Goal: Task Accomplishment & Management: Use online tool/utility

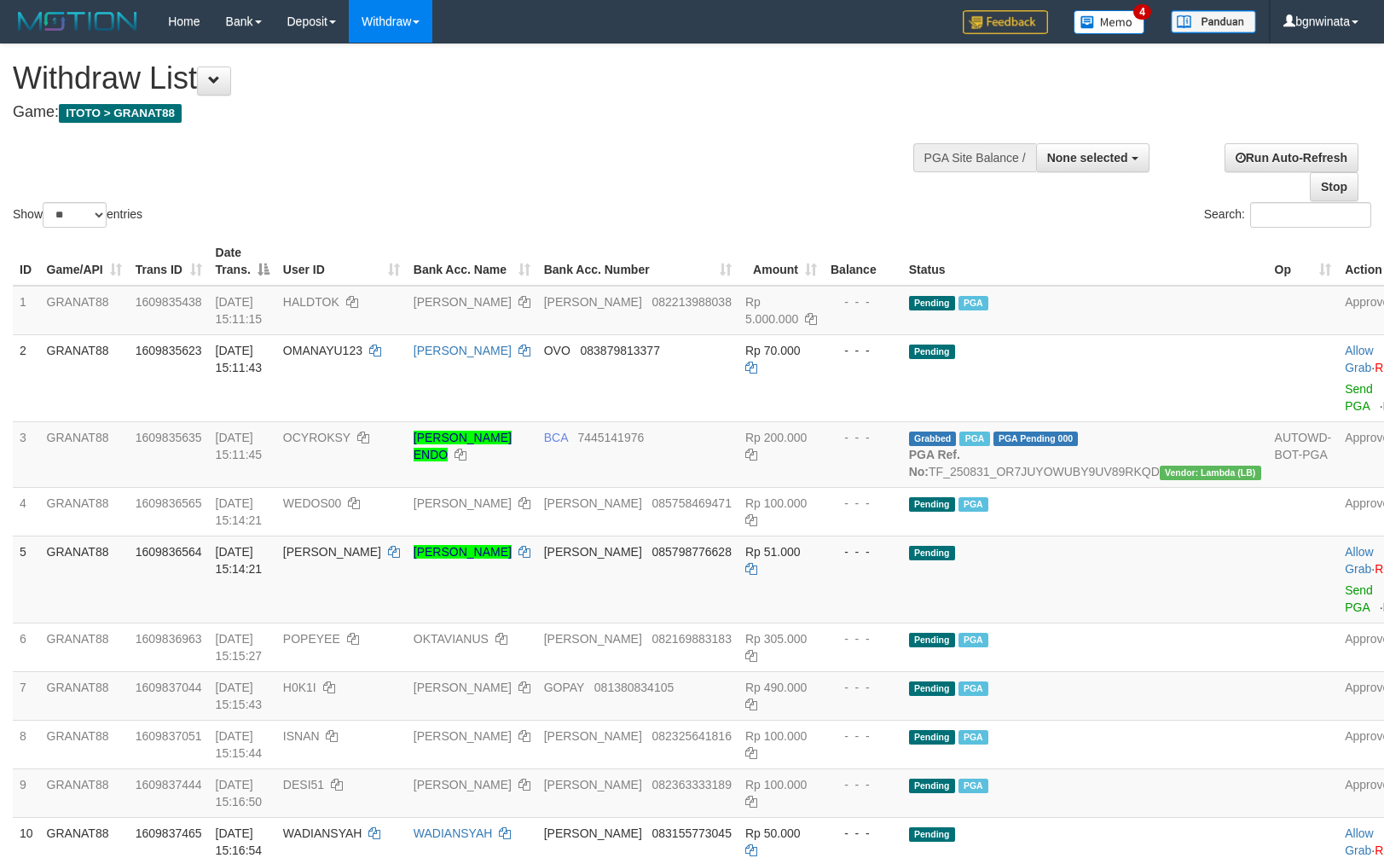
select select
select select "**"
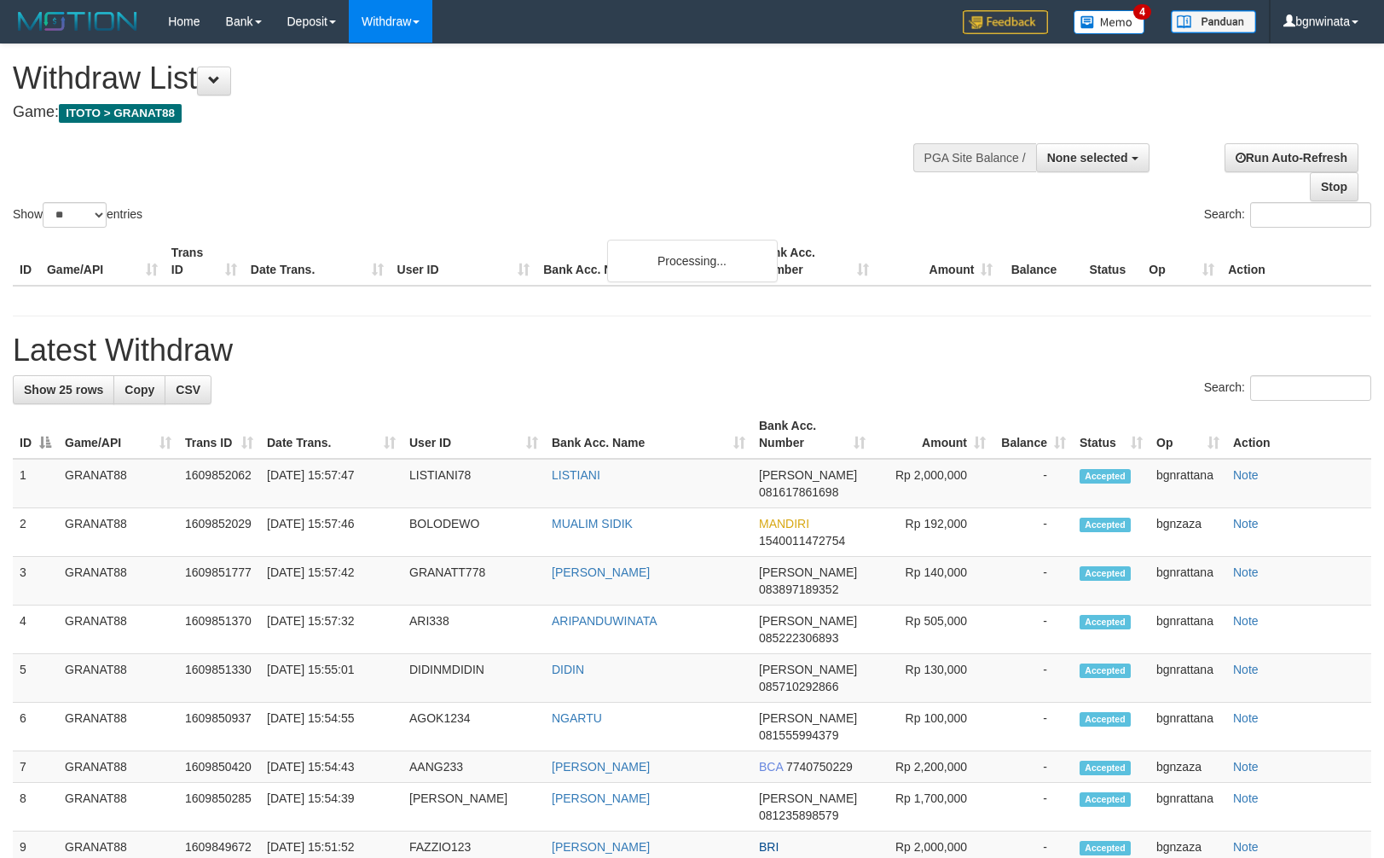
select select
select select "**"
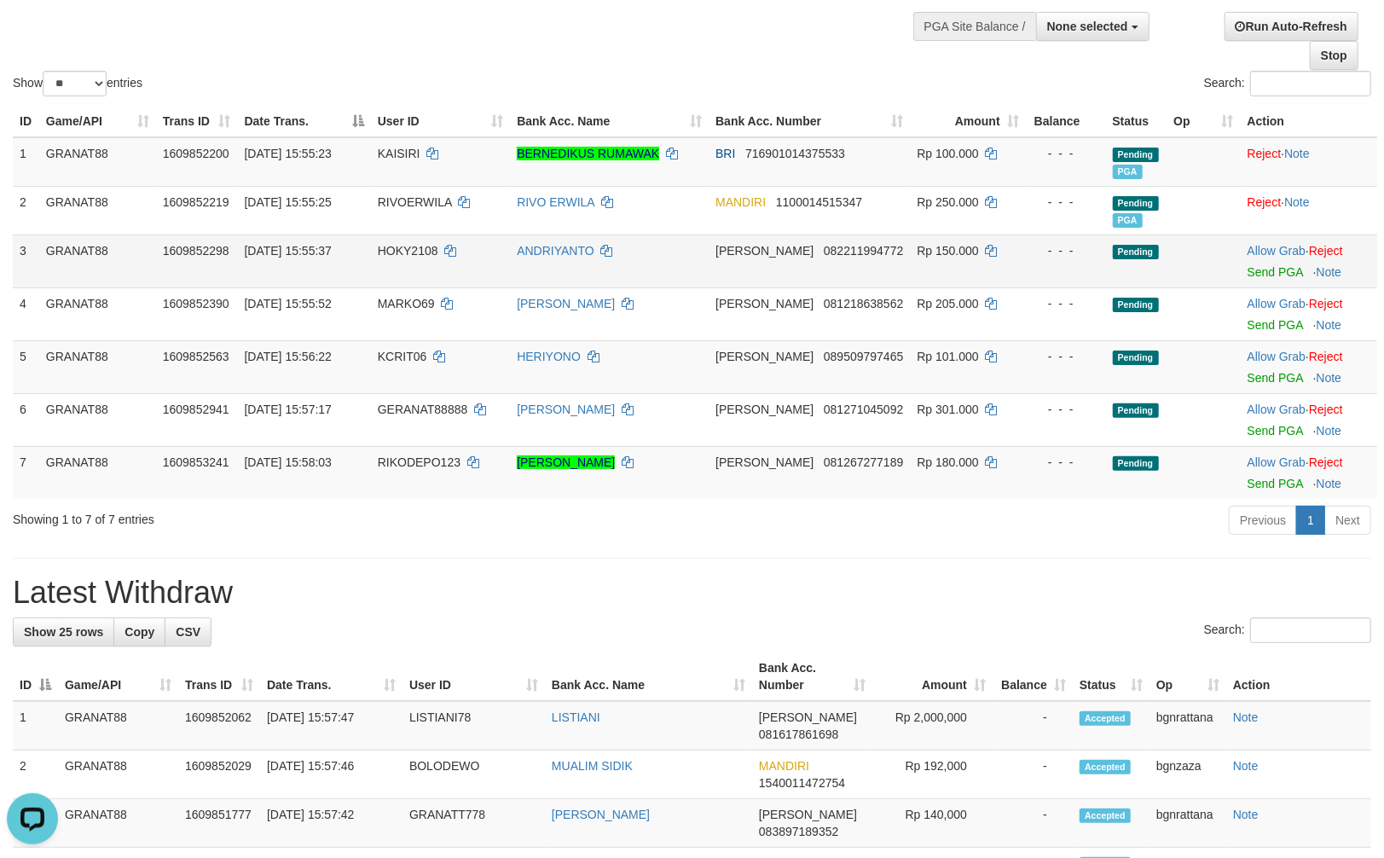
click at [391, 275] on td "HOKY2108" at bounding box center [440, 261] width 139 height 53
click at [394, 276] on td "HOKY2108" at bounding box center [440, 261] width 139 height 53
click at [395, 279] on td "HOKY2108" at bounding box center [440, 261] width 139 height 53
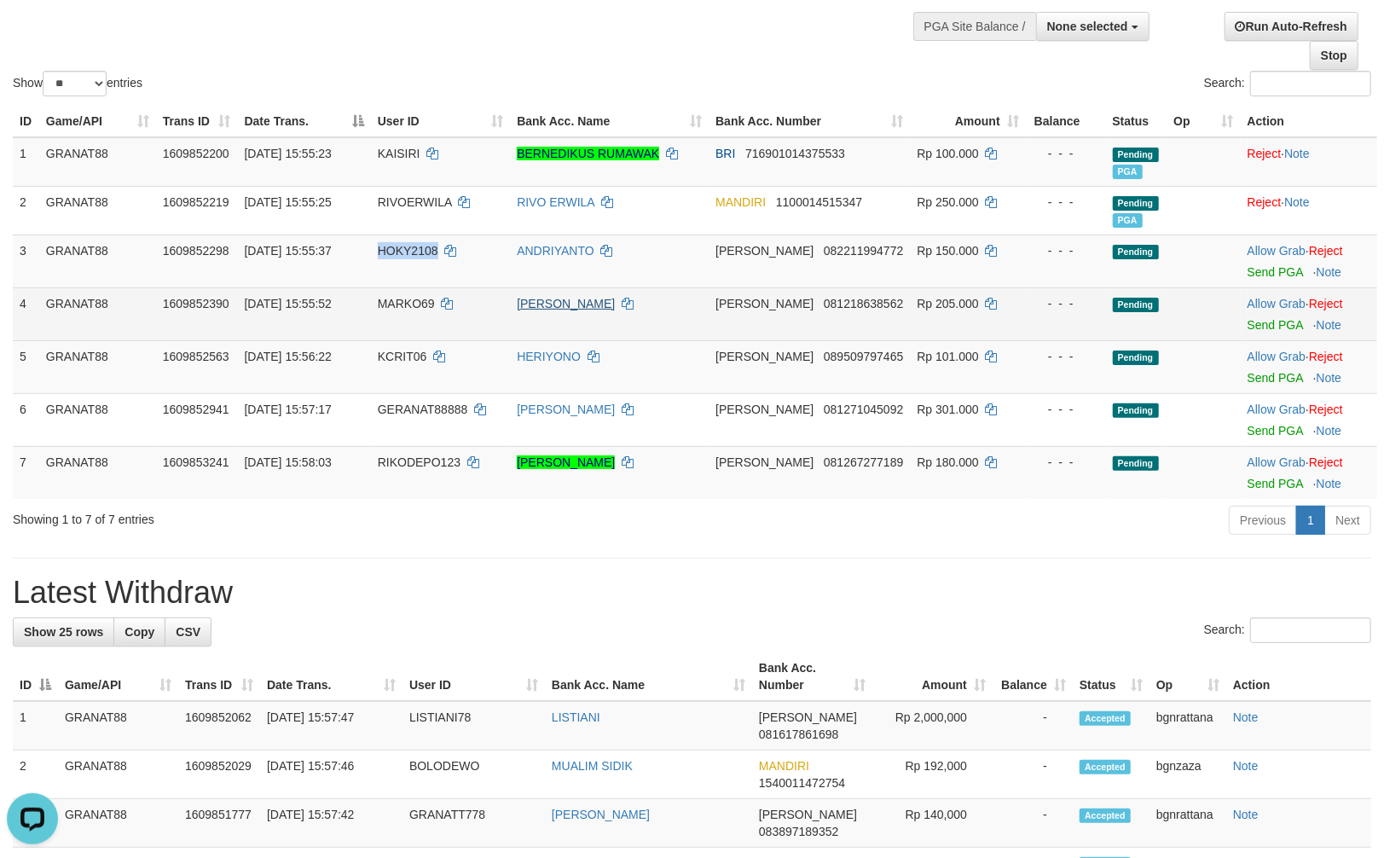
drag, startPoint x: 399, startPoint y: 279, endPoint x: 615, endPoint y: 300, distance: 216.8
click at [407, 279] on td "HOKY2108" at bounding box center [440, 261] width 139 height 53
click at [394, 307] on span "MARKO69" at bounding box center [406, 304] width 57 height 14
drag, startPoint x: 394, startPoint y: 307, endPoint x: 403, endPoint y: 308, distance: 8.6
click at [403, 308] on span "MARKO69" at bounding box center [406, 304] width 57 height 14
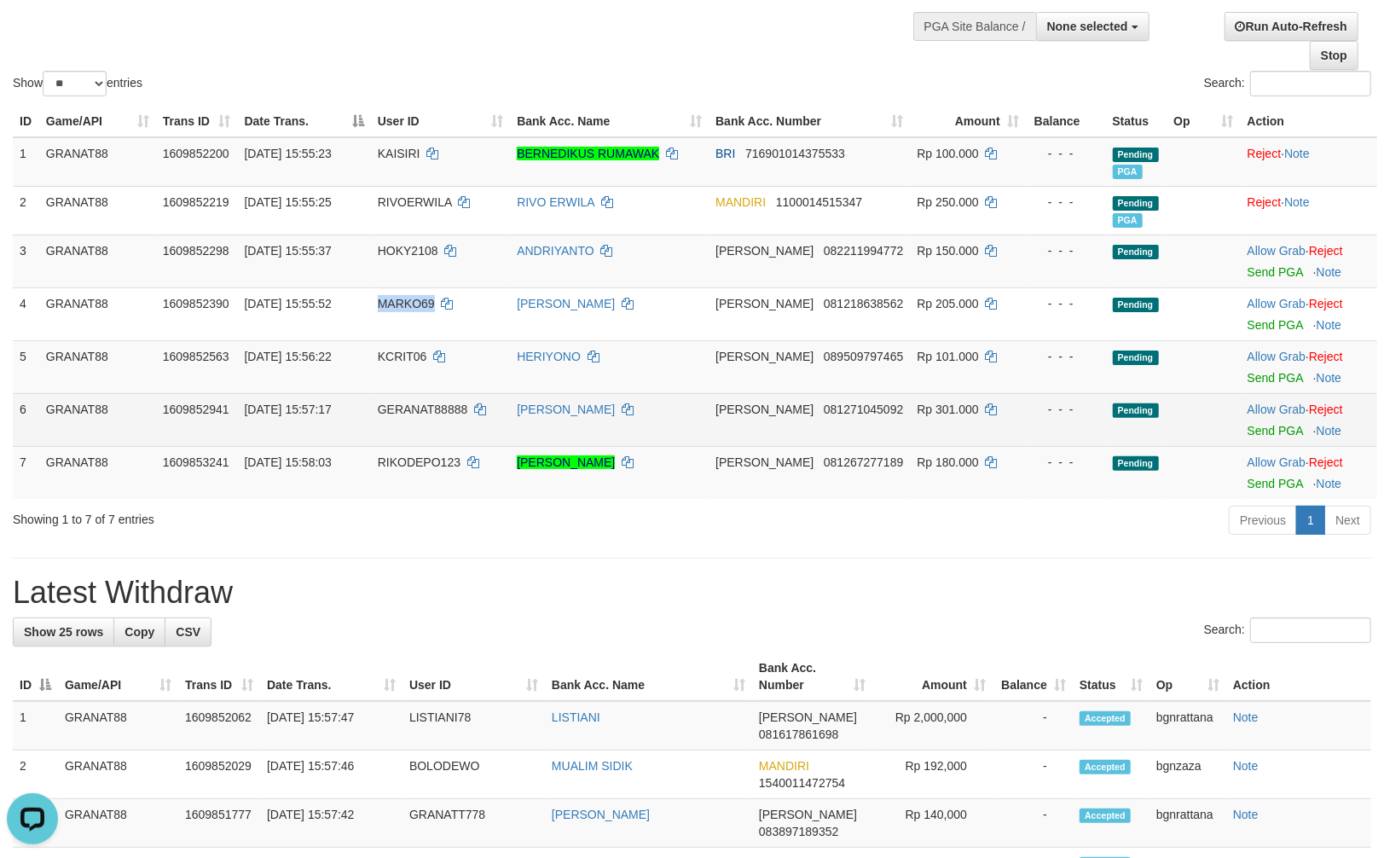
copy span "MARKO69"
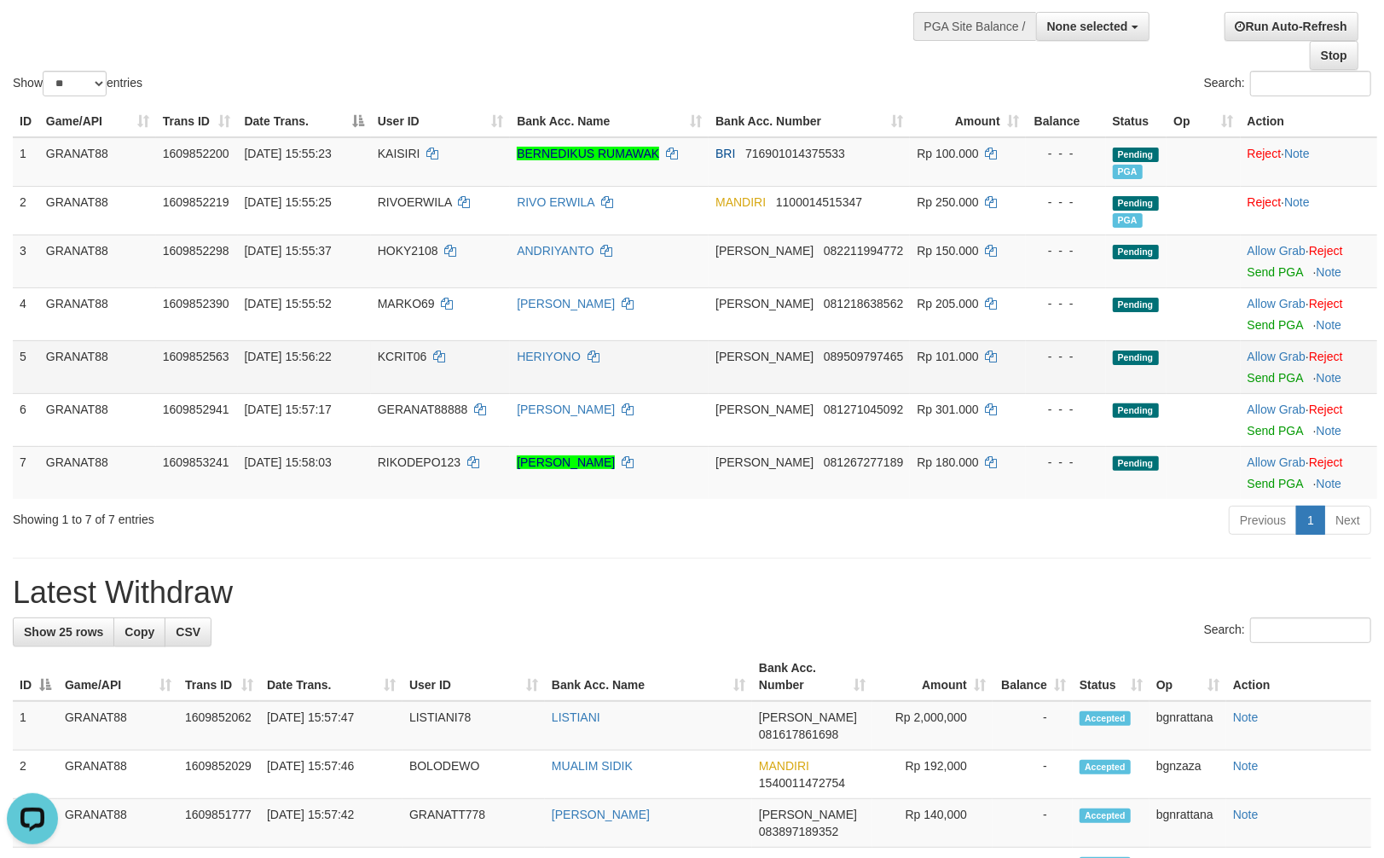
click at [332, 357] on span "31/08/2025 15:56:22" at bounding box center [288, 357] width 87 height 14
click at [394, 363] on td "KCRIT06" at bounding box center [440, 366] width 139 height 53
drag, startPoint x: 394, startPoint y: 363, endPoint x: 385, endPoint y: 363, distance: 9.4
click at [385, 363] on td "KCRIT06" at bounding box center [440, 366] width 139 height 53
copy span "KCRIT06"
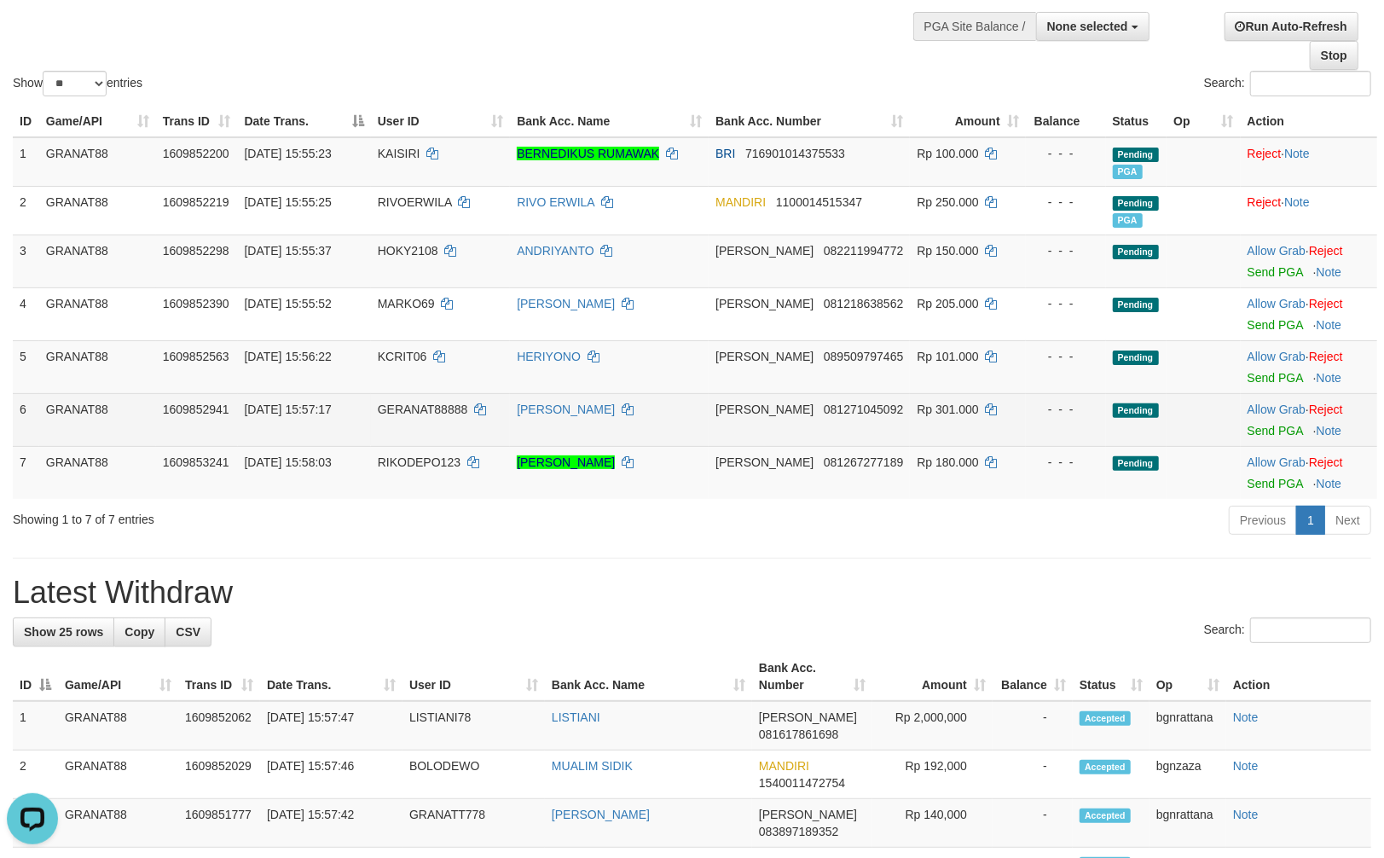
click at [424, 421] on td "GERANAT88888" at bounding box center [440, 419] width 139 height 53
click at [430, 419] on td "GERANAT88888" at bounding box center [440, 419] width 139 height 53
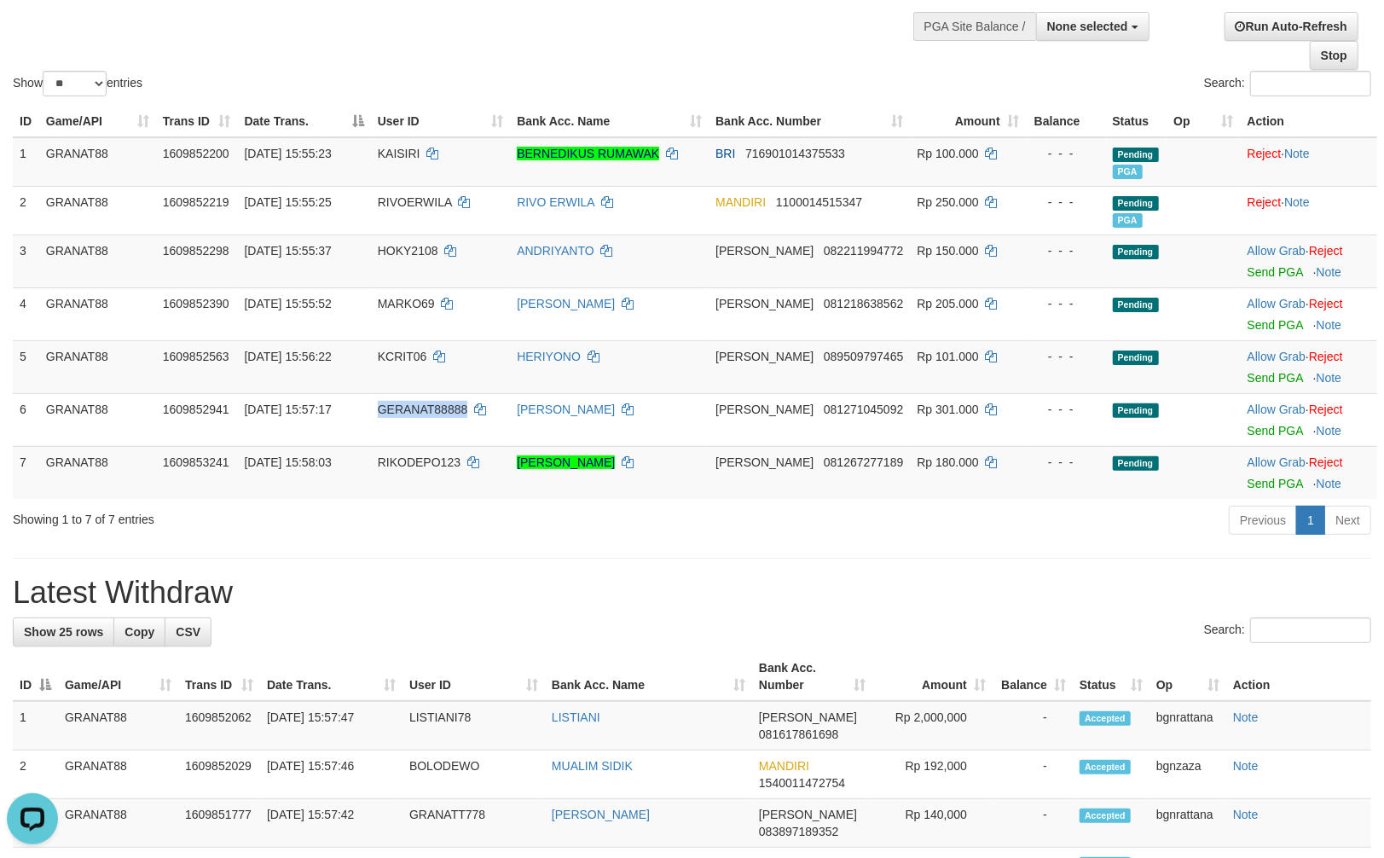
copy span "GERANAT88888"
click at [425, 483] on td "RIKODEPO123" at bounding box center [440, 472] width 139 height 53
drag, startPoint x: 425, startPoint y: 483, endPoint x: 436, endPoint y: 486, distance: 11.6
click at [436, 486] on td "RIKODEPO123" at bounding box center [440, 472] width 139 height 53
copy span "RIKODEPO123"
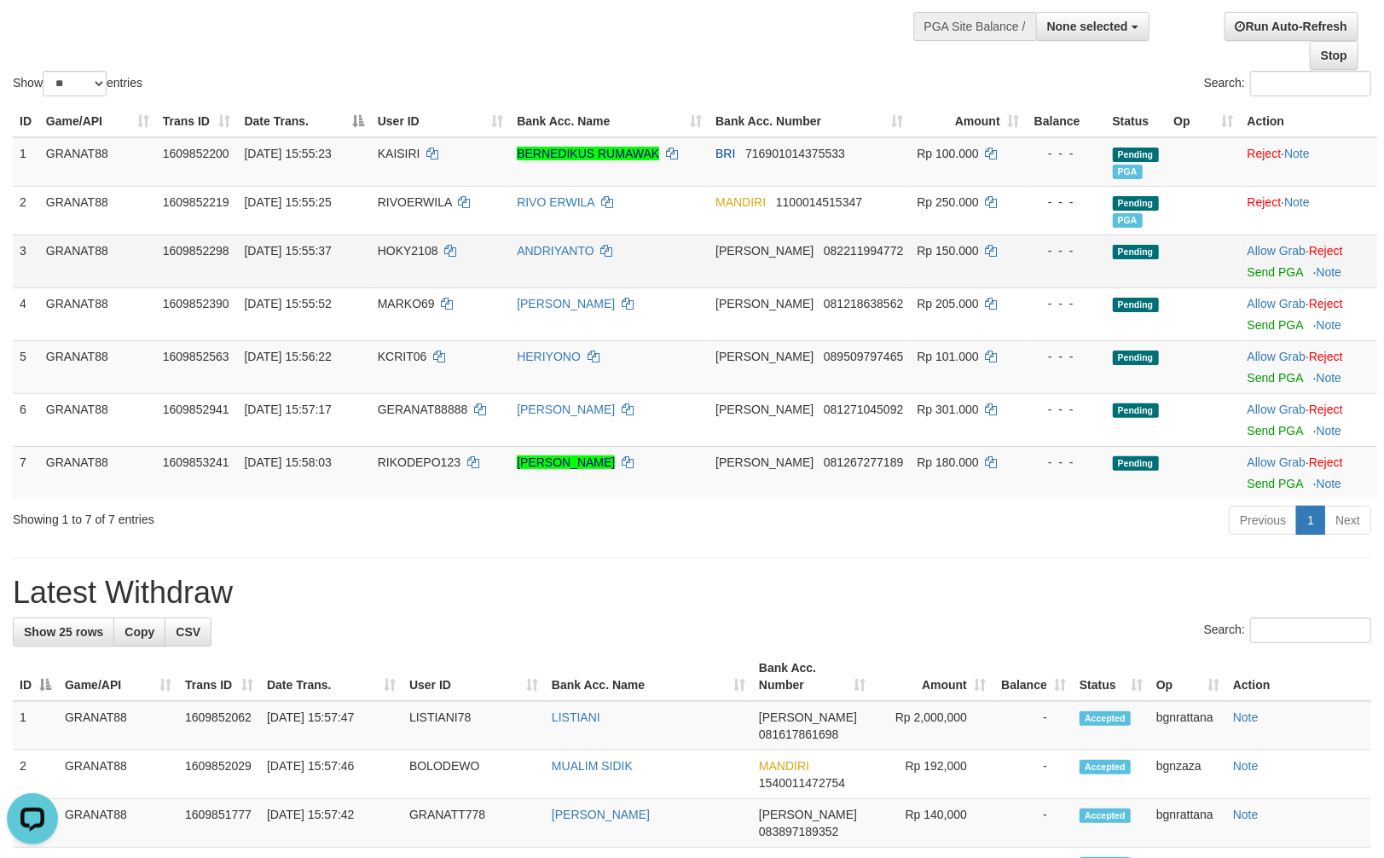
click at [923, 261] on td "Rp 150.000" at bounding box center [967, 261] width 115 height 53
drag, startPoint x: 923, startPoint y: 261, endPoint x: 932, endPoint y: 260, distance: 9.4
click at [931, 260] on td "Rp 150.000" at bounding box center [967, 261] width 115 height 53
copy span "150.000"
click at [1251, 271] on link "Send PGA" at bounding box center [1275, 272] width 55 height 14
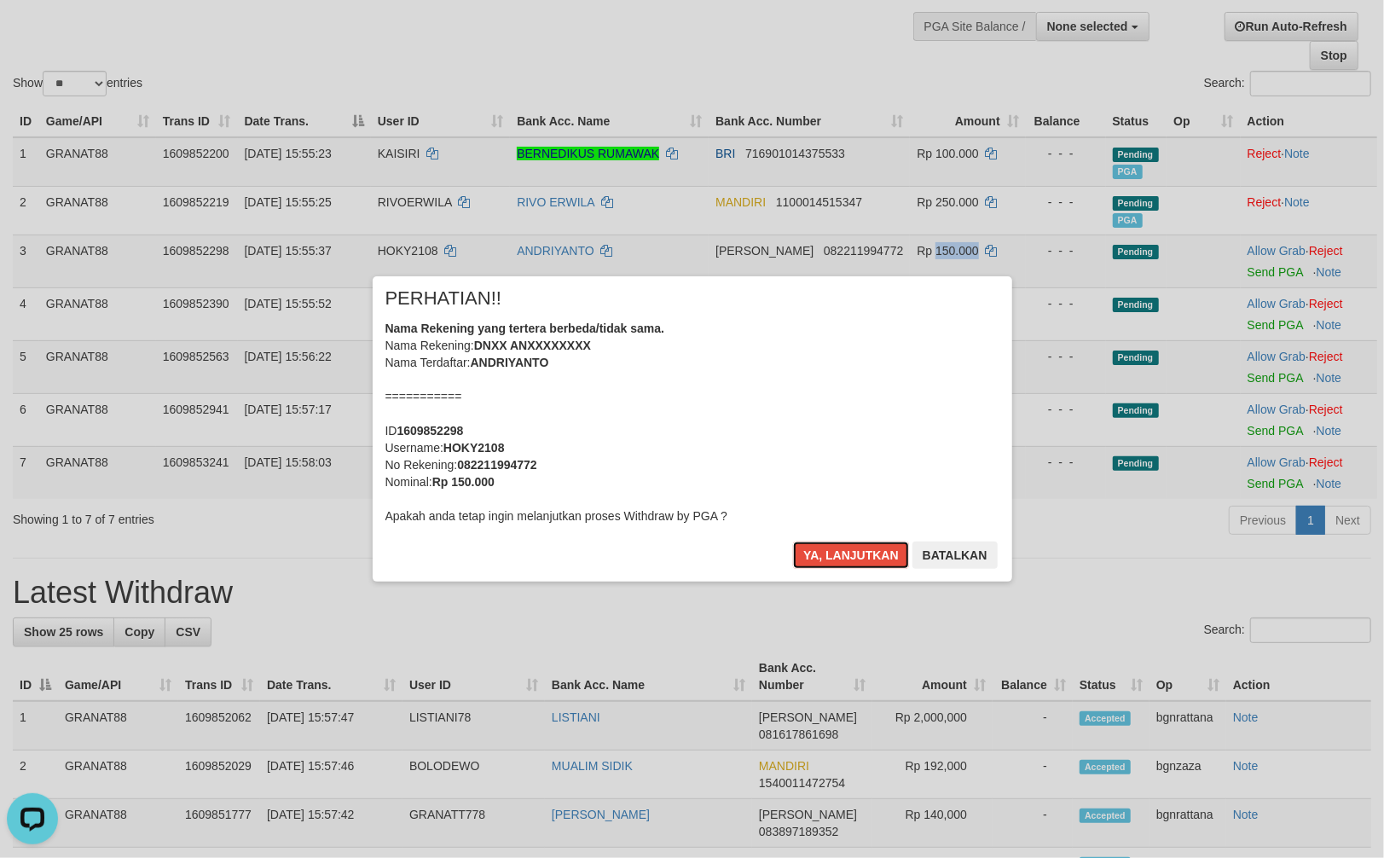
drag, startPoint x: 853, startPoint y: 543, endPoint x: 873, endPoint y: 518, distance: 32.8
click at [853, 543] on button "Ya, lanjutkan" at bounding box center [851, 555] width 116 height 27
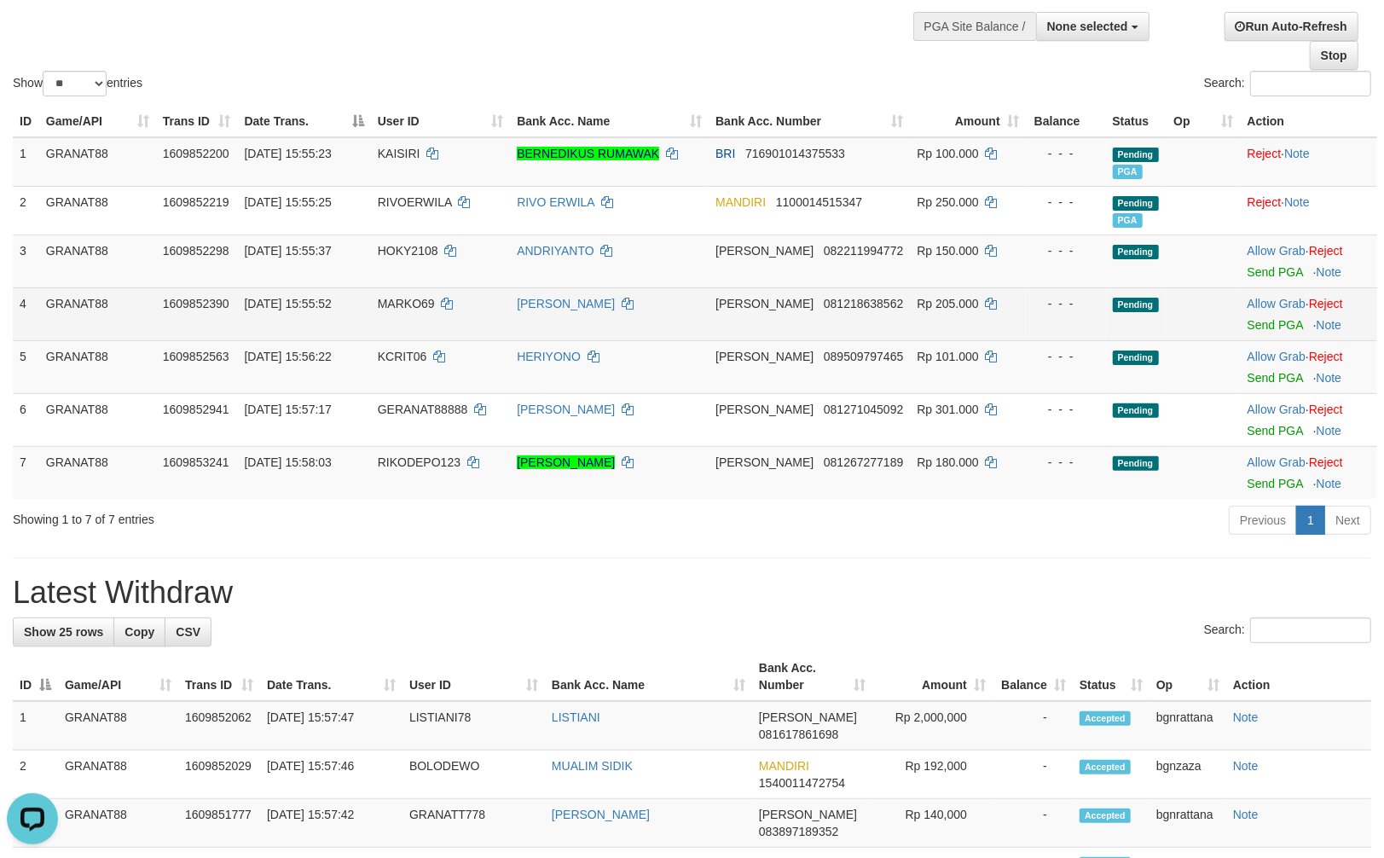
click at [927, 310] on td "Rp 205.000" at bounding box center [967, 313] width 115 height 53
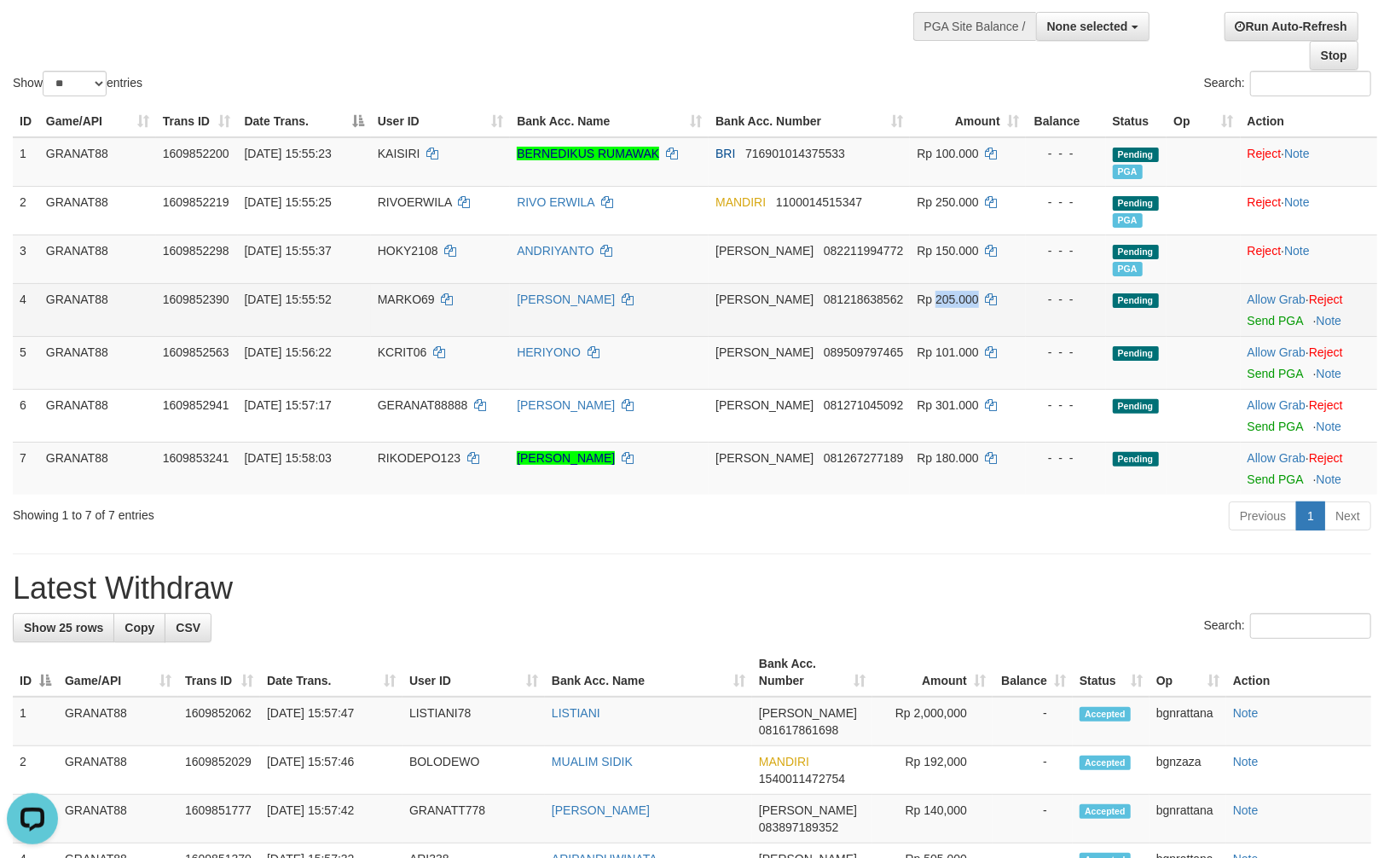
drag, startPoint x: 927, startPoint y: 310, endPoint x: 938, endPoint y: 308, distance: 11.2
click at [936, 308] on td "Rp 205.000" at bounding box center [967, 309] width 115 height 53
copy span "205.000"
click at [1255, 314] on link "Send PGA" at bounding box center [1275, 321] width 55 height 14
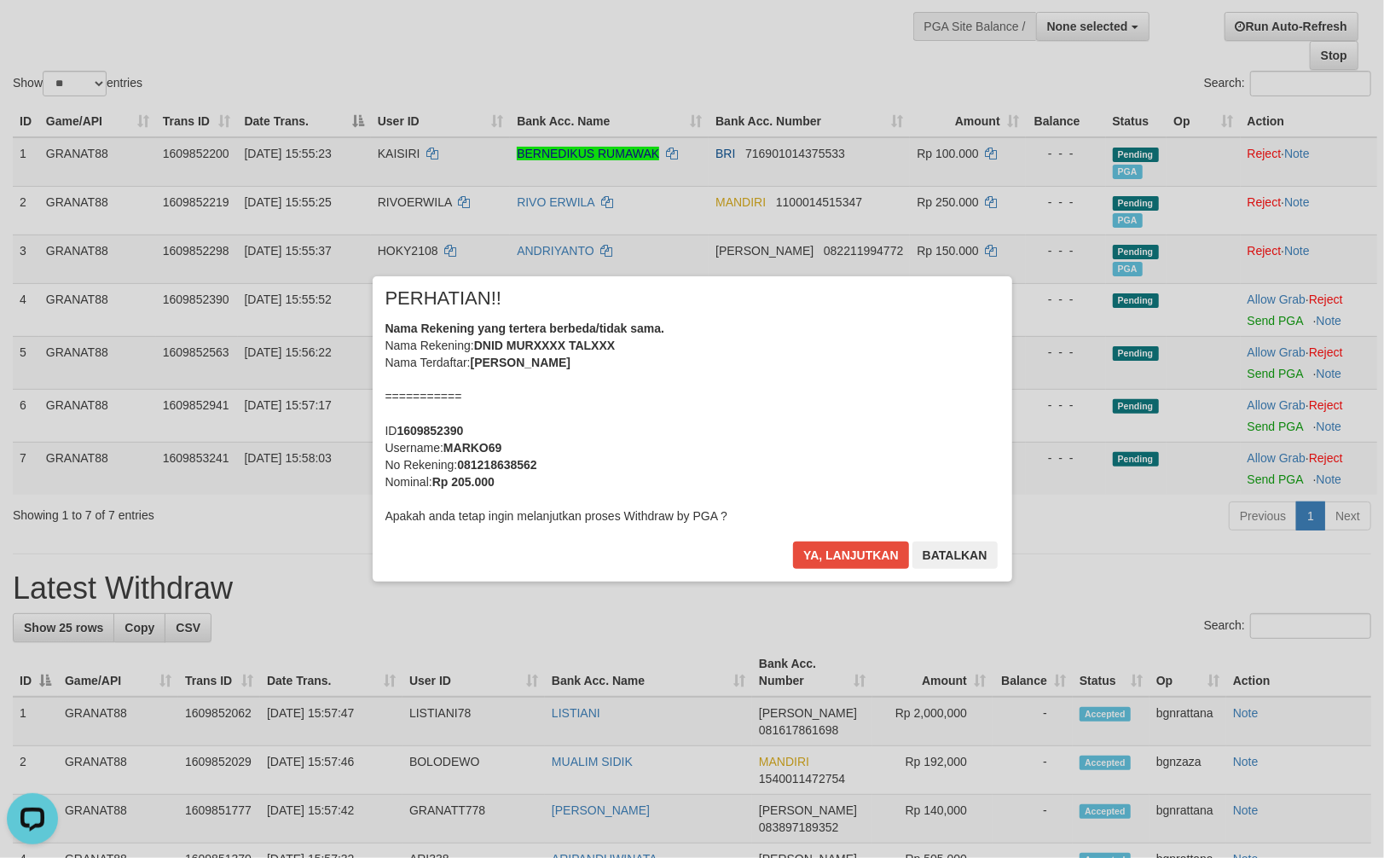
click at [871, 571] on div "Ya, lanjutkan Batalkan" at bounding box center [895, 562] width 207 height 40
click at [830, 549] on button "Ya, lanjutkan" at bounding box center [851, 555] width 116 height 27
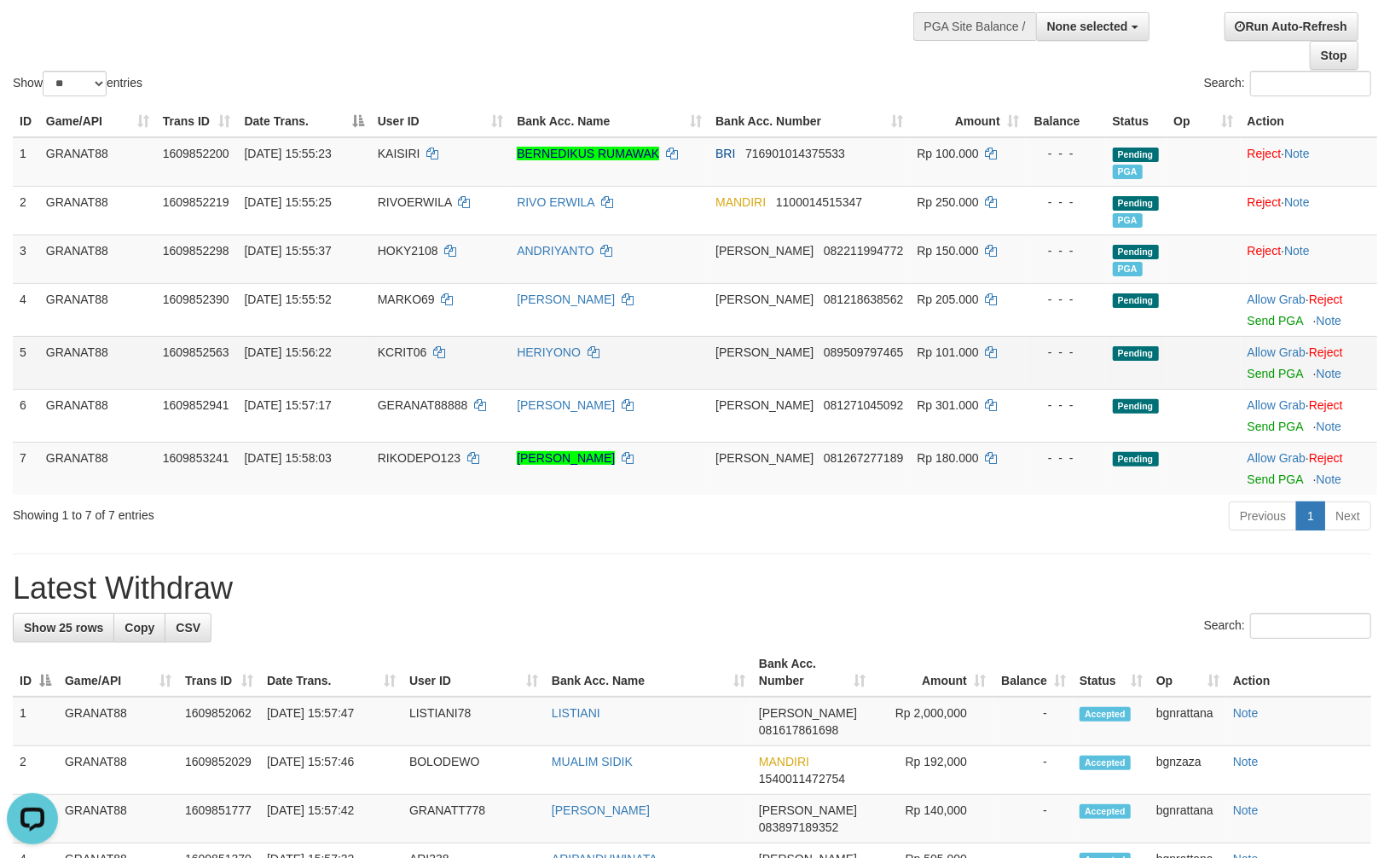
click at [933, 365] on td "Rp 101.000" at bounding box center [967, 362] width 115 height 53
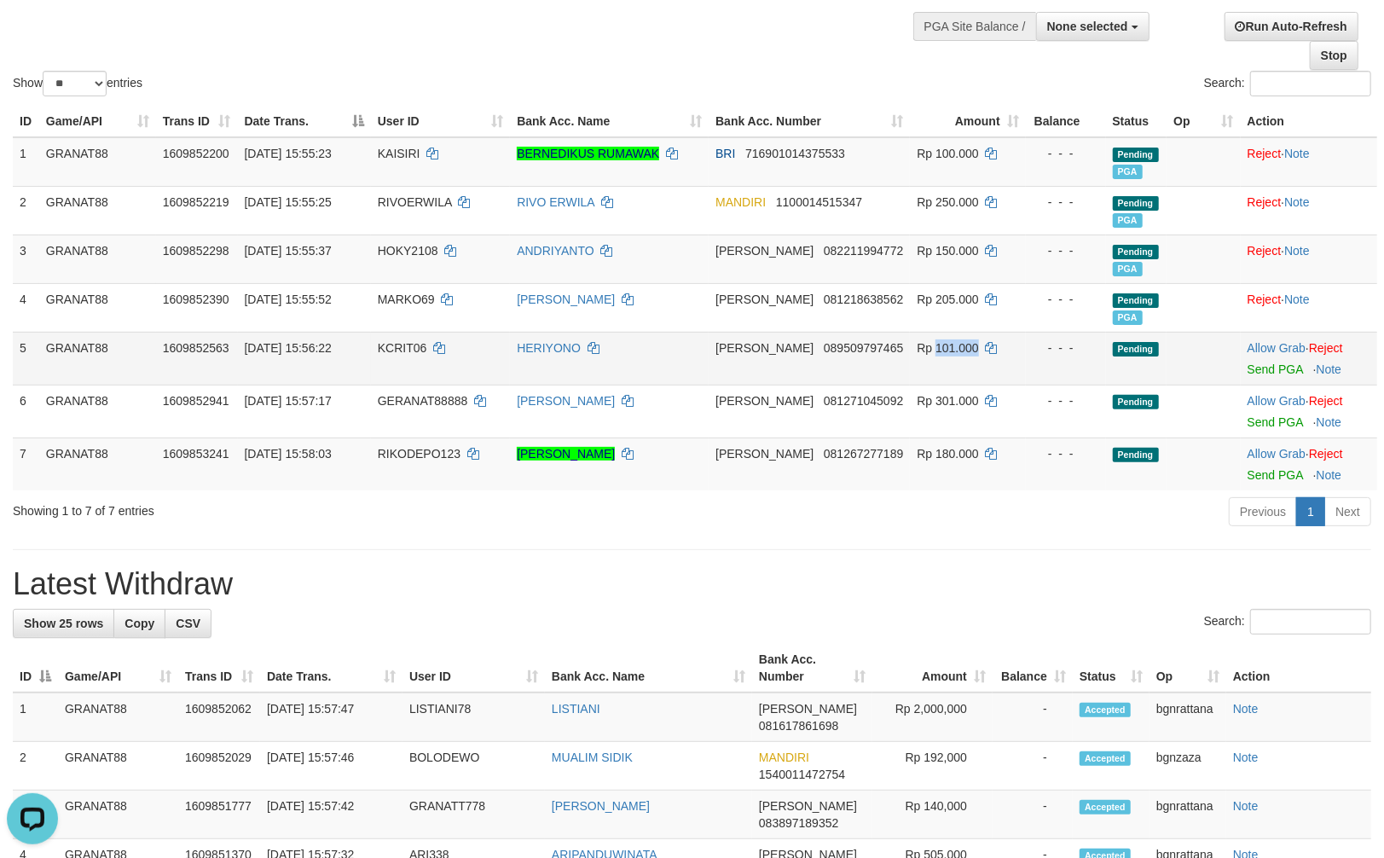
drag, startPoint x: 933, startPoint y: 365, endPoint x: 942, endPoint y: 364, distance: 8.6
click at [937, 364] on td "Rp 101.000" at bounding box center [967, 358] width 115 height 53
copy span "101.000"
click at [1273, 370] on link "Send PGA" at bounding box center [1275, 370] width 55 height 14
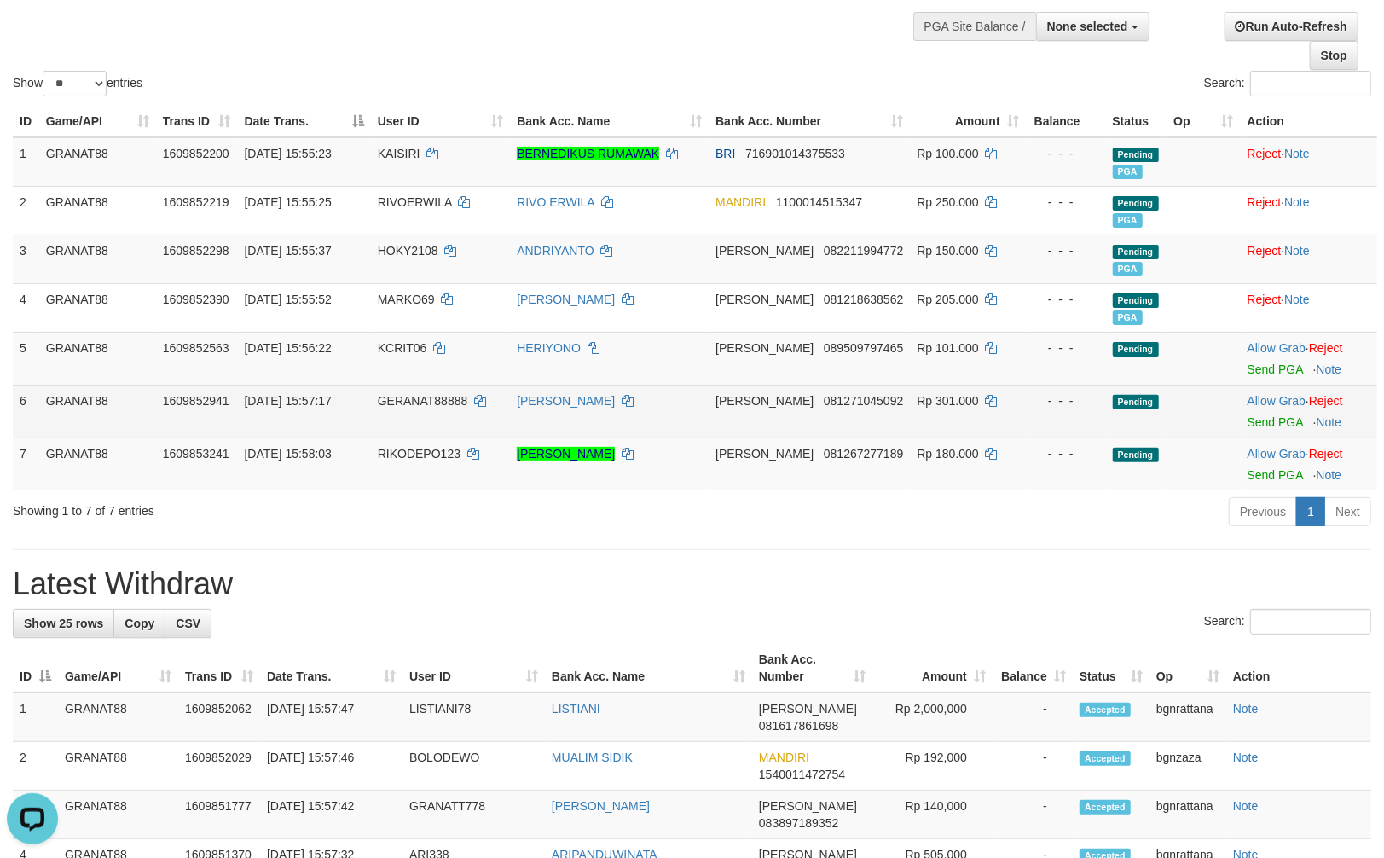
click at [917, 405] on span "Rp 301.000" at bounding box center [947, 401] width 61 height 14
click at [933, 404] on span "Rp 301.000" at bounding box center [947, 401] width 61 height 14
click at [939, 404] on span "Rp 301.000" at bounding box center [947, 401] width 61 height 14
copy span "301.000"
click at [1258, 424] on link "Send PGA" at bounding box center [1275, 422] width 55 height 14
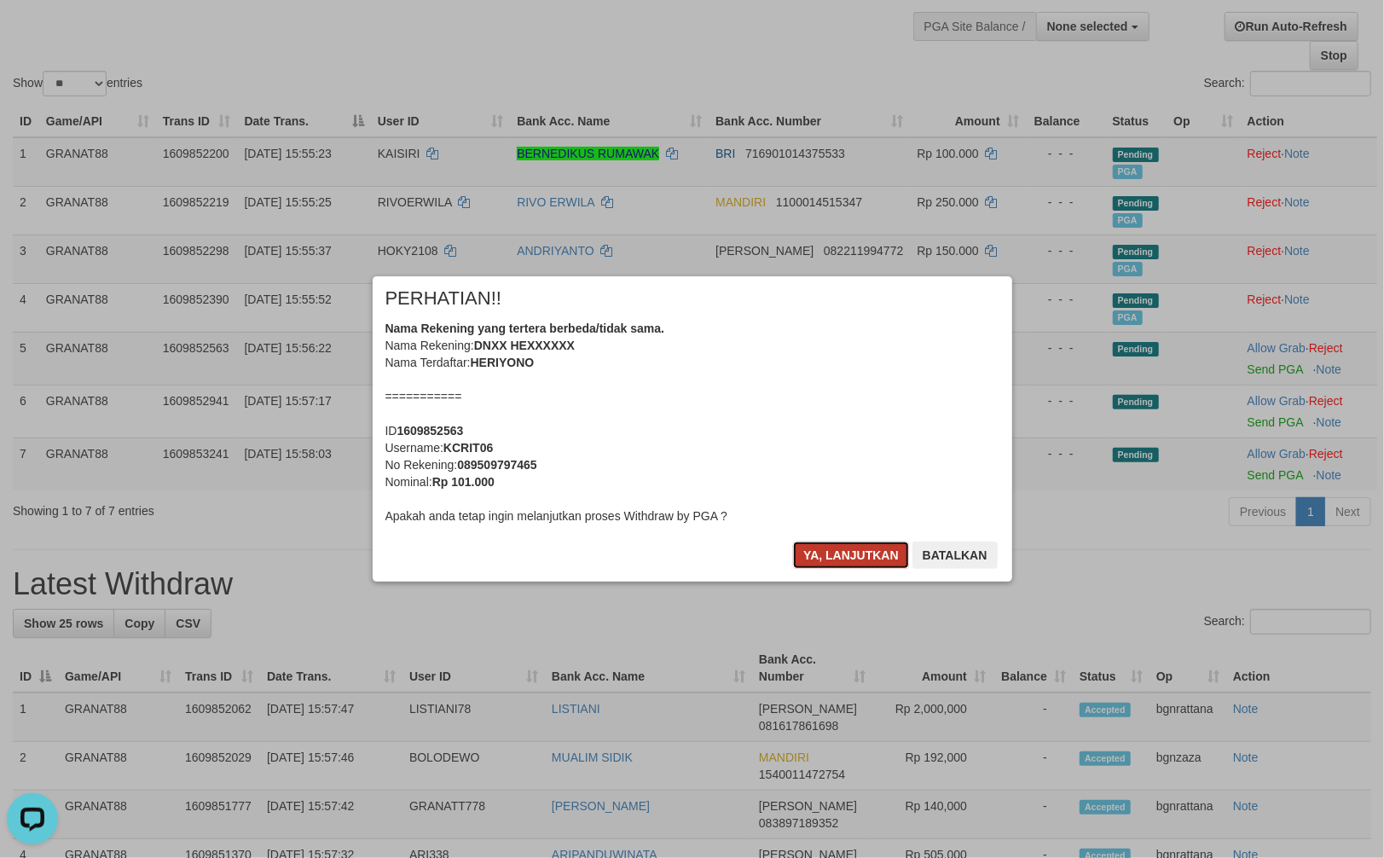
click at [859, 550] on button "Ya, lanjutkan" at bounding box center [851, 555] width 116 height 27
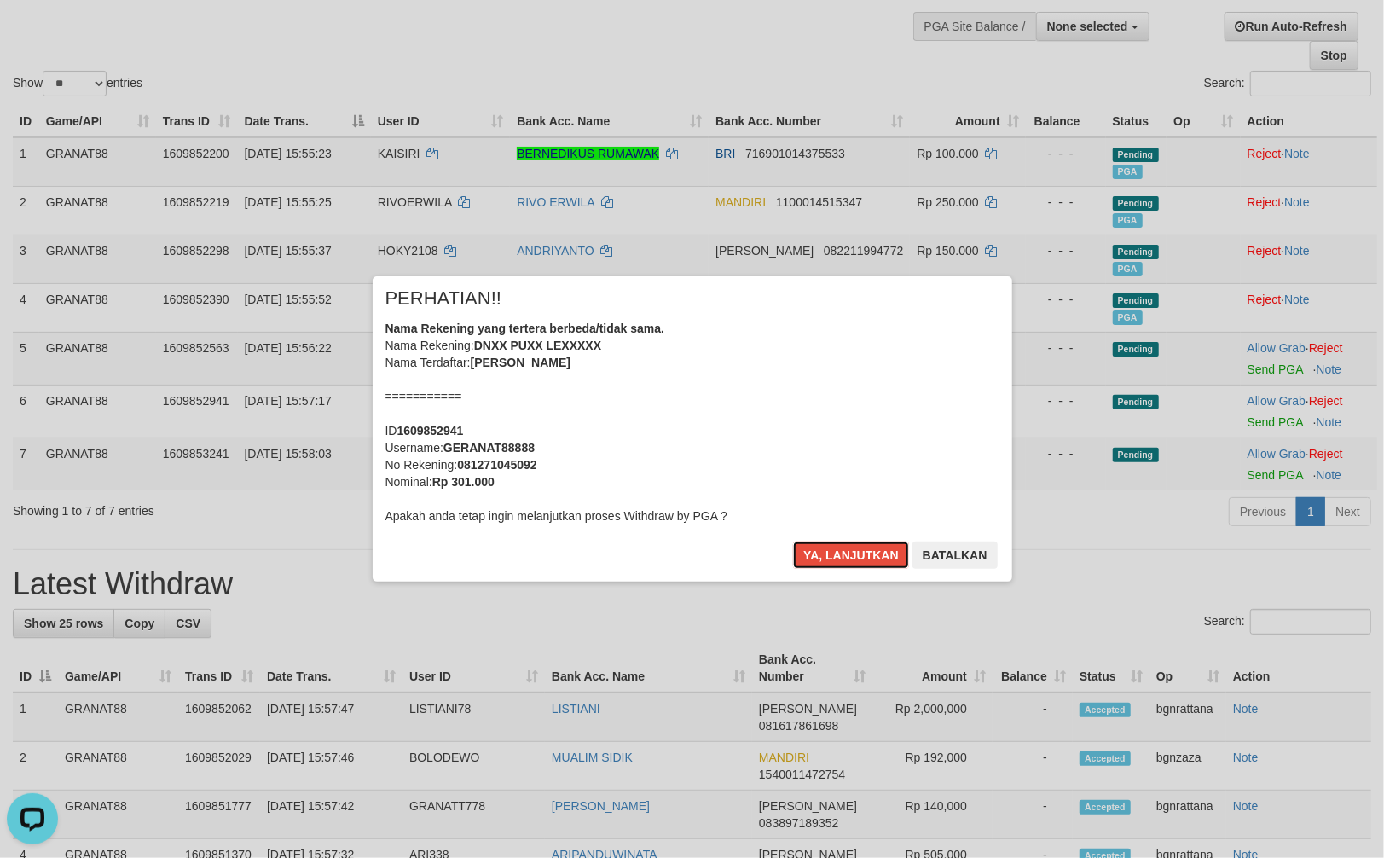
click at [859, 550] on button "Ya, lanjutkan" at bounding box center [851, 555] width 116 height 27
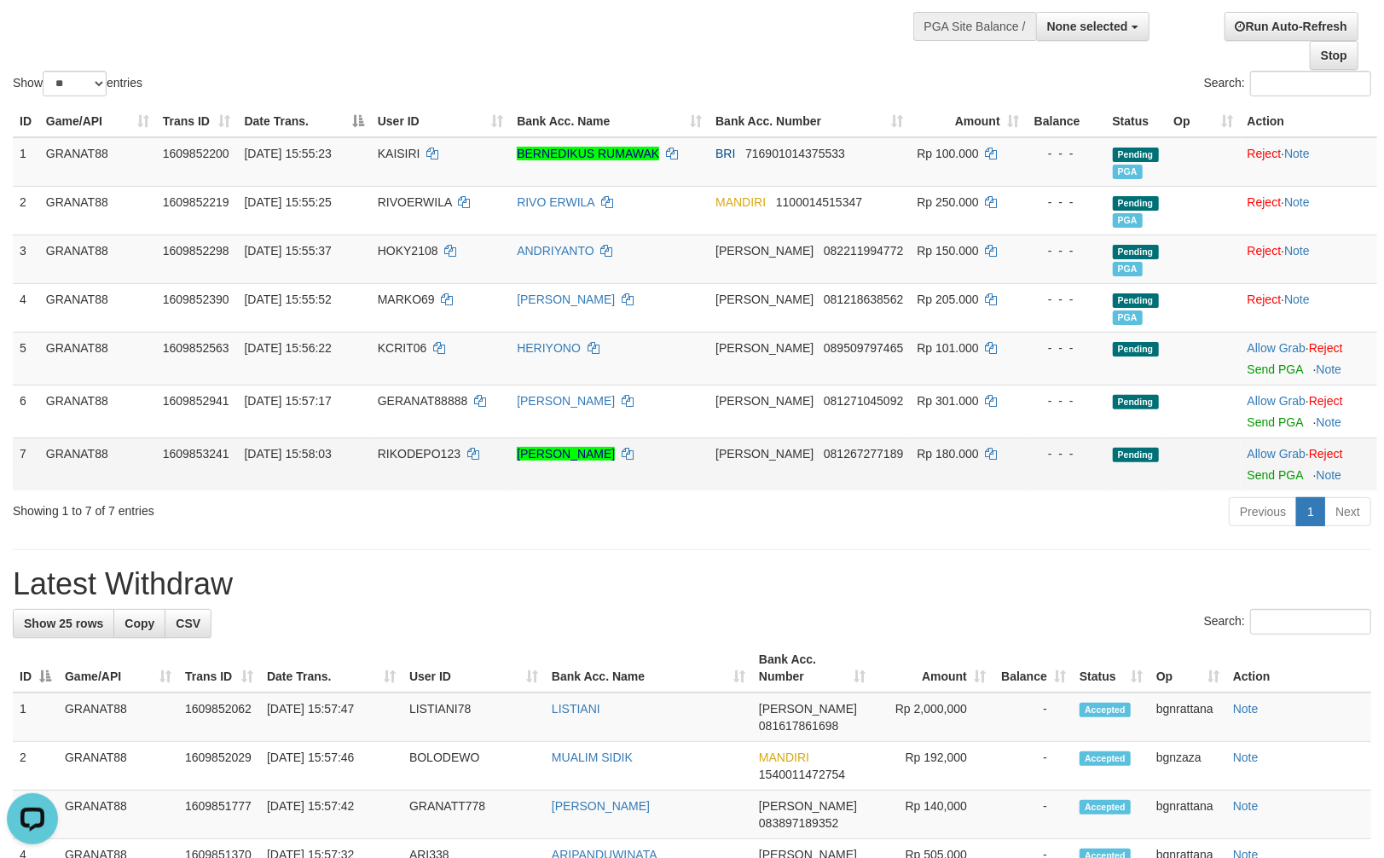
click at [937, 461] on td "Rp 180.000" at bounding box center [967, 464] width 115 height 53
drag, startPoint x: 937, startPoint y: 461, endPoint x: 956, endPoint y: 456, distance: 20.1
click at [956, 456] on td "Rp 180.000" at bounding box center [967, 464] width 115 height 53
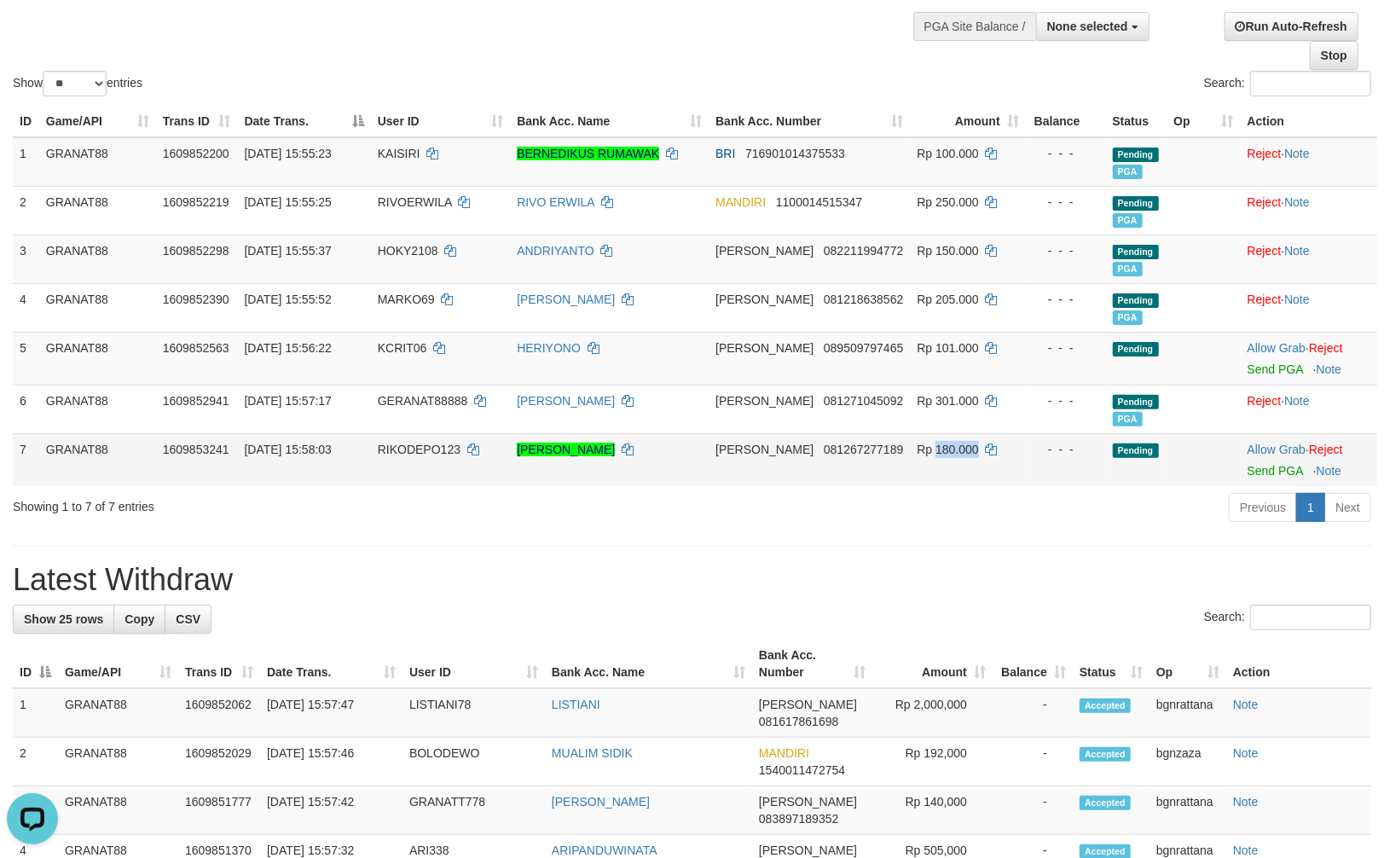
copy span "180.000"
click at [1271, 474] on link "Send PGA" at bounding box center [1275, 471] width 55 height 14
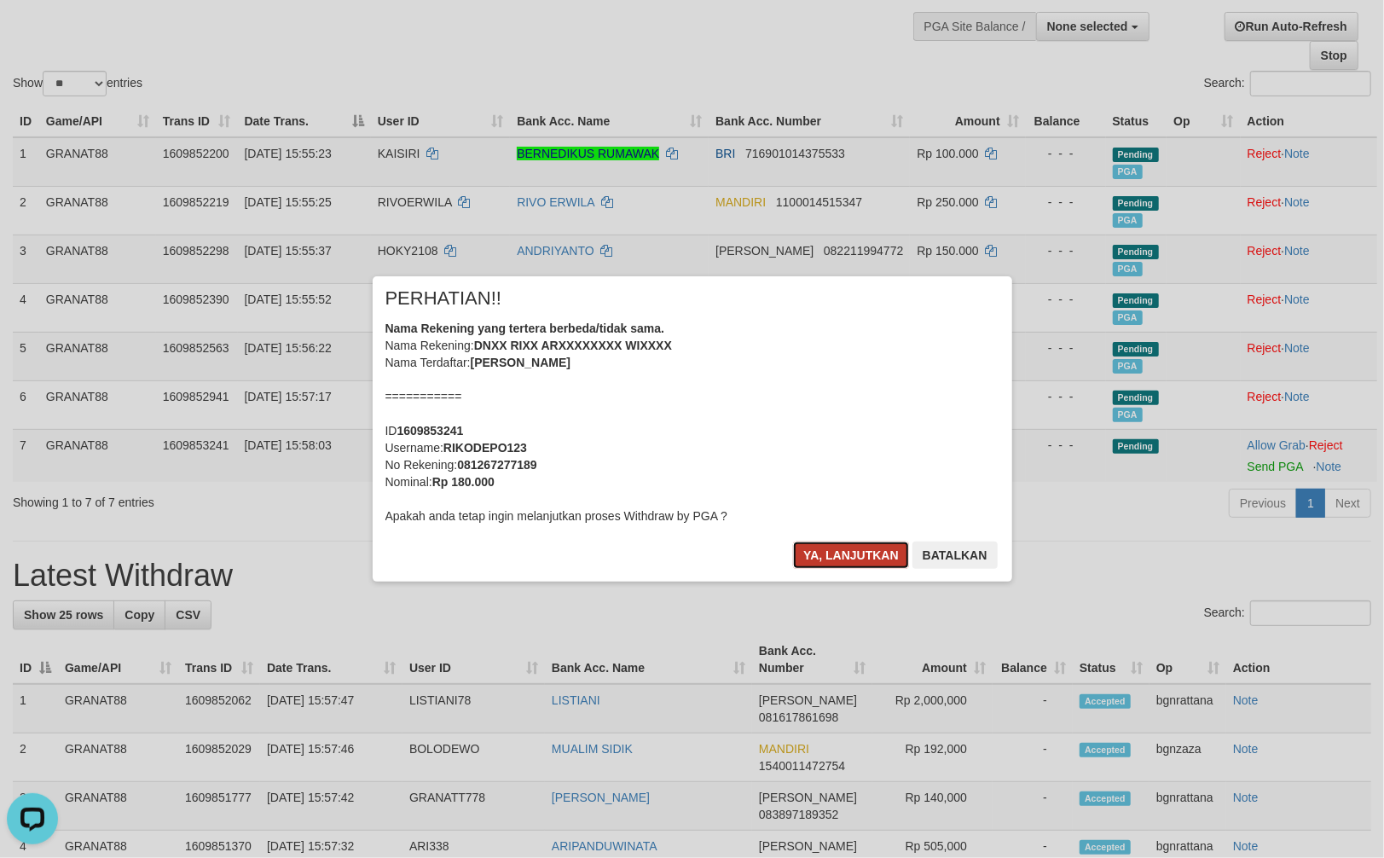
click at [849, 549] on button "Ya, lanjutkan" at bounding box center [851, 555] width 116 height 27
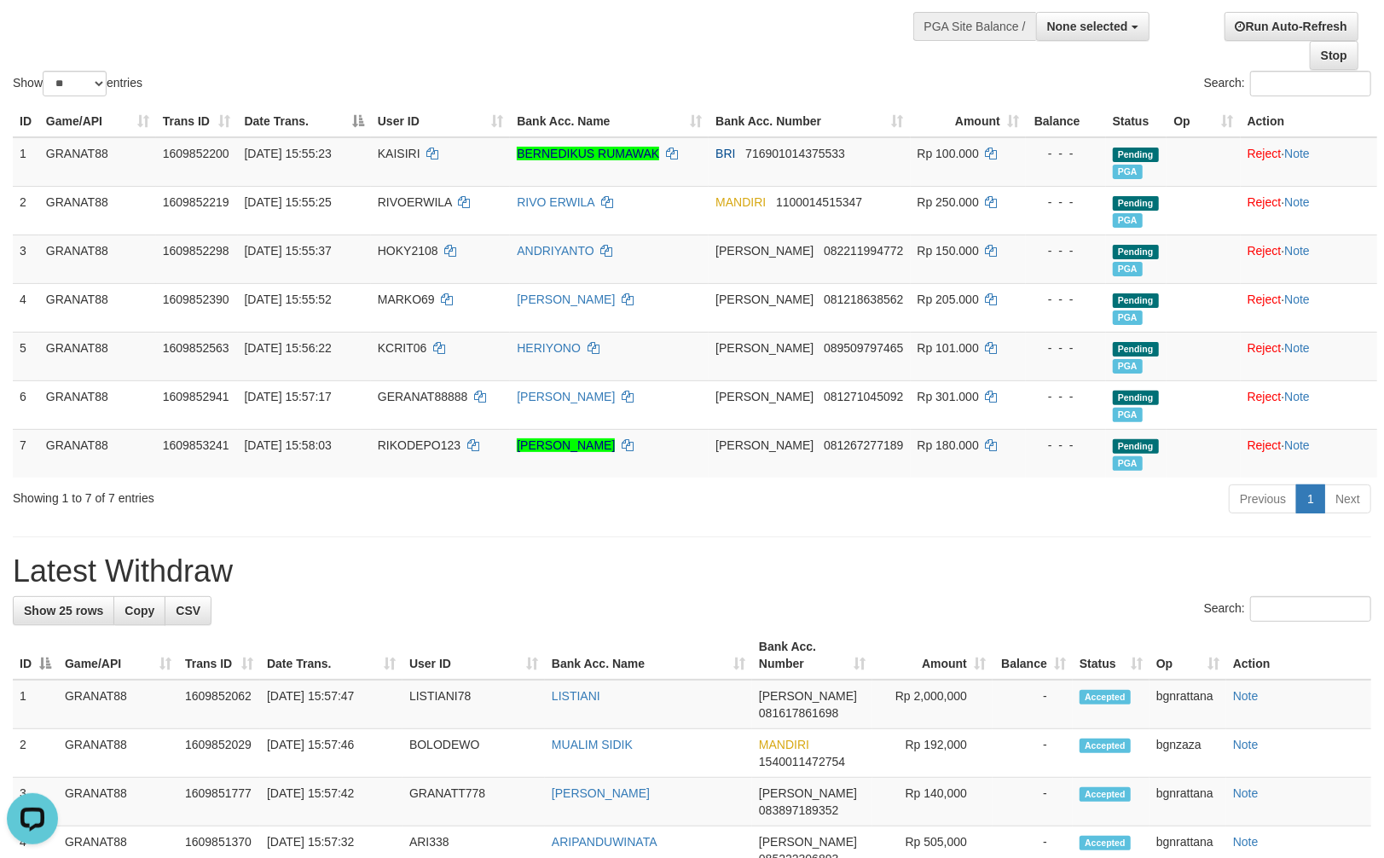
click at [1066, 500] on div "Previous 1 Next" at bounding box center [980, 501] width 782 height 37
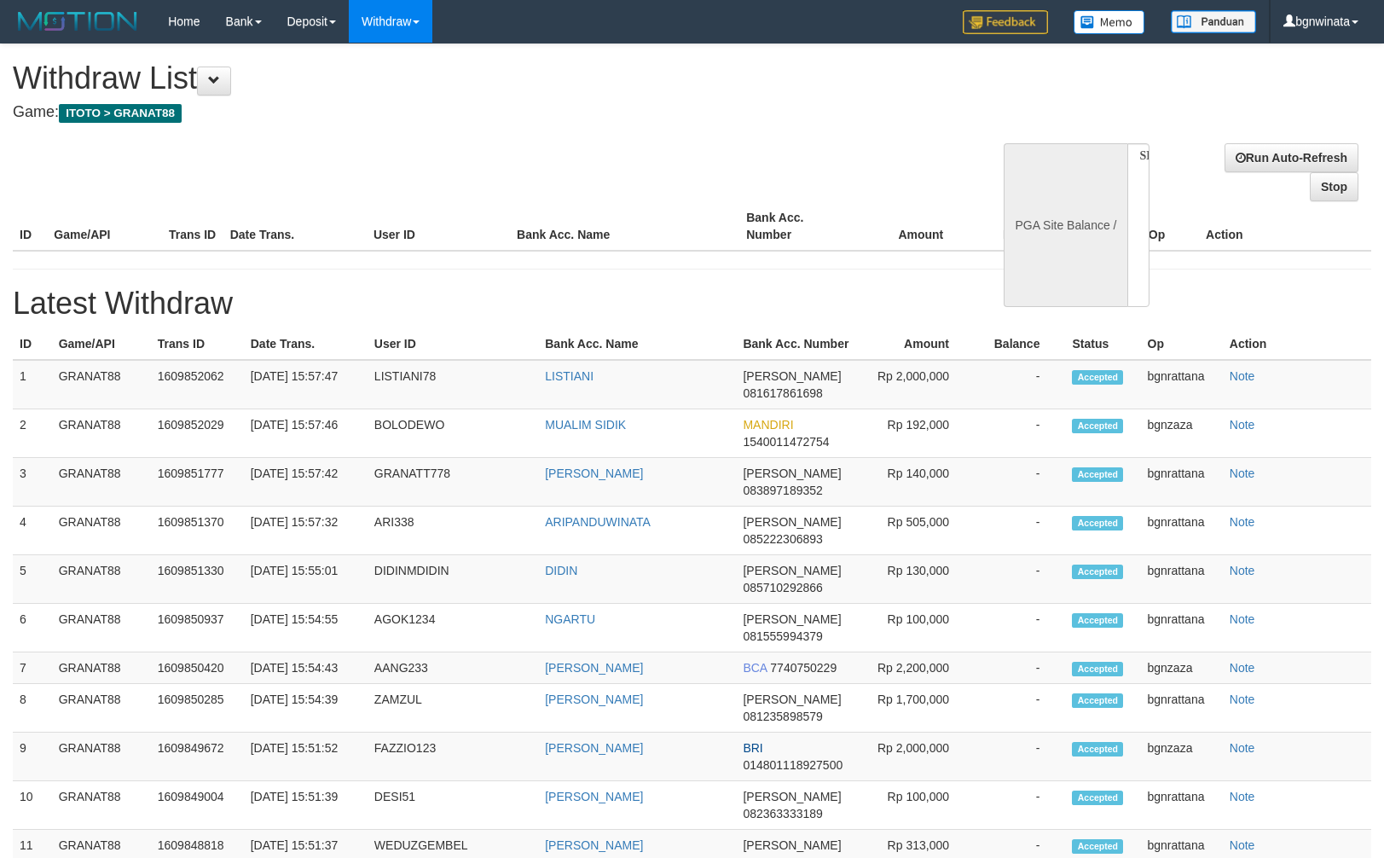
select select
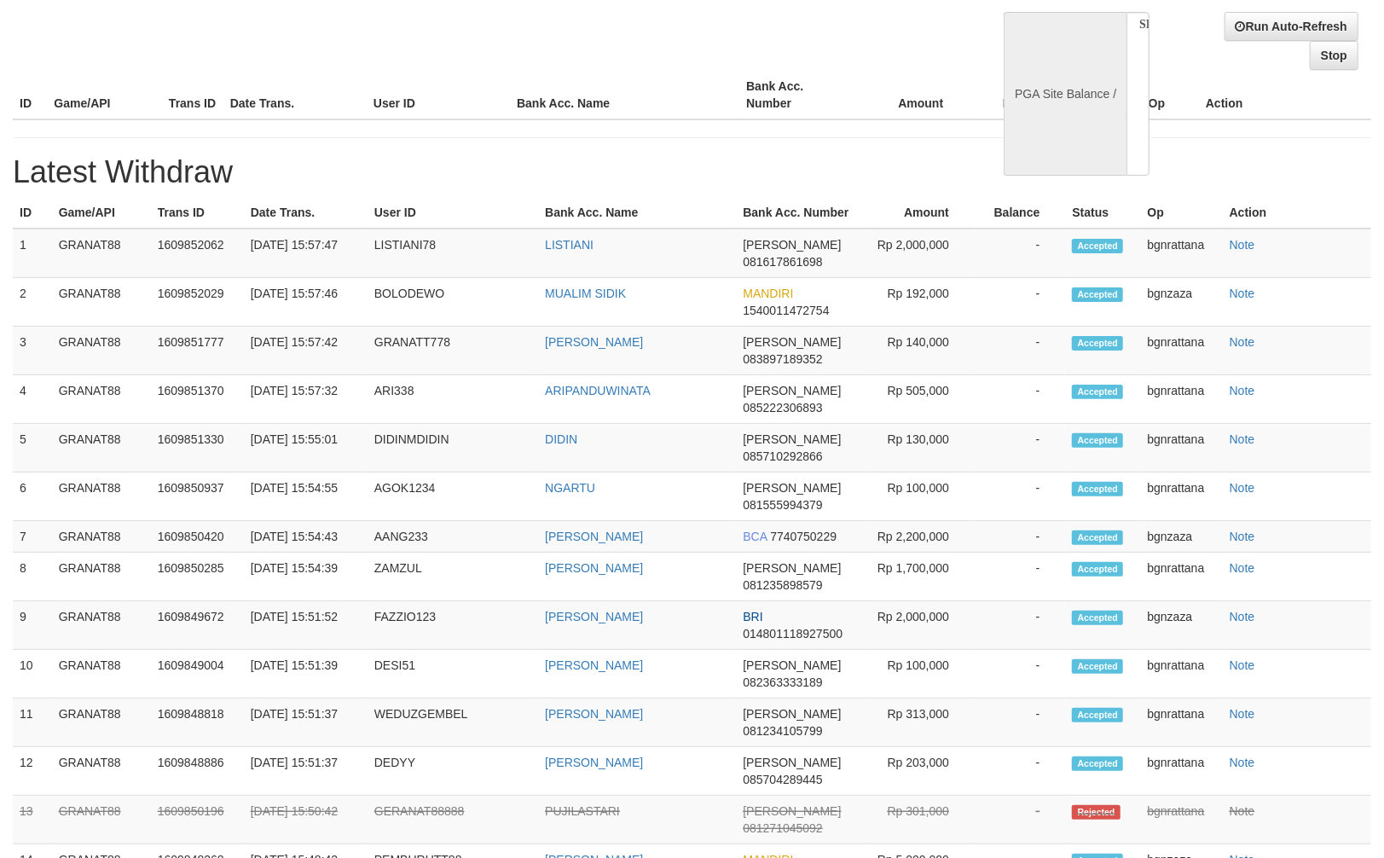
select select "**"
select select
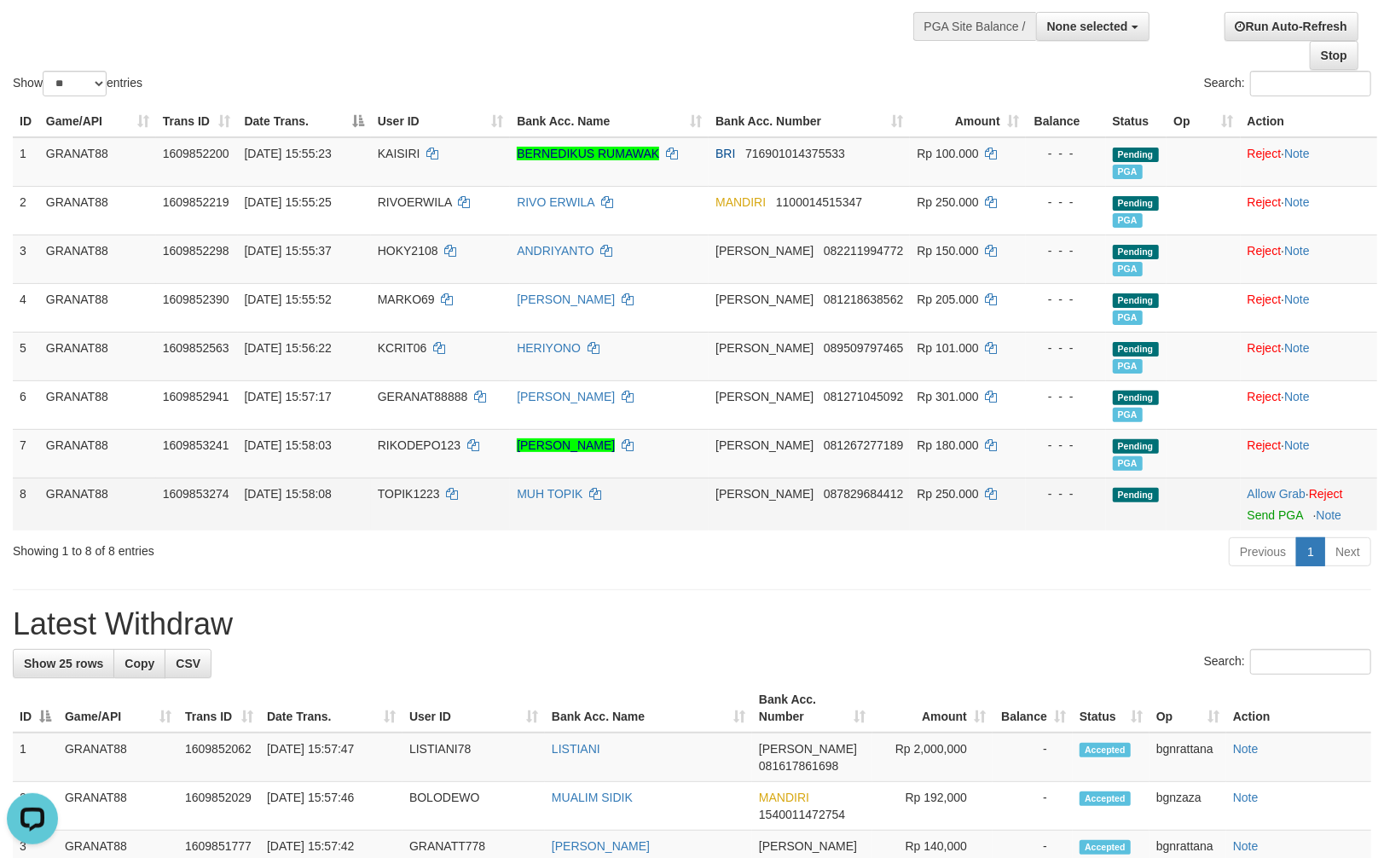
scroll to position [0, 0]
click at [419, 497] on span "TOPIK1223" at bounding box center [409, 494] width 62 height 14
drag, startPoint x: 419, startPoint y: 497, endPoint x: 429, endPoint y: 497, distance: 10.2
click at [429, 497] on span "TOPIK1223" at bounding box center [409, 494] width 62 height 14
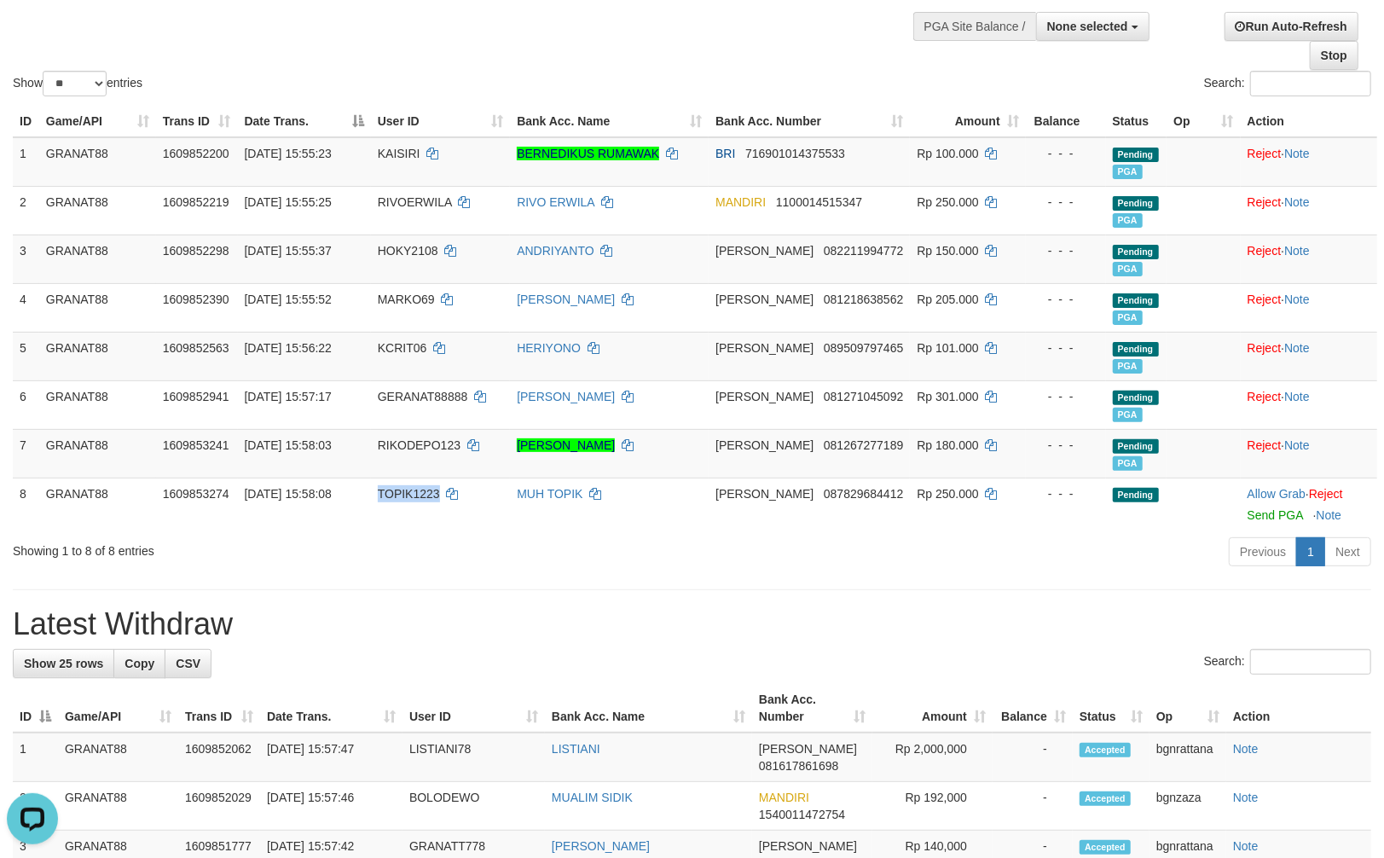
copy span "TOPIK1223"
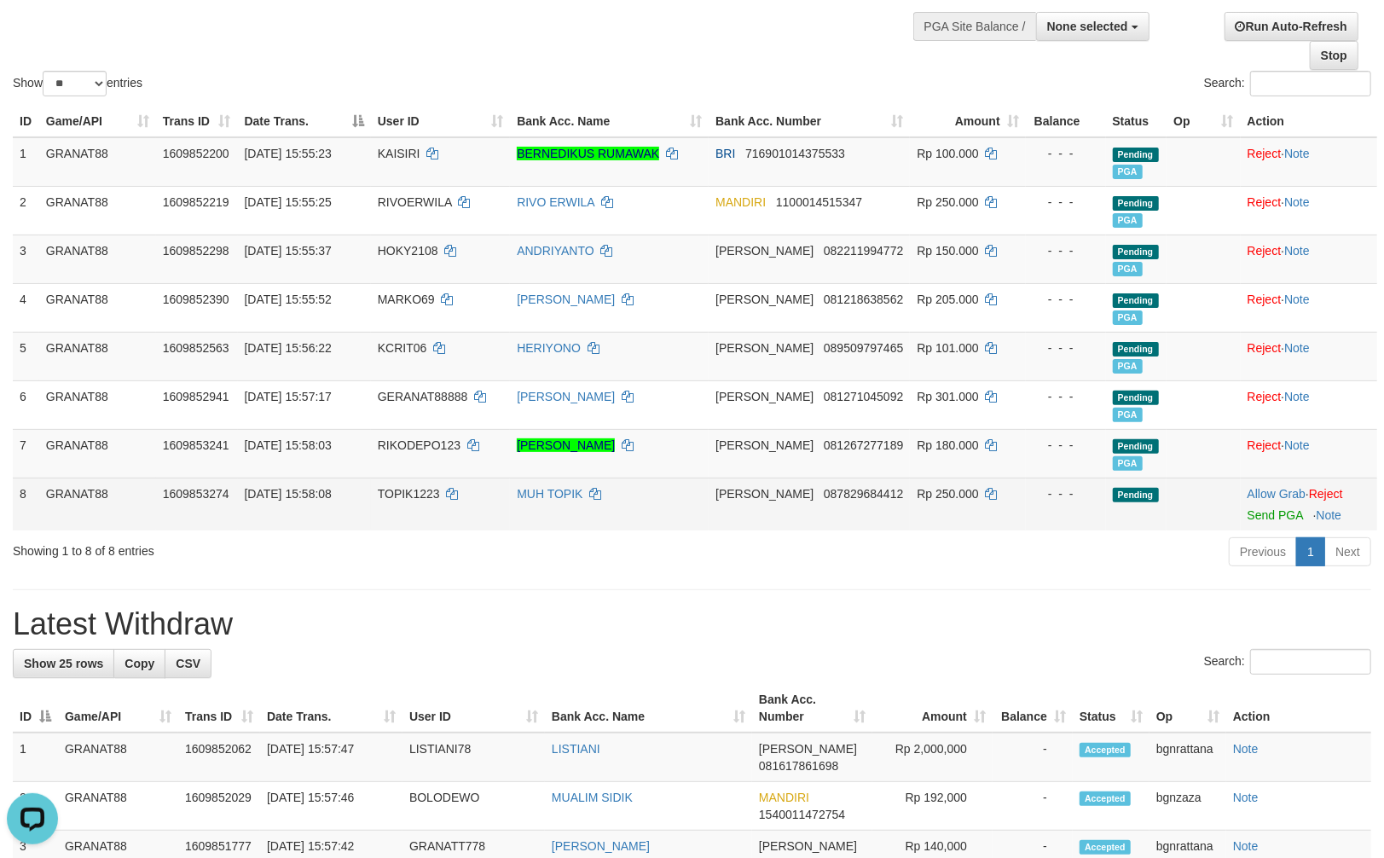
click at [922, 507] on td "Rp 250.000" at bounding box center [967, 504] width 115 height 53
click at [928, 507] on td "Rp 250.000" at bounding box center [967, 504] width 115 height 53
copy span "250.000"
click at [1250, 509] on link "Send PGA" at bounding box center [1275, 515] width 55 height 14
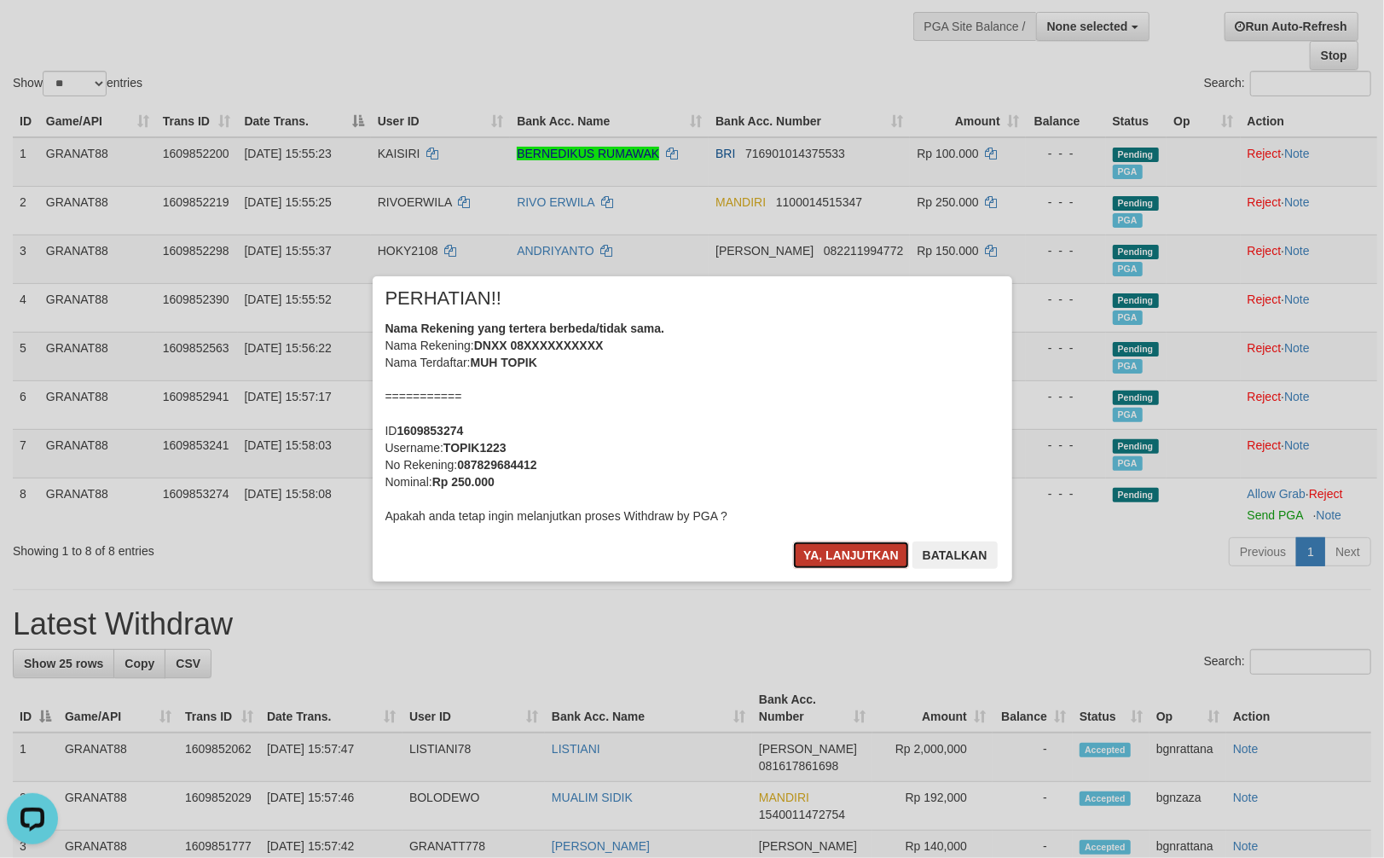
click at [832, 549] on button "Ya, lanjutkan" at bounding box center [851, 555] width 116 height 27
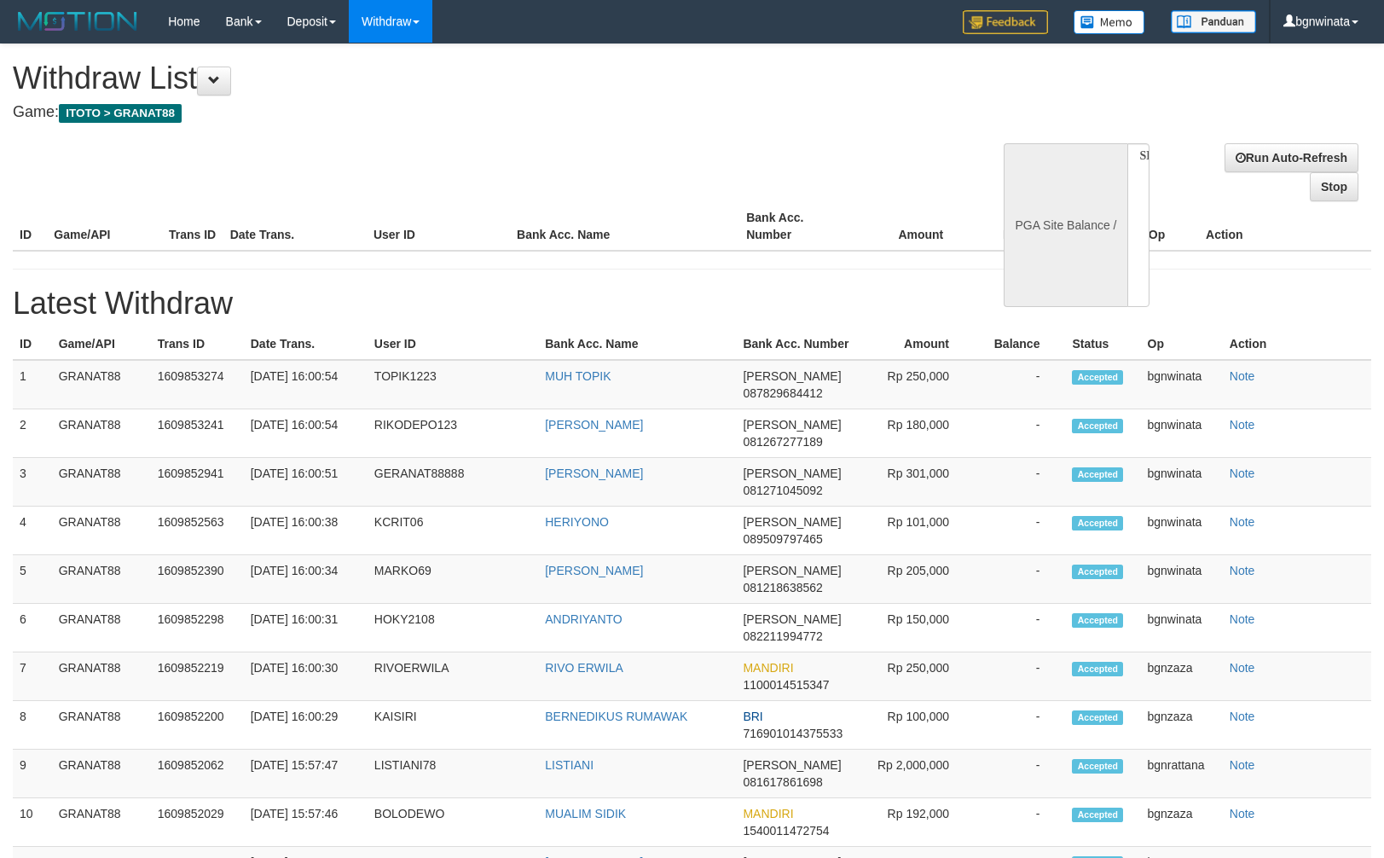
select select
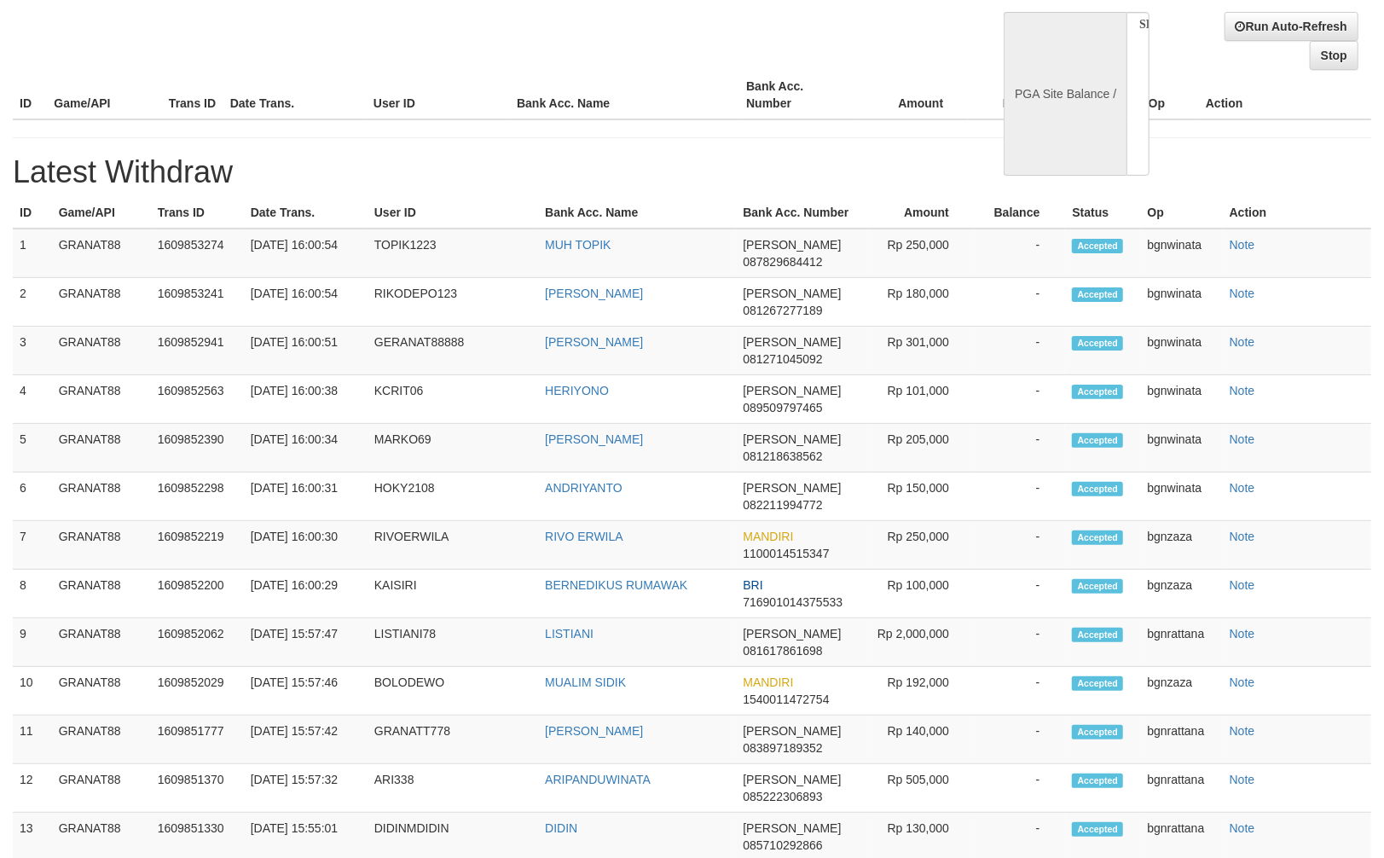
select select "**"
select select
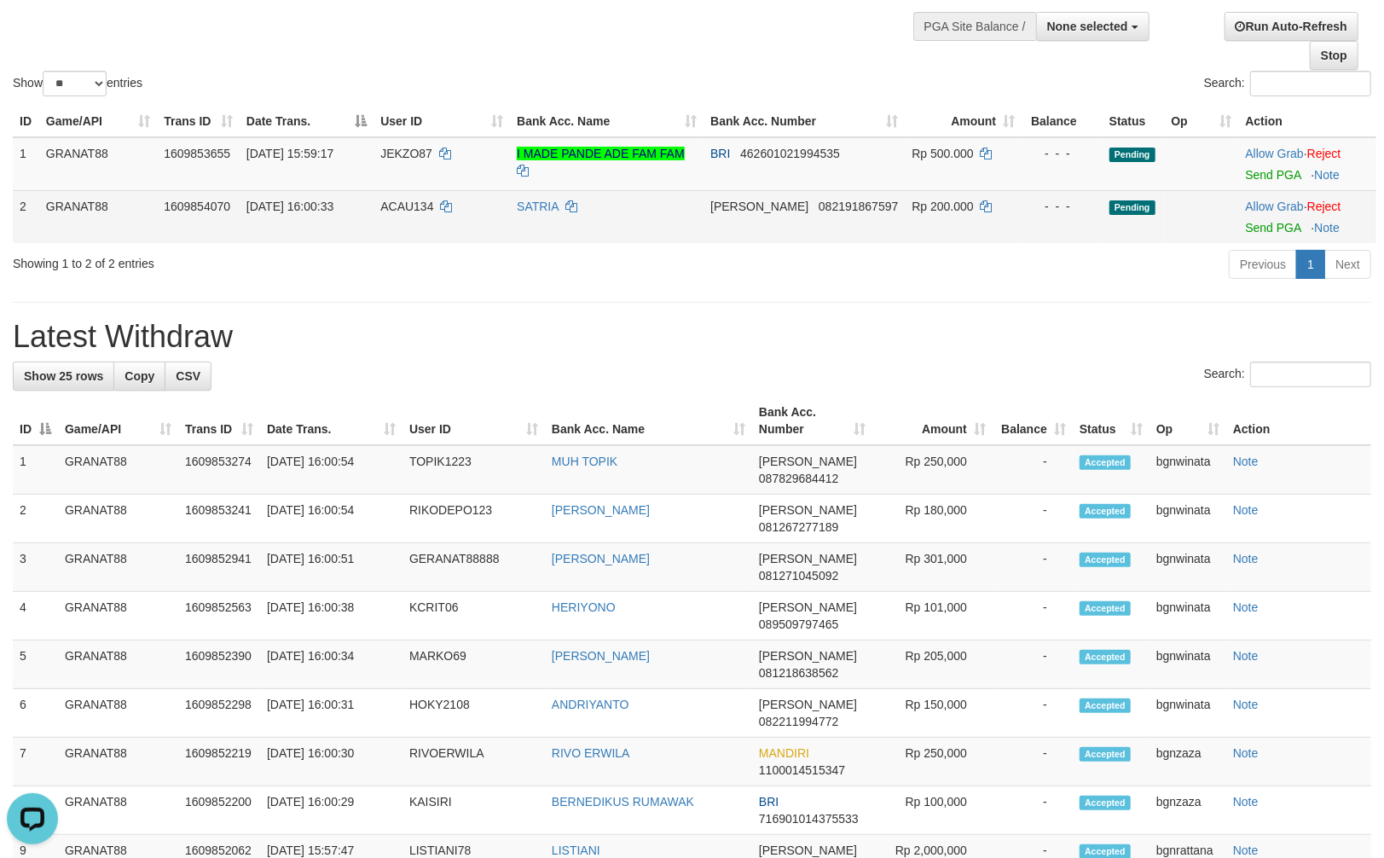
scroll to position [0, 0]
click at [402, 207] on span "ACAU134" at bounding box center [406, 207] width 53 height 14
drag, startPoint x: 402, startPoint y: 207, endPoint x: 425, endPoint y: 209, distance: 23.1
click at [411, 208] on span "ACAU134" at bounding box center [406, 207] width 53 height 14
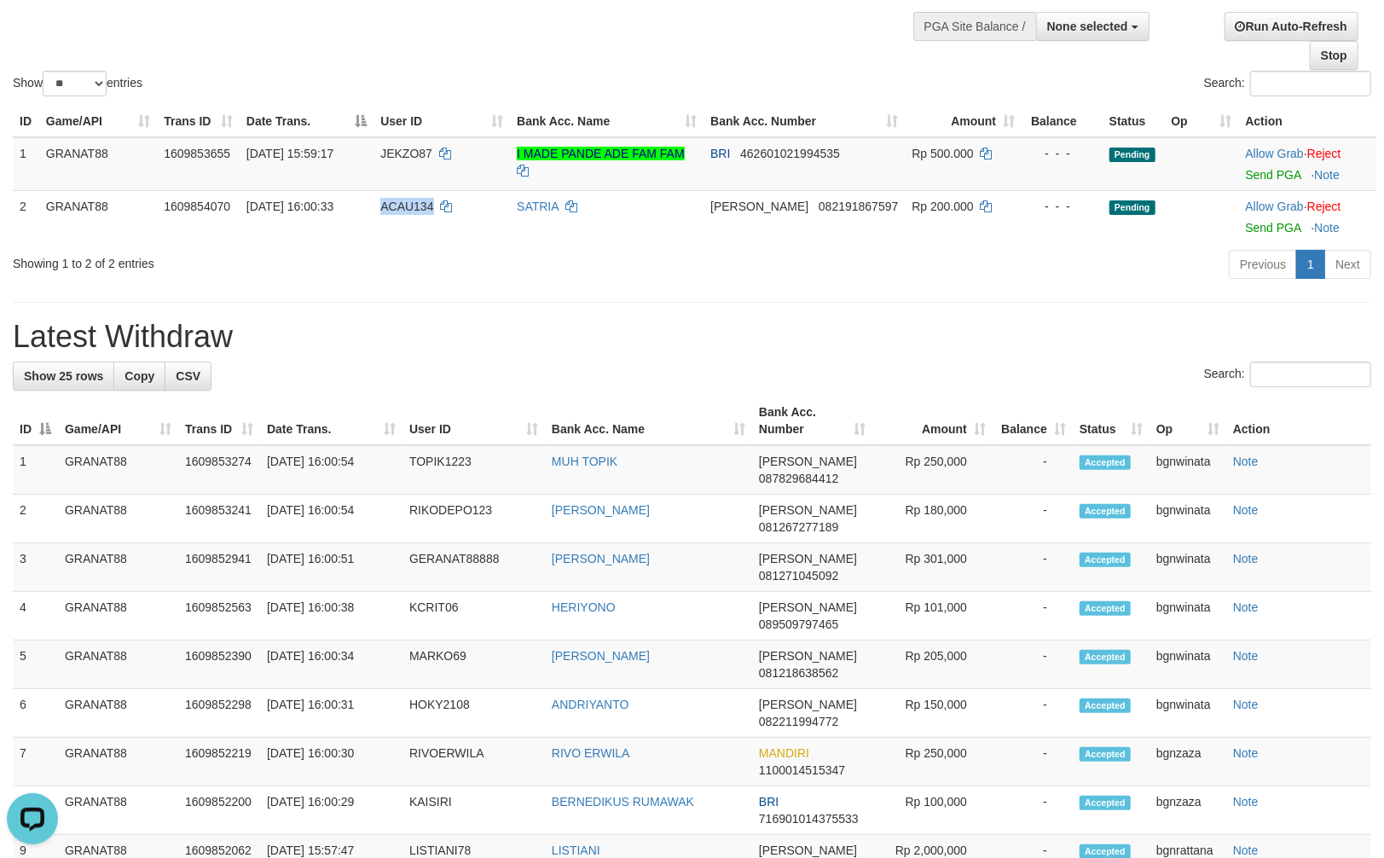
copy span "ACAU134"
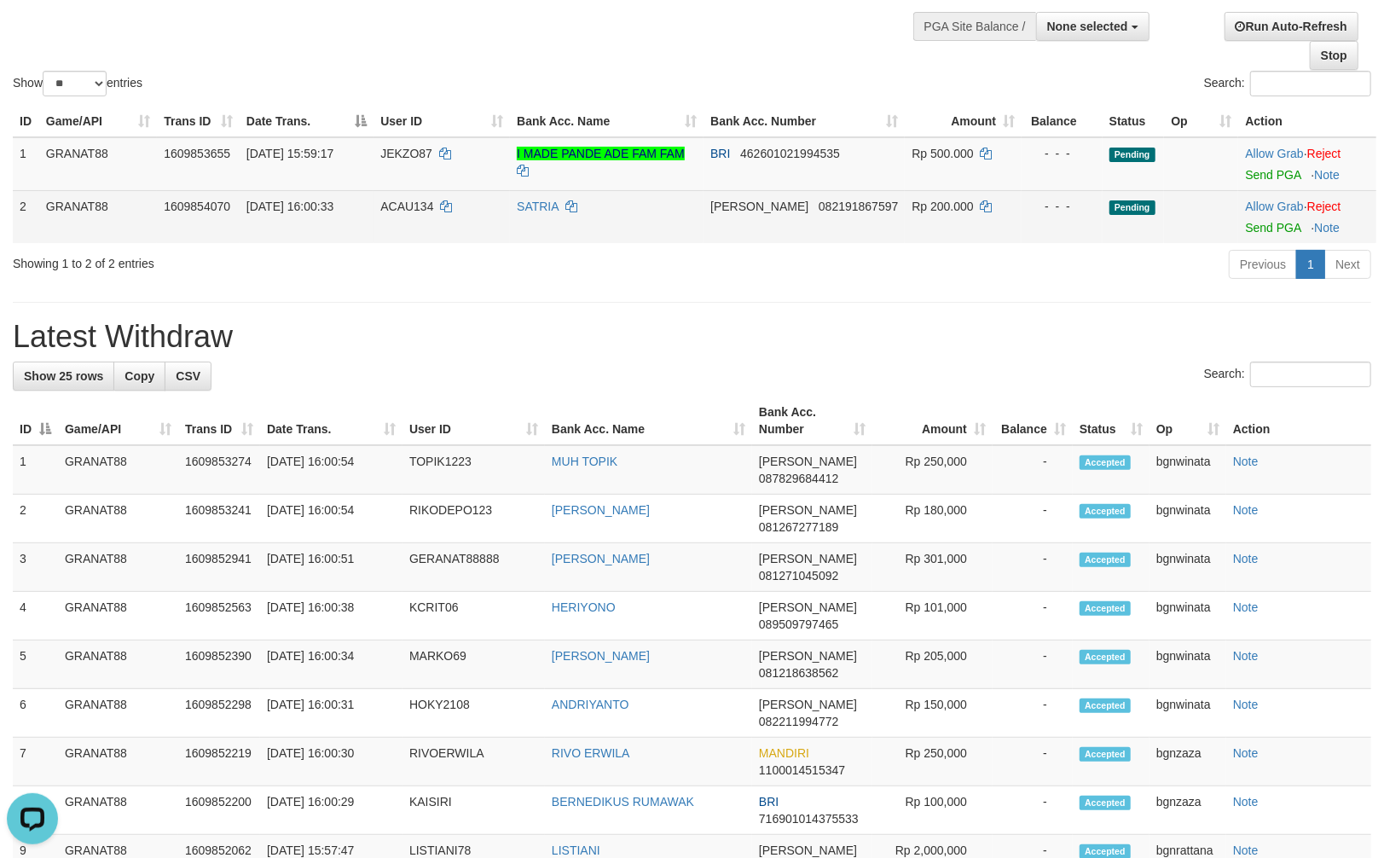
click at [918, 218] on td "Rp 200.000" at bounding box center [963, 216] width 117 height 53
copy span "200.000"
drag, startPoint x: 918, startPoint y: 218, endPoint x: 931, endPoint y: 214, distance: 14.3
click at [931, 214] on td "Rp 200.000" at bounding box center [963, 216] width 117 height 53
click at [1257, 221] on link "Send PGA" at bounding box center [1272, 228] width 55 height 14
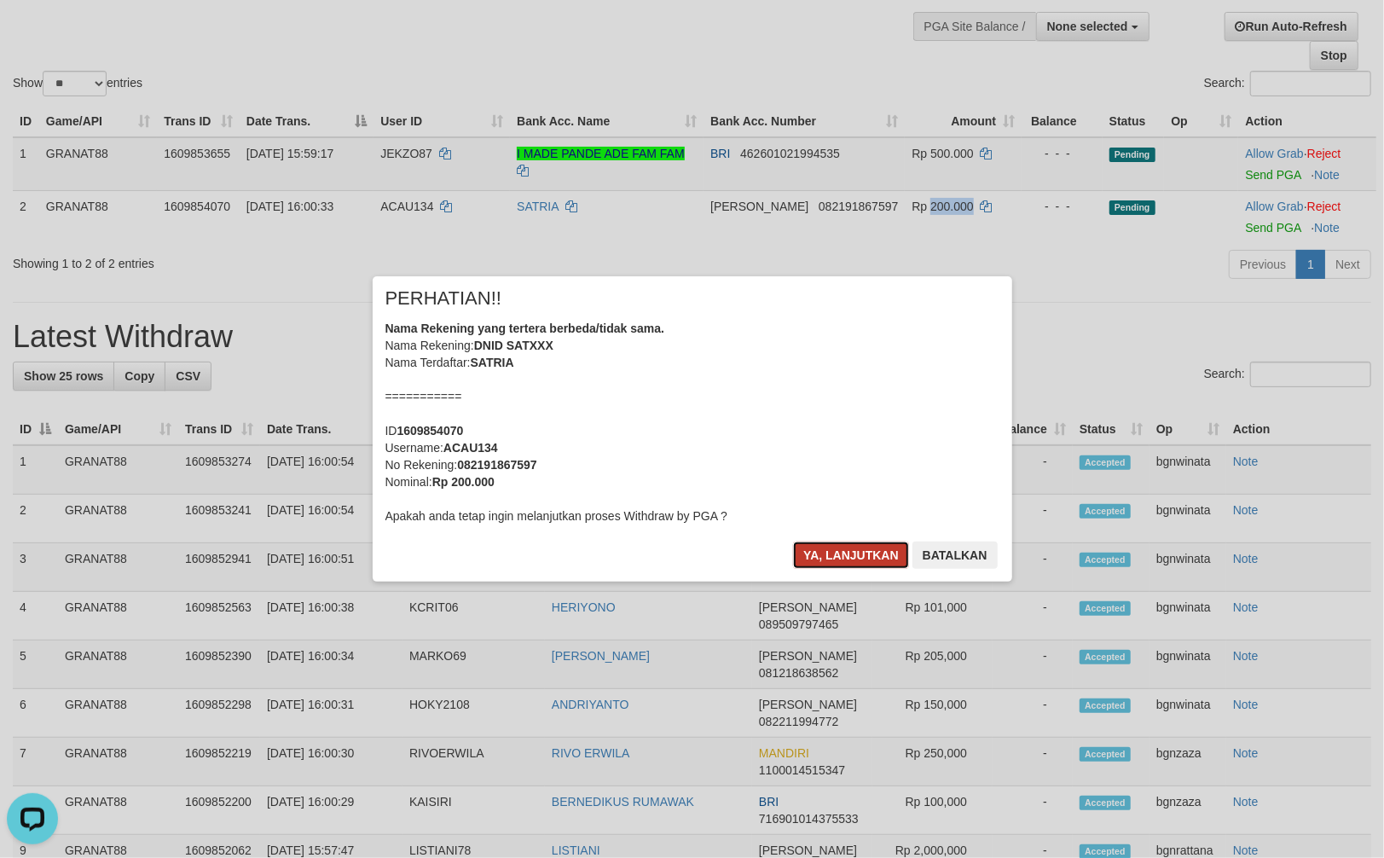
click at [821, 556] on button "Ya, lanjutkan" at bounding box center [851, 555] width 116 height 27
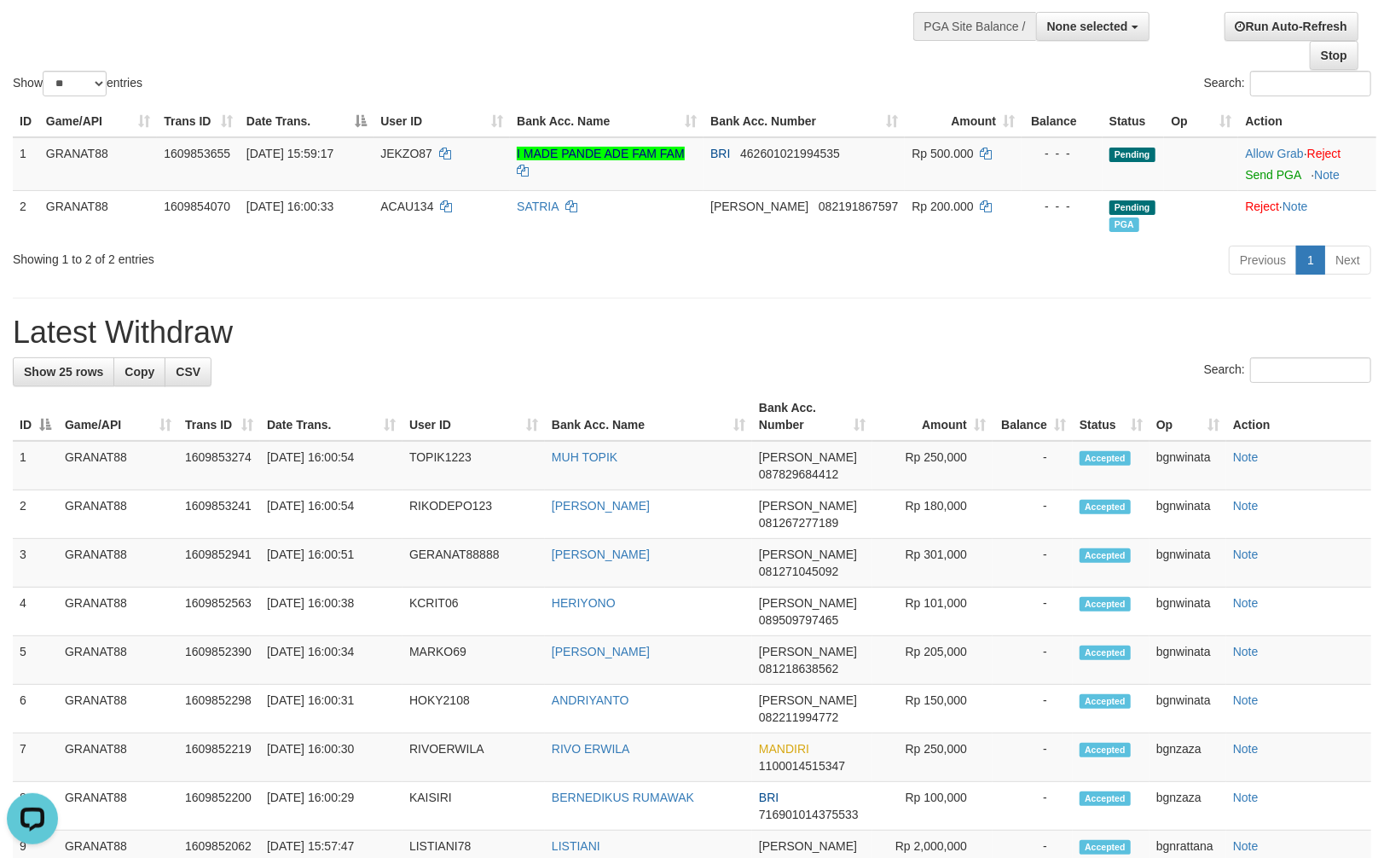
click at [942, 284] on div "**********" at bounding box center [692, 816] width 1384 height 1807
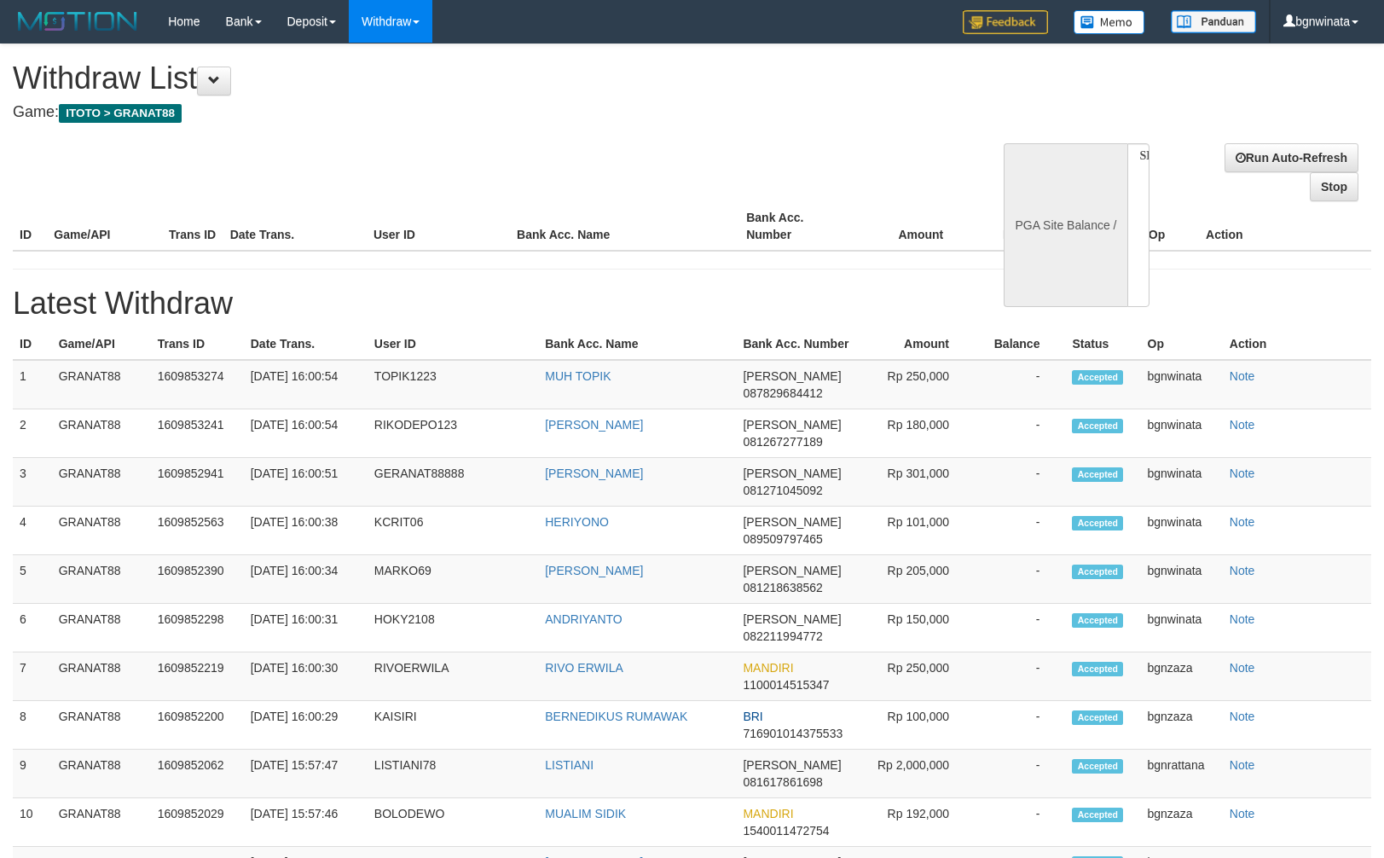
select select
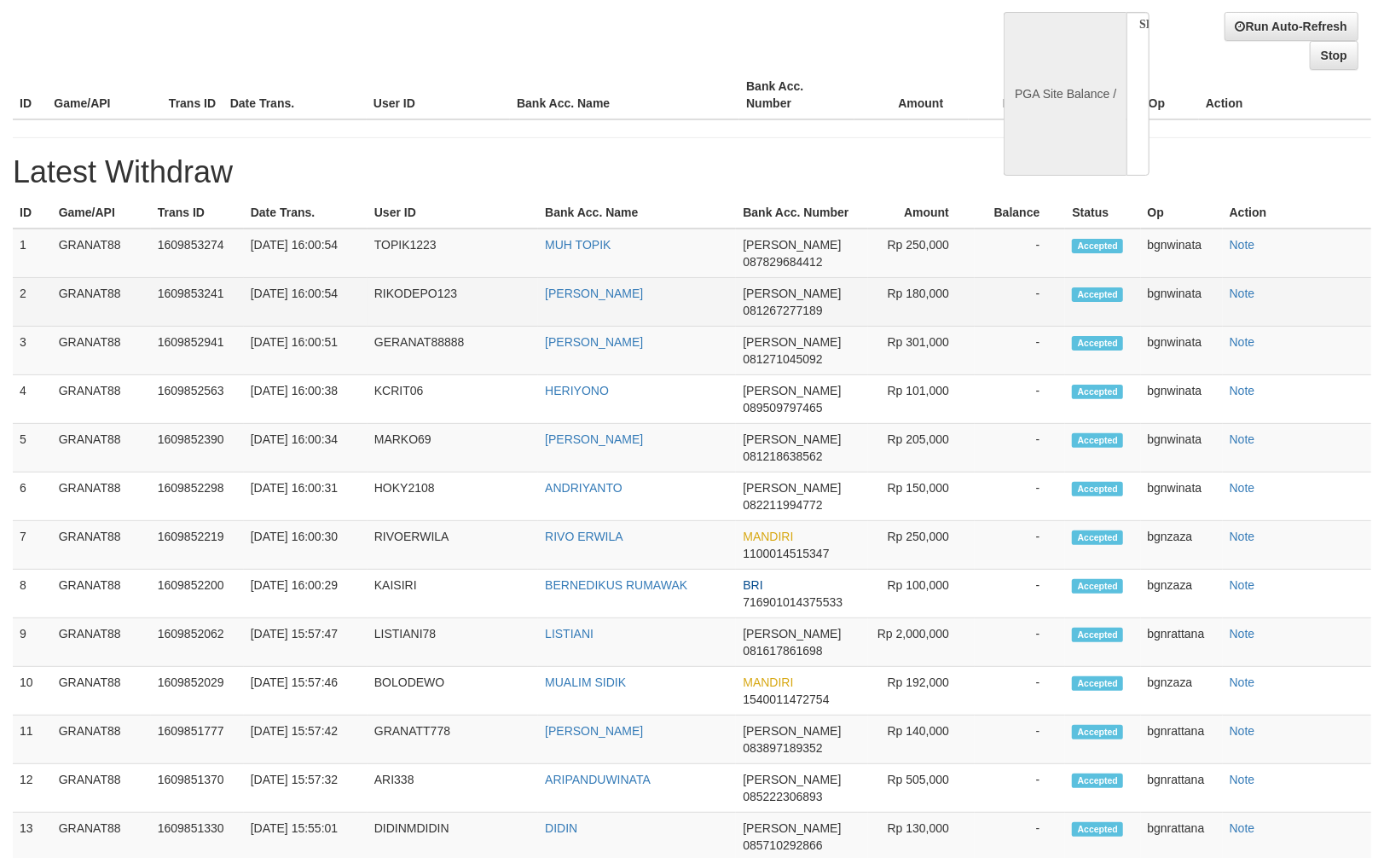
select select "**"
select select
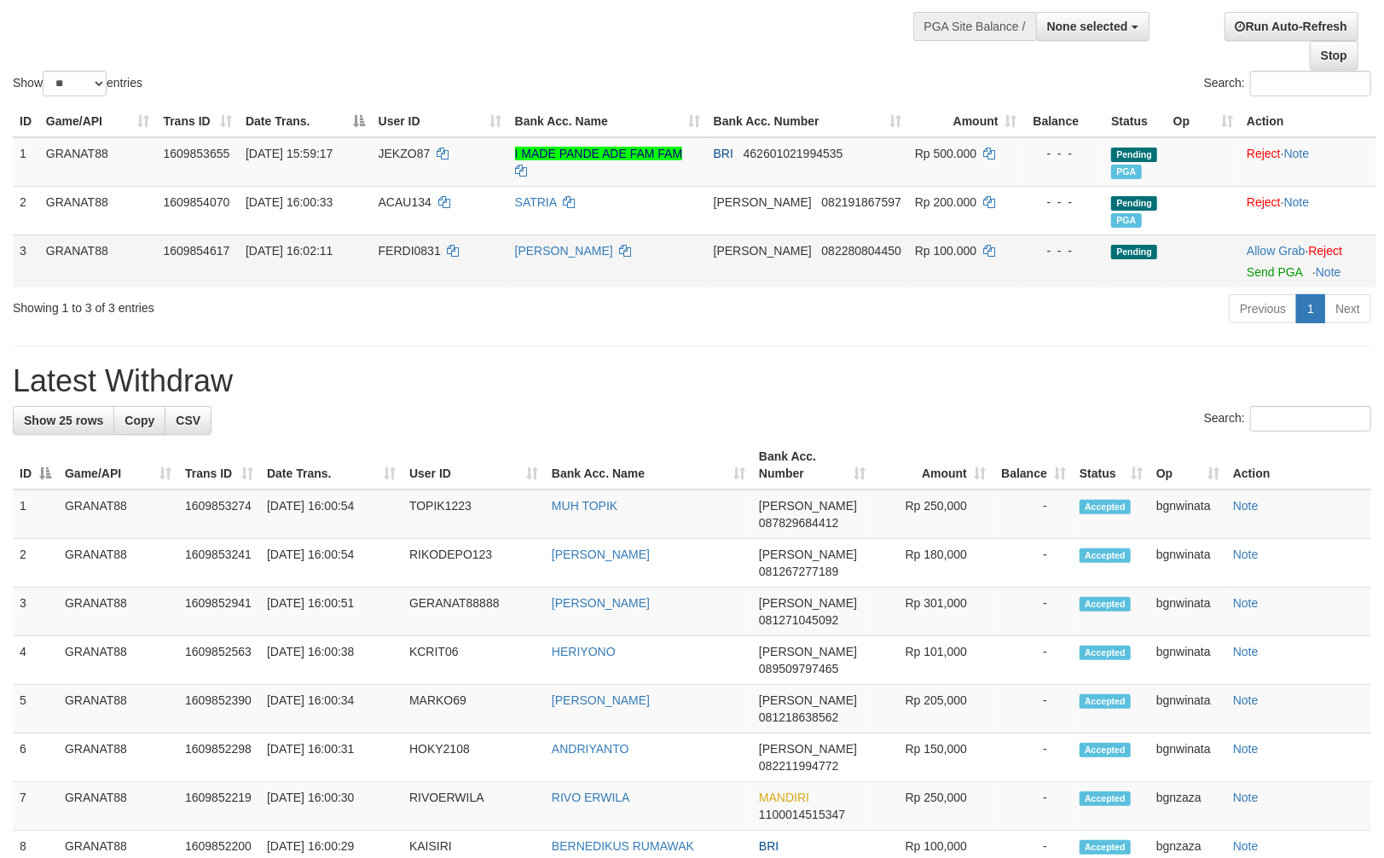
click at [412, 262] on td "FERDI0831" at bounding box center [440, 261] width 136 height 53
drag, startPoint x: 412, startPoint y: 262, endPoint x: 448, endPoint y: 275, distance: 38.0
click at [418, 265] on td "FERDI0831" at bounding box center [440, 261] width 136 height 53
copy span "FERDI0831"
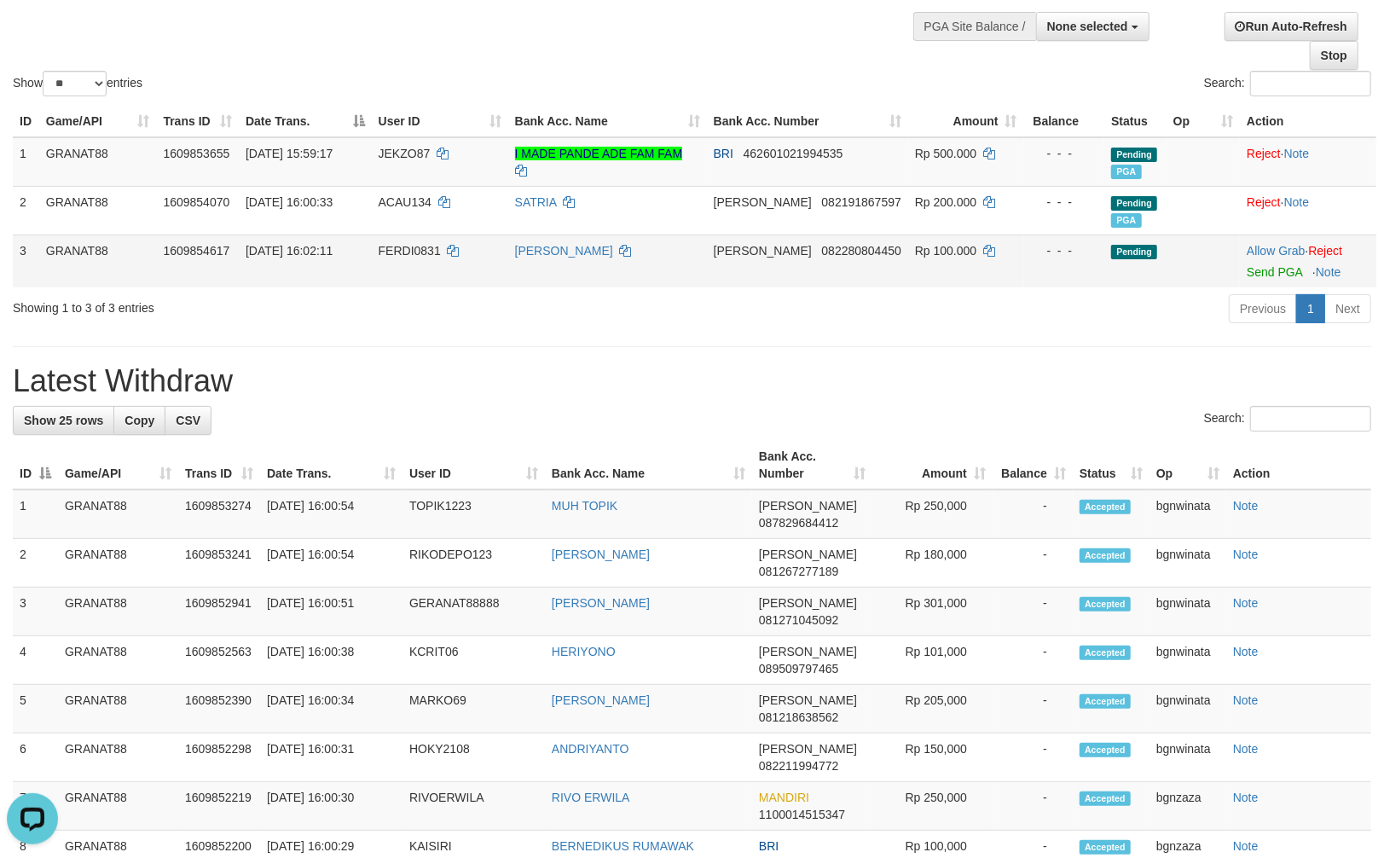
click at [935, 263] on td "Rp 100.000" at bounding box center [966, 261] width 116 height 53
copy span "100.000"
drag, startPoint x: 935, startPoint y: 263, endPoint x: 1022, endPoint y: 275, distance: 87.8
click at [943, 263] on td "Rp 100.000" at bounding box center [966, 261] width 116 height 53
click at [1278, 270] on link "Send PGA" at bounding box center [1274, 272] width 55 height 14
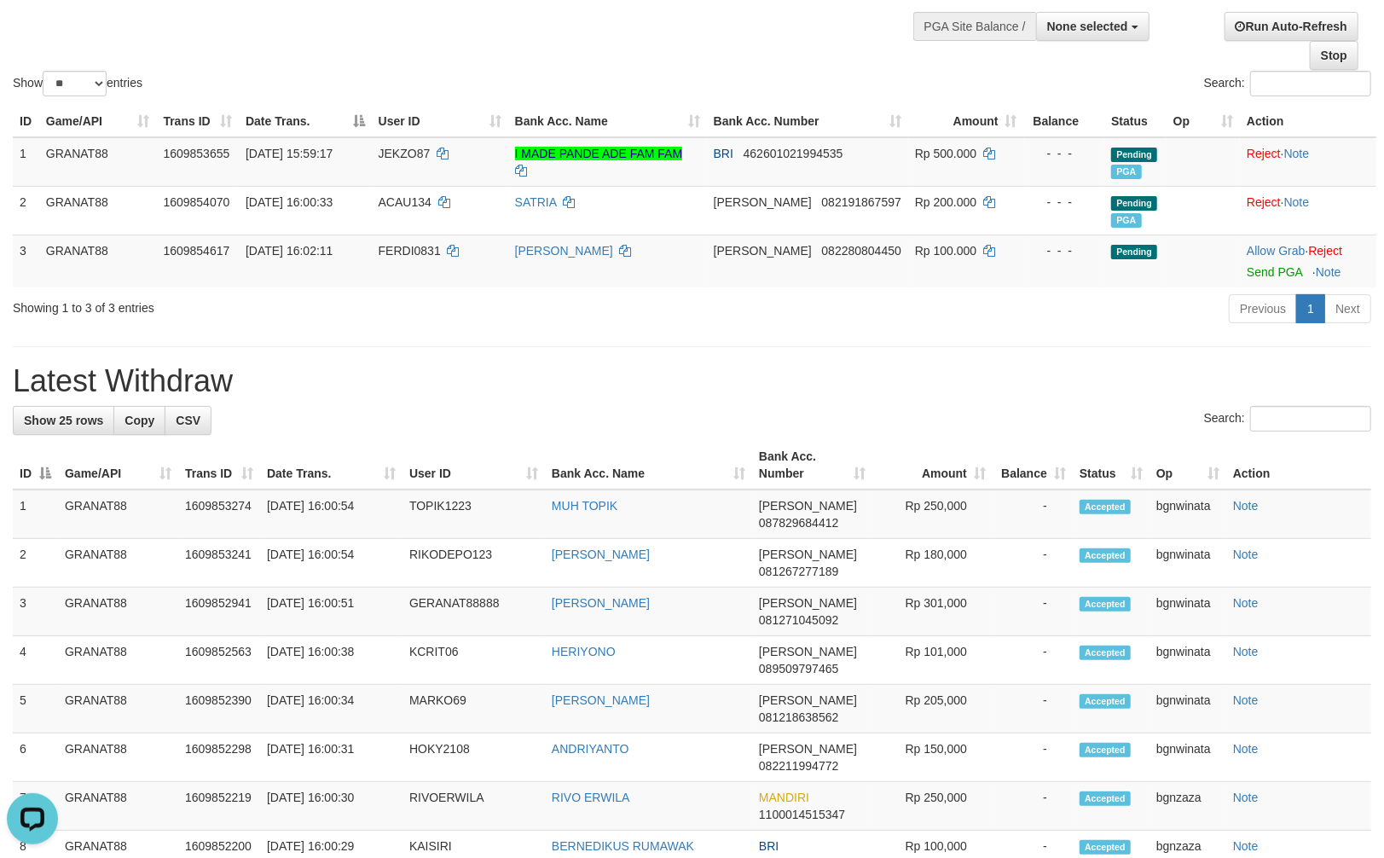
click at [1175, 354] on div "**********" at bounding box center [692, 840] width 1384 height 1855
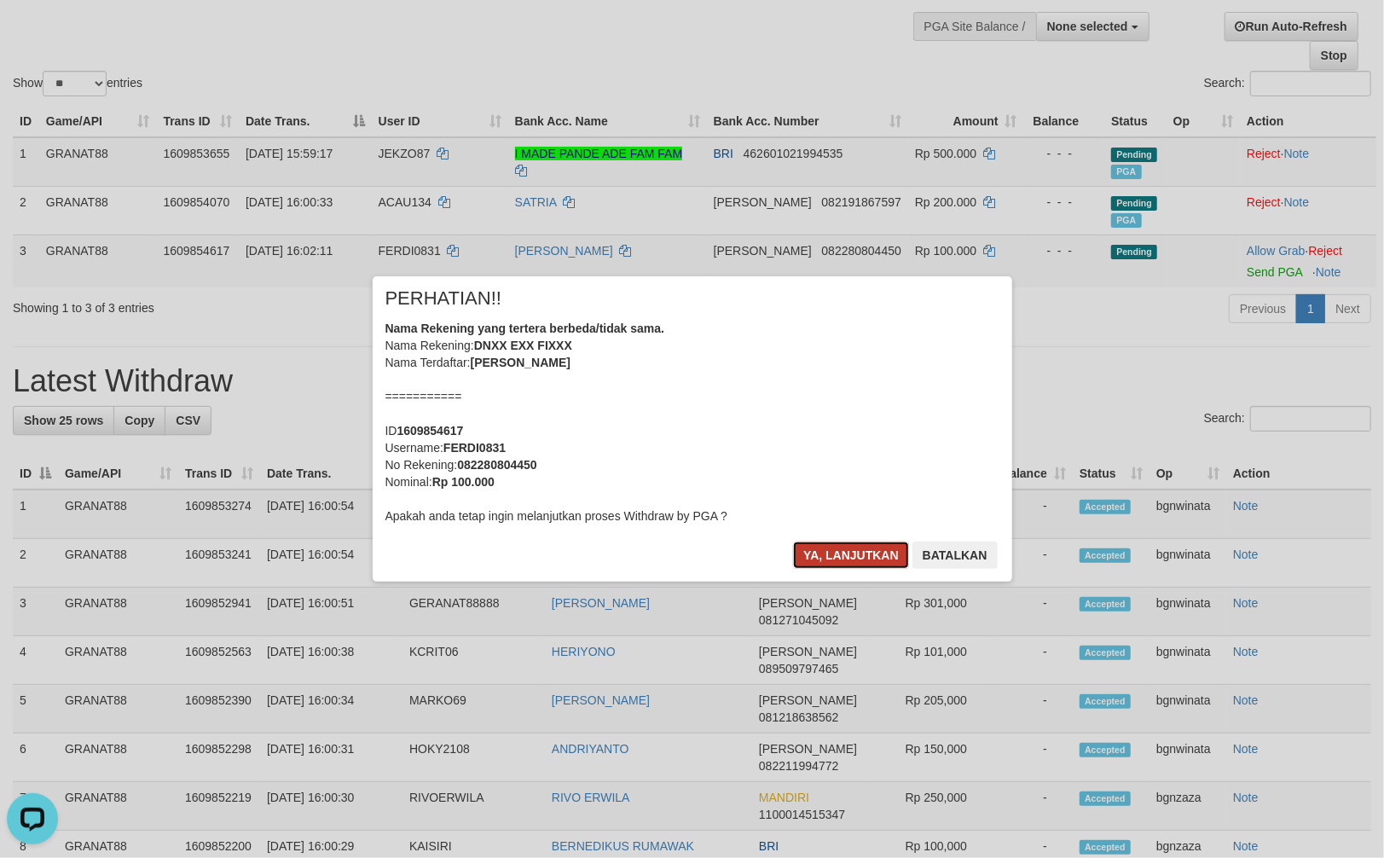
click at [846, 542] on button "Ya, lanjutkan" at bounding box center [851, 555] width 116 height 27
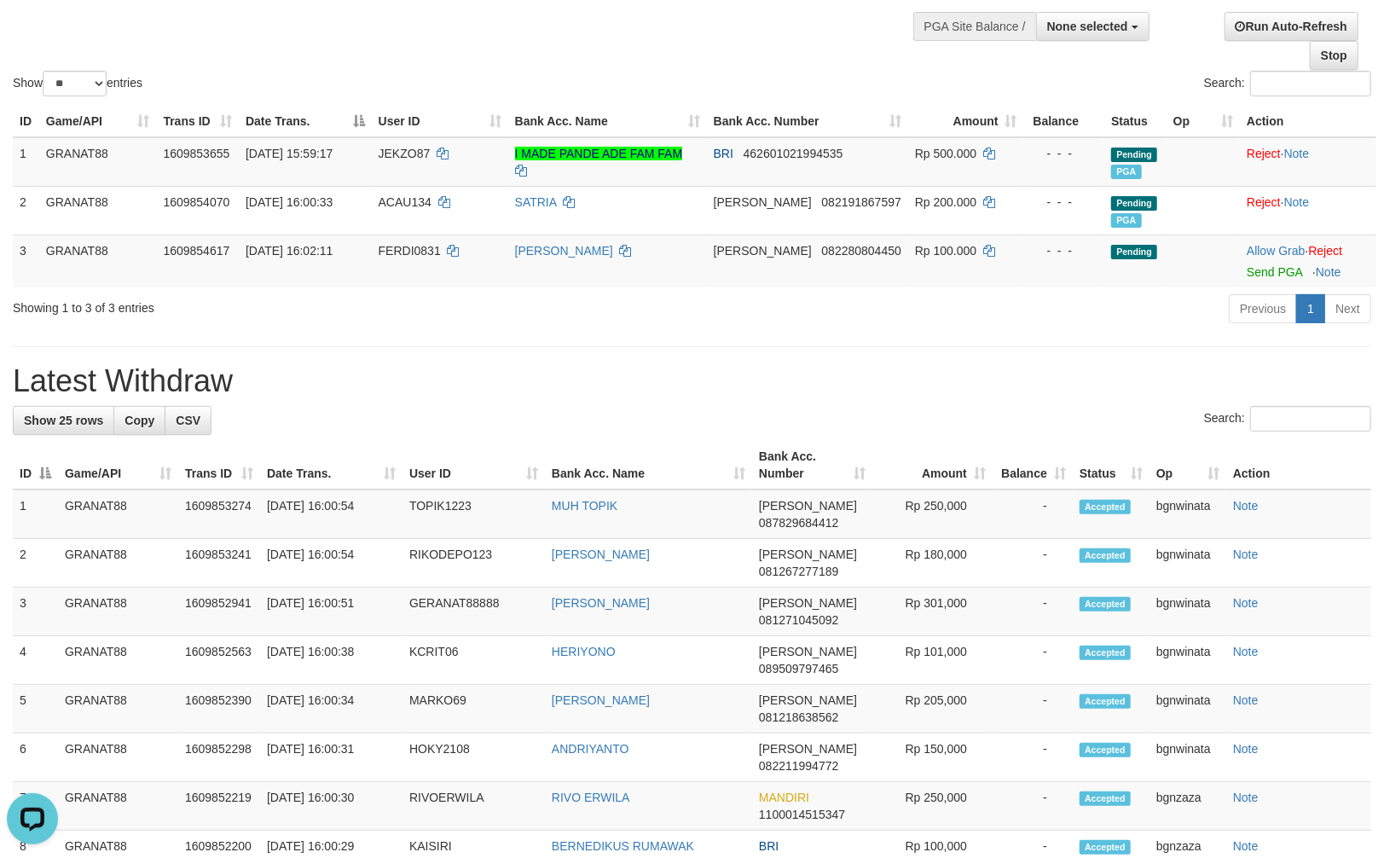
click at [925, 381] on h1 "Latest Withdraw" at bounding box center [692, 381] width 1359 height 34
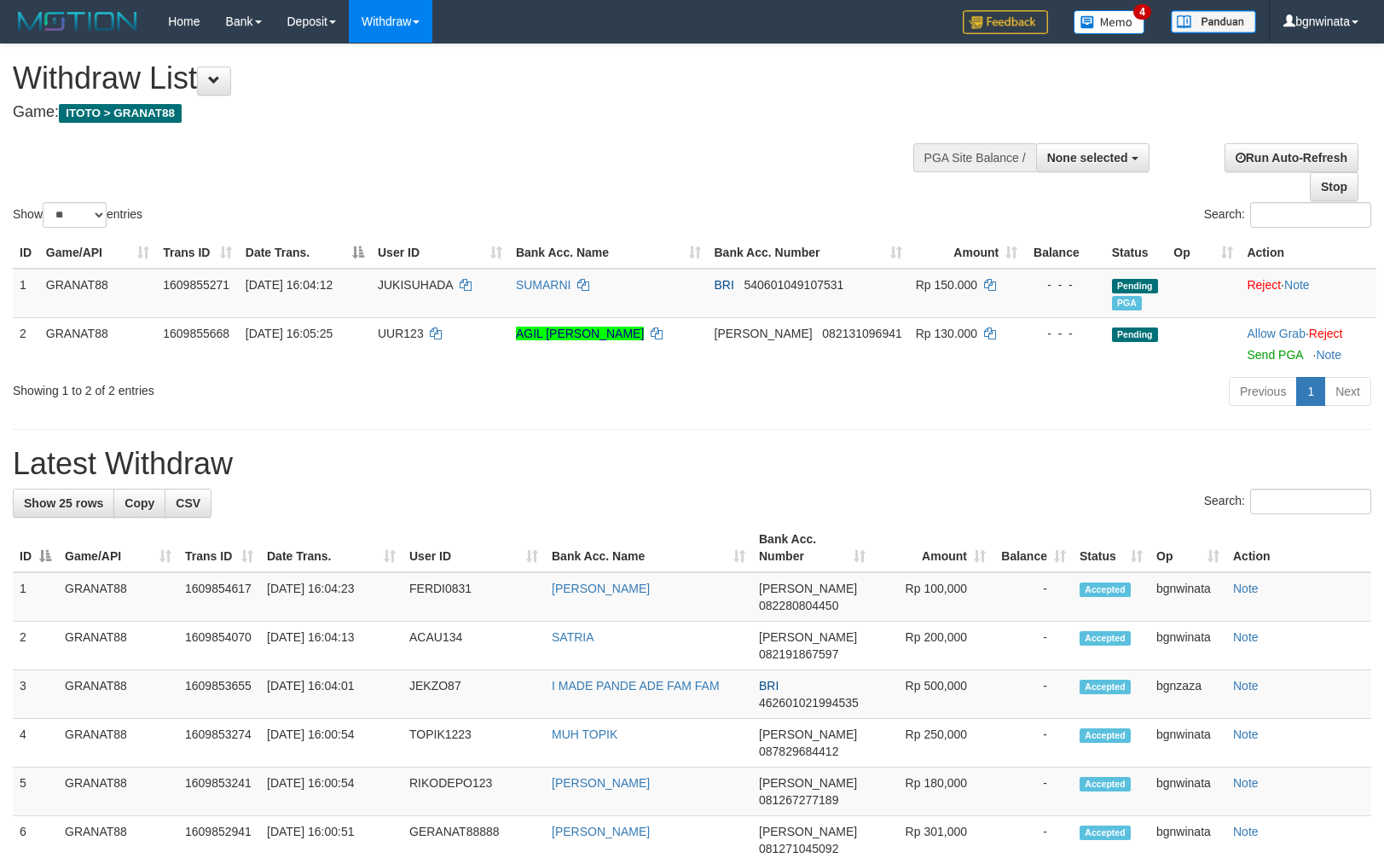
select select
select select "**"
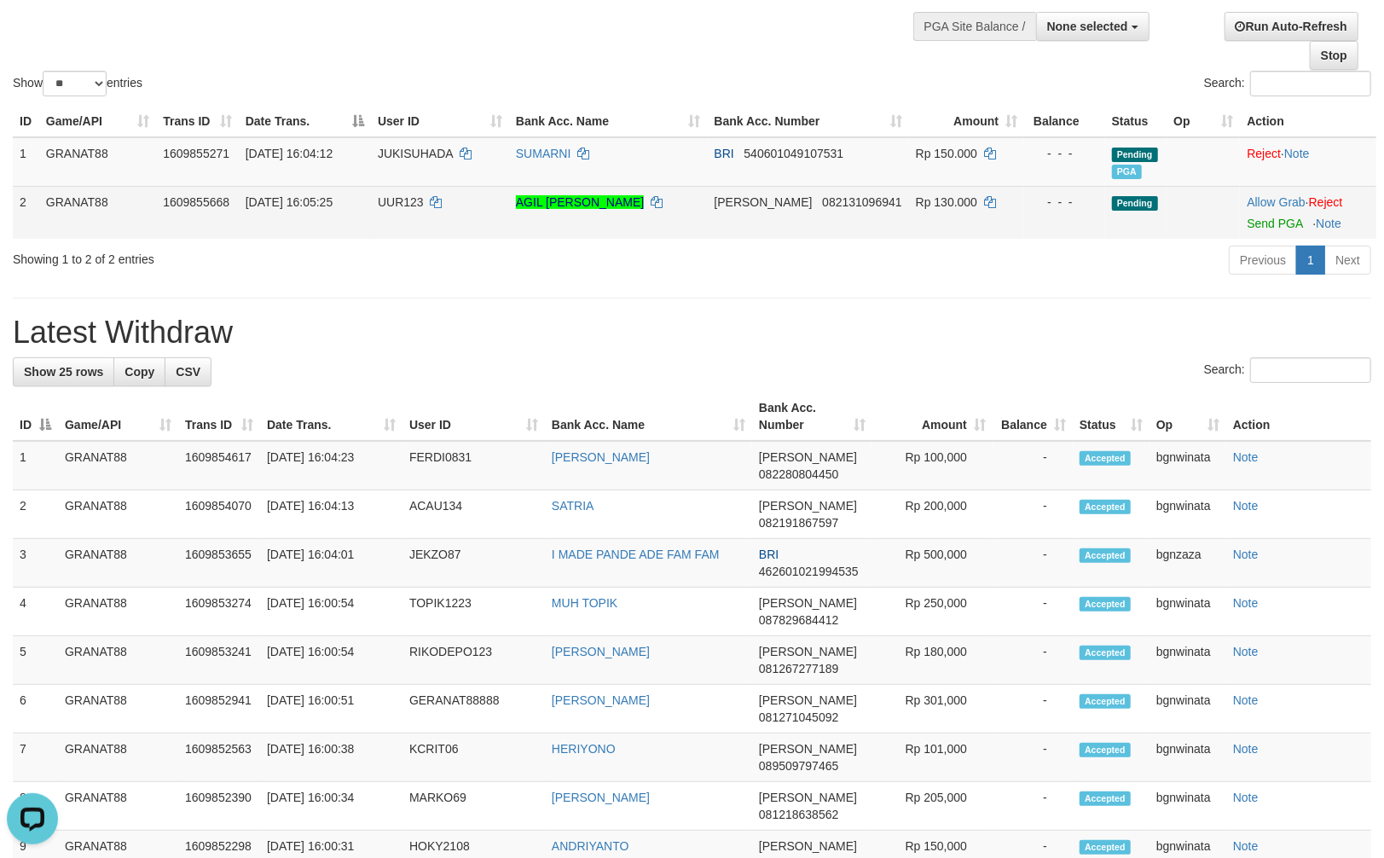
click at [398, 226] on td "UUR123" at bounding box center [440, 212] width 138 height 53
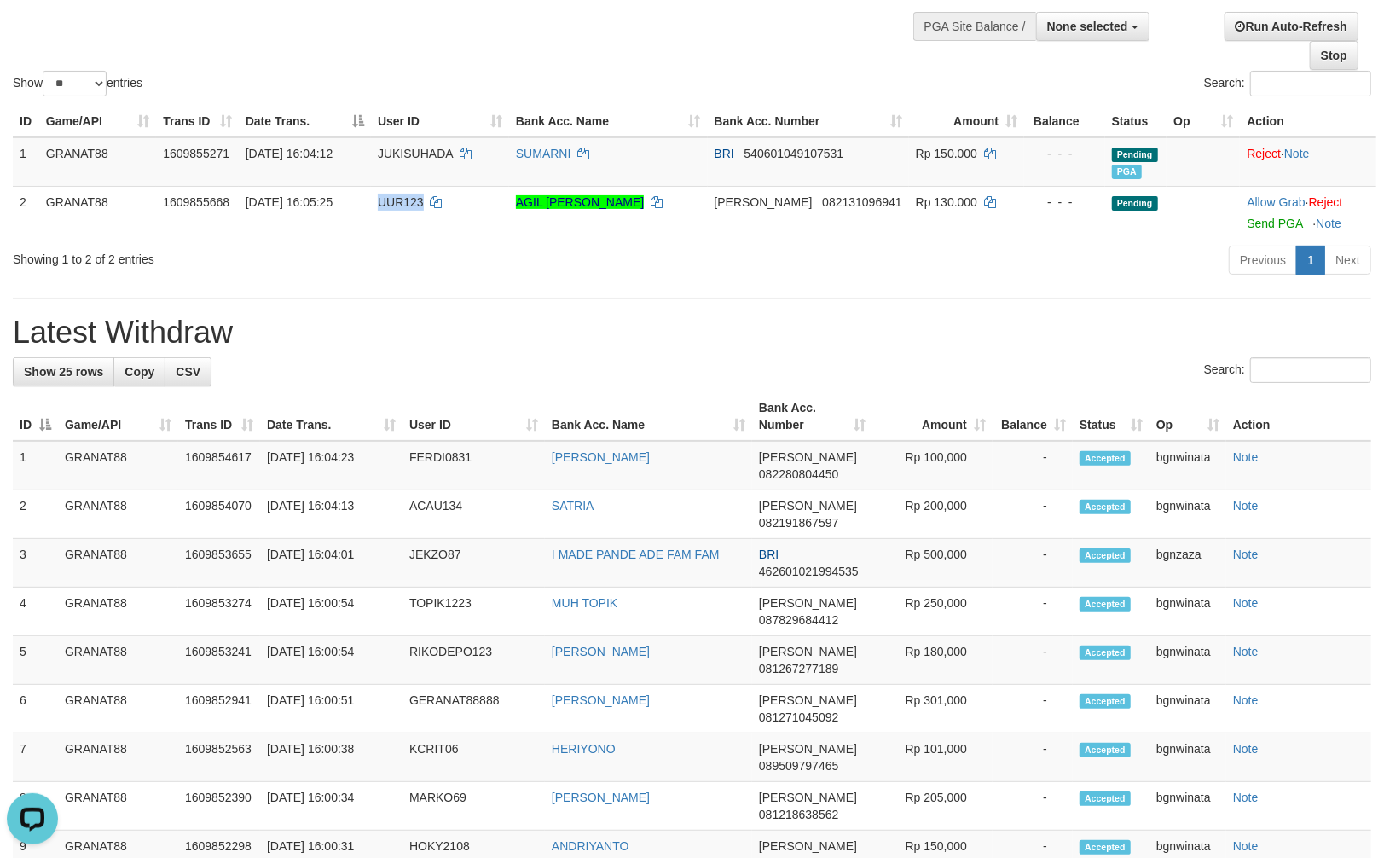
drag, startPoint x: 398, startPoint y: 226, endPoint x: 572, endPoint y: 270, distance: 179.4
click at [409, 227] on td "UUR123" at bounding box center [440, 212] width 138 height 53
copy span "UUR123"
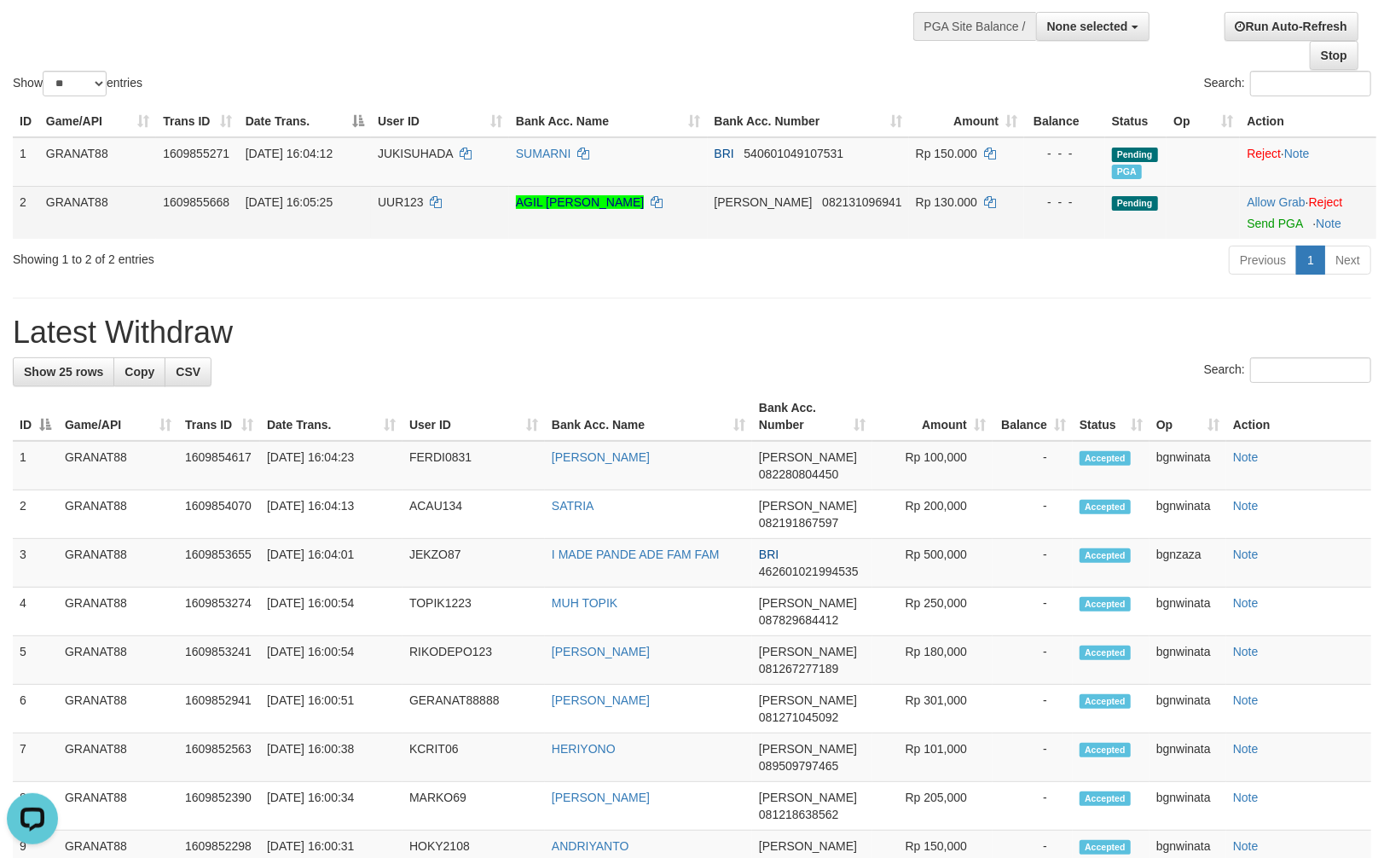
click at [930, 197] on span "Rp 130.000" at bounding box center [946, 202] width 61 height 14
drag, startPoint x: 930, startPoint y: 197, endPoint x: 947, endPoint y: 200, distance: 17.4
click at [934, 197] on span "Rp 130.000" at bounding box center [946, 202] width 61 height 14
copy span "130.000"
click at [1267, 220] on link "Send PGA" at bounding box center [1274, 224] width 55 height 14
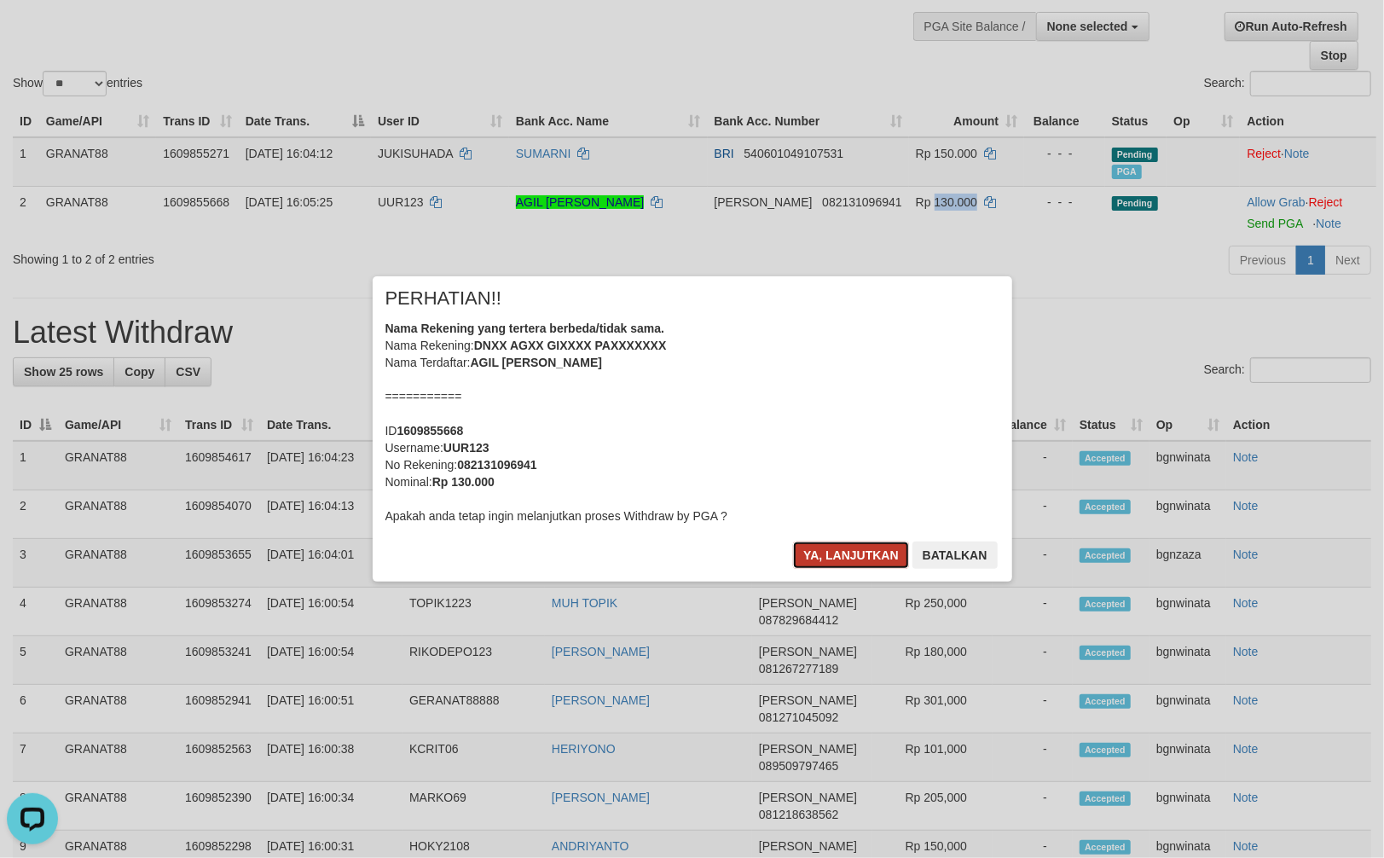
click at [822, 563] on button "Ya, lanjutkan" at bounding box center [851, 555] width 116 height 27
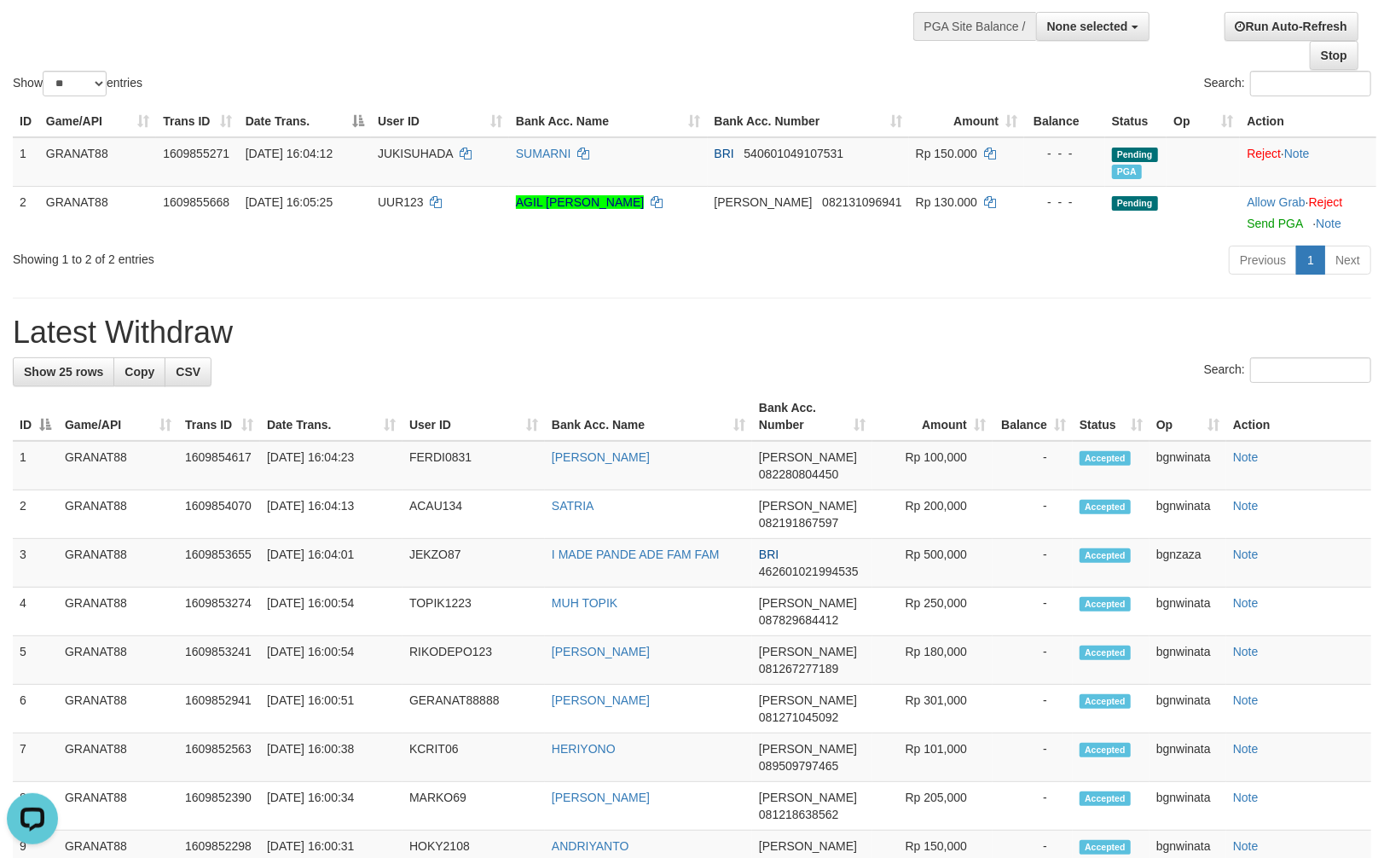
click at [1032, 318] on h1 "Latest Withdraw" at bounding box center [692, 333] width 1359 height 34
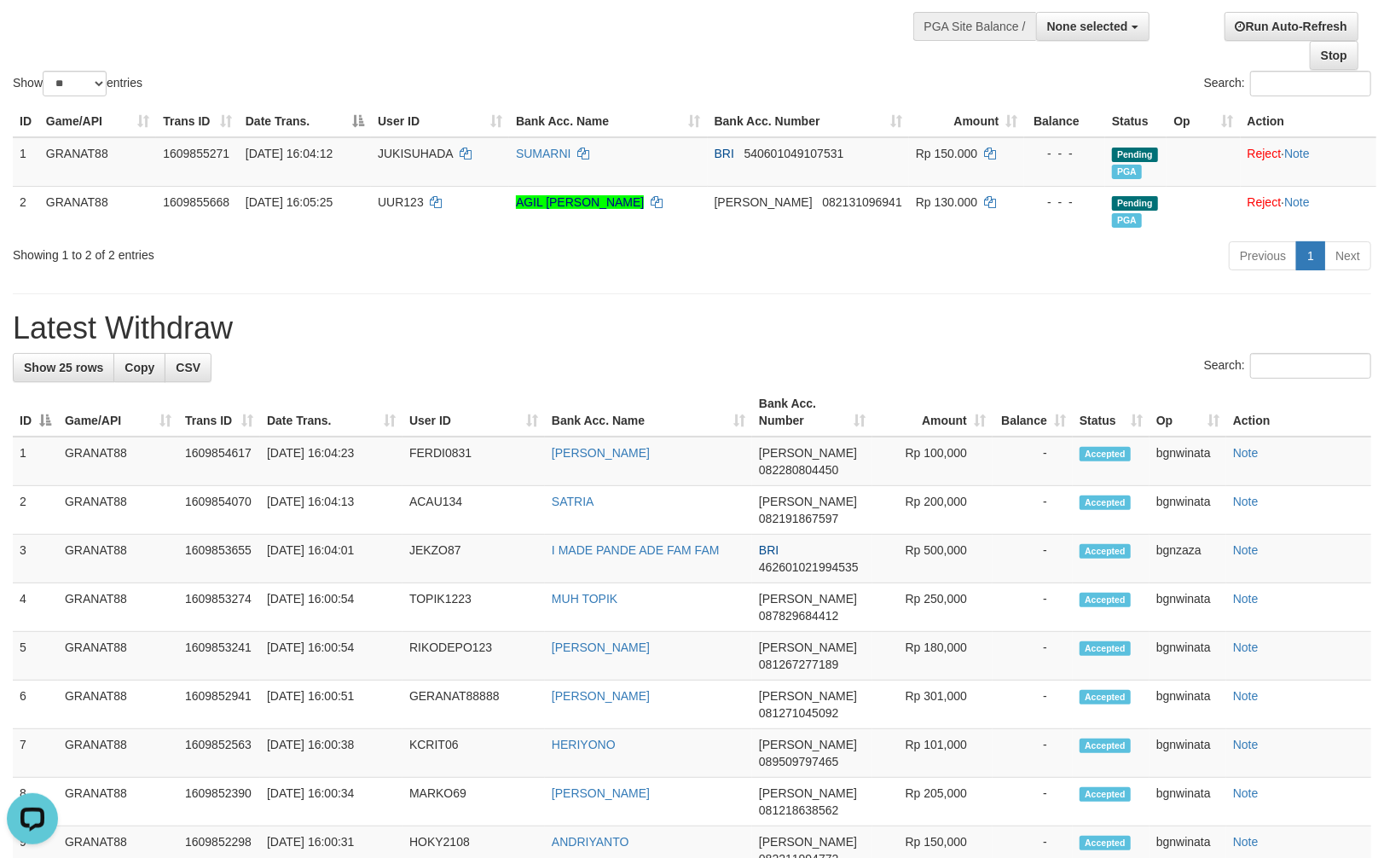
click at [722, 270] on div "Previous 1 Next" at bounding box center [980, 258] width 782 height 37
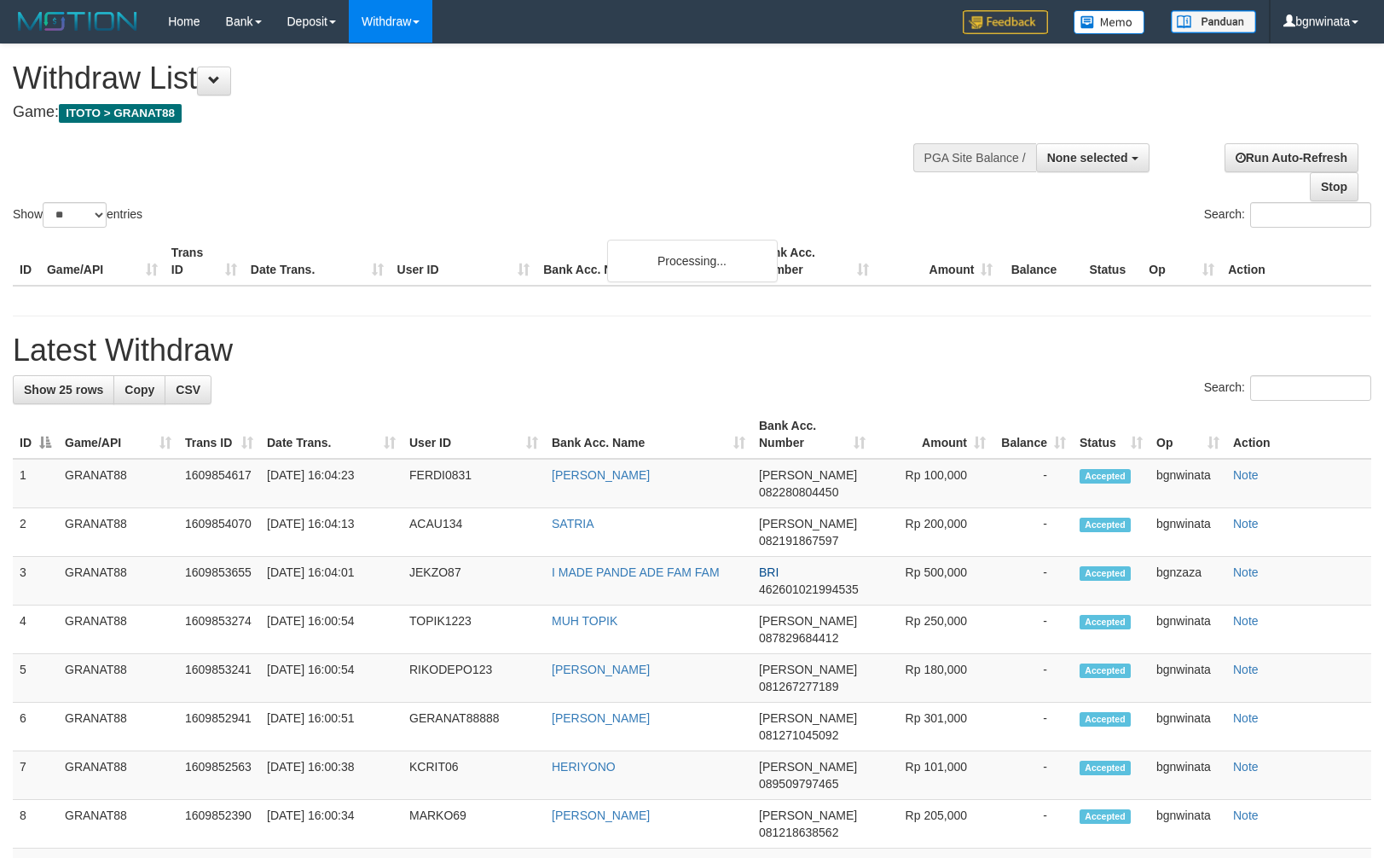
select select
select select "**"
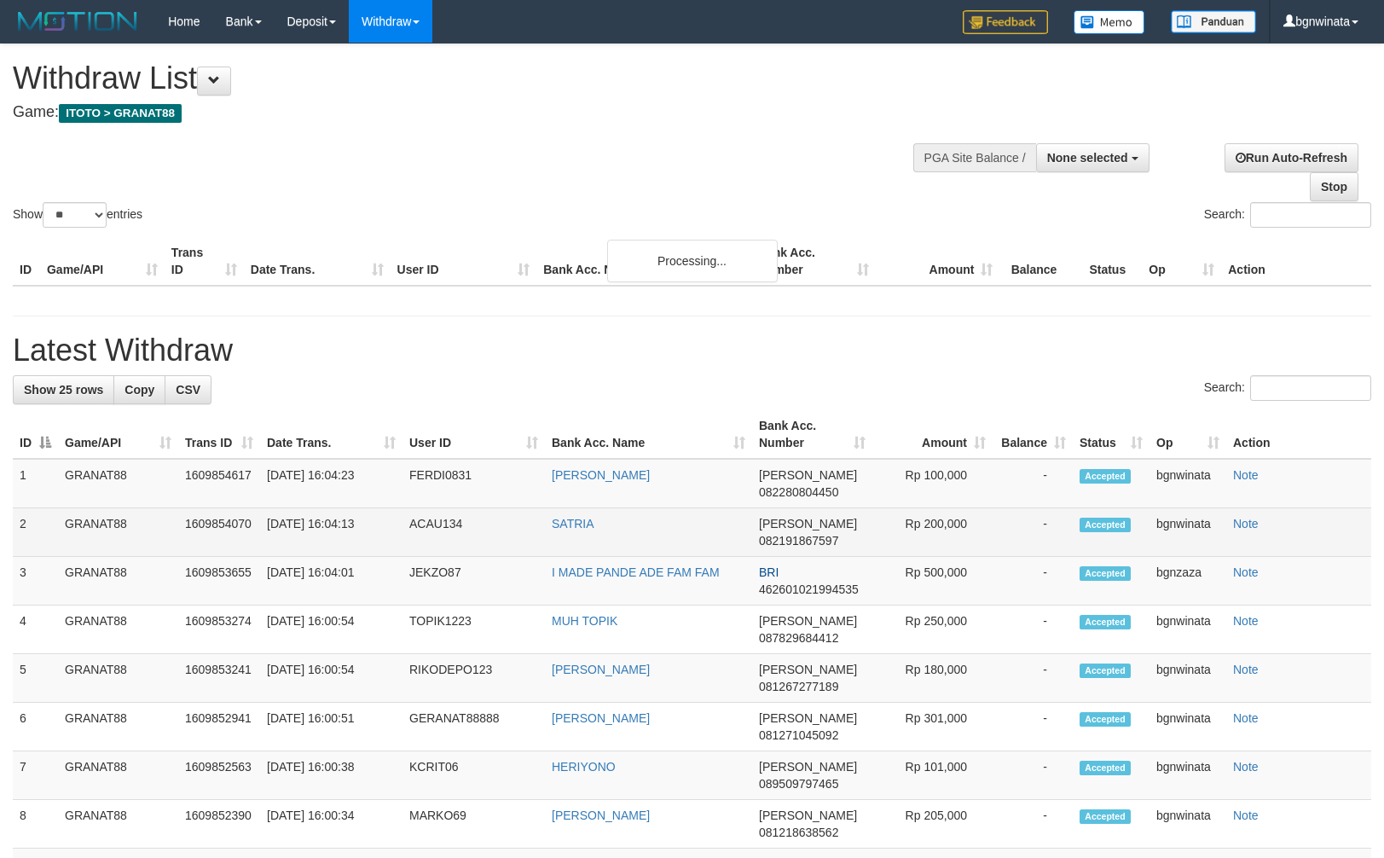
scroll to position [131, 0]
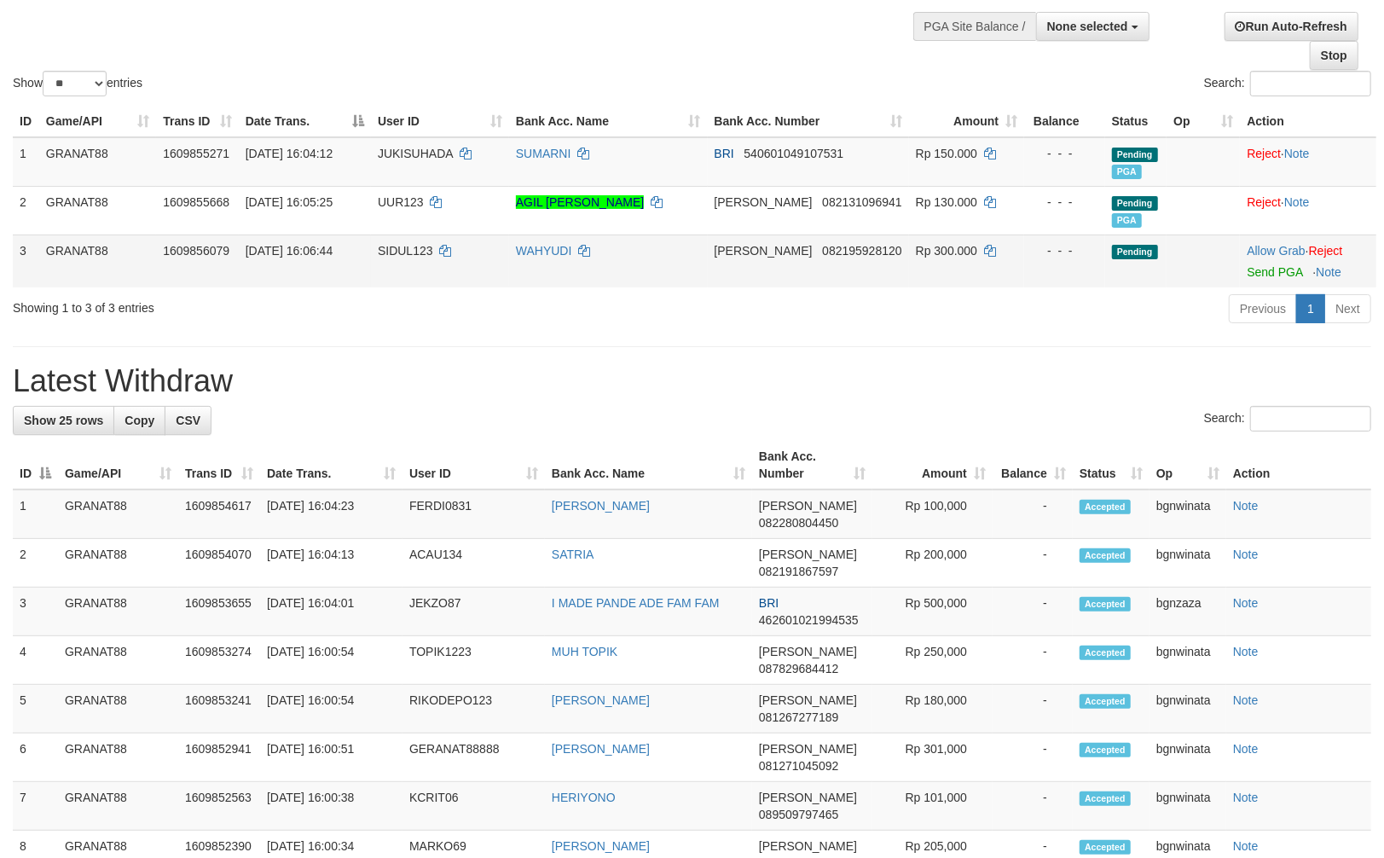
click at [418, 248] on span "SIDUL123" at bounding box center [405, 251] width 55 height 14
drag, startPoint x: 418, startPoint y: 248, endPoint x: 429, endPoint y: 251, distance: 11.4
click at [429, 251] on span "SIDUL123" at bounding box center [405, 251] width 55 height 14
copy span "SIDUL123"
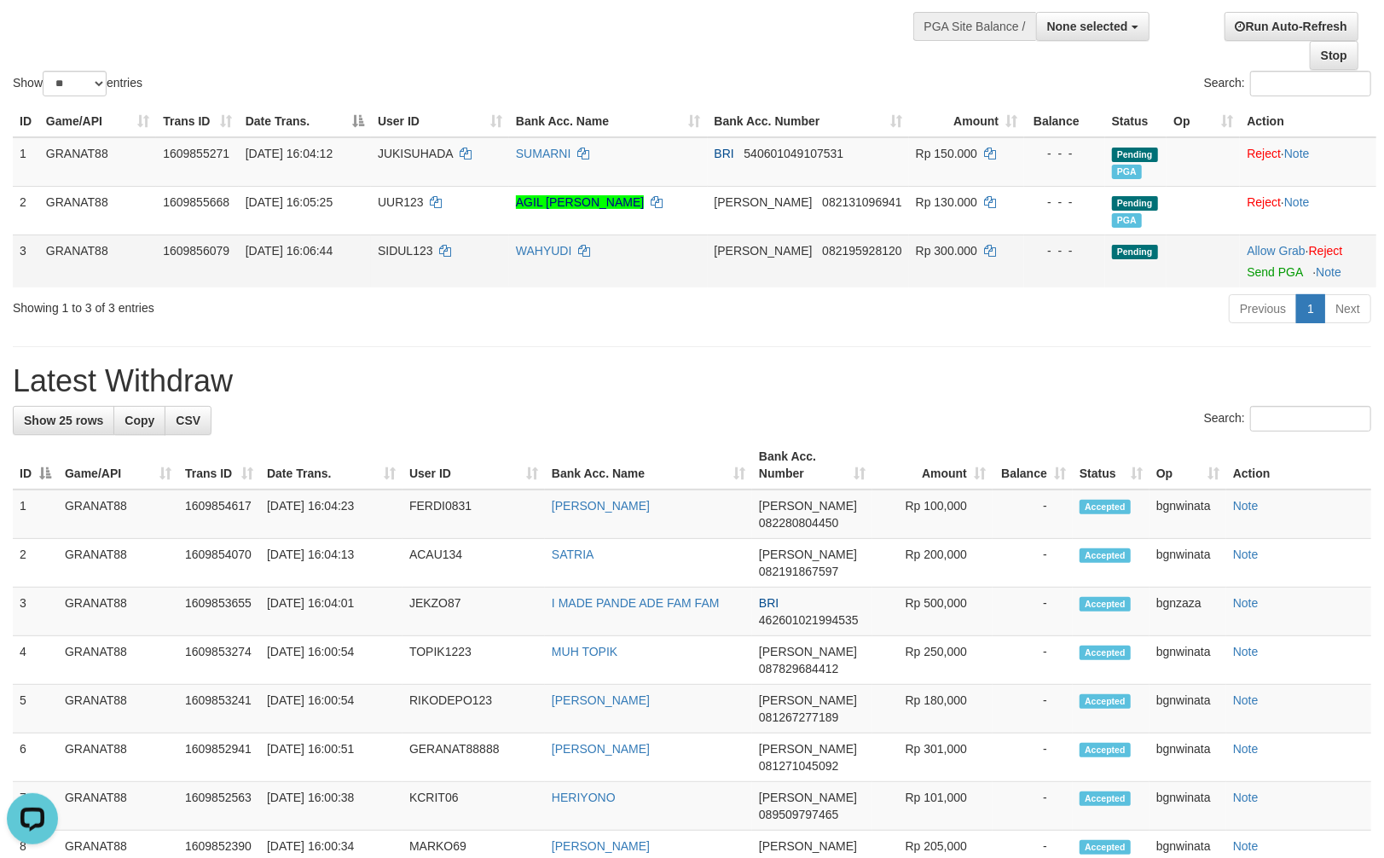
click at [932, 246] on span "Rp 300.000" at bounding box center [946, 251] width 61 height 14
click at [936, 246] on span "Rp 300.000" at bounding box center [946, 251] width 61 height 14
copy span "300.000"
click at [1265, 265] on link "Send PGA" at bounding box center [1274, 272] width 55 height 14
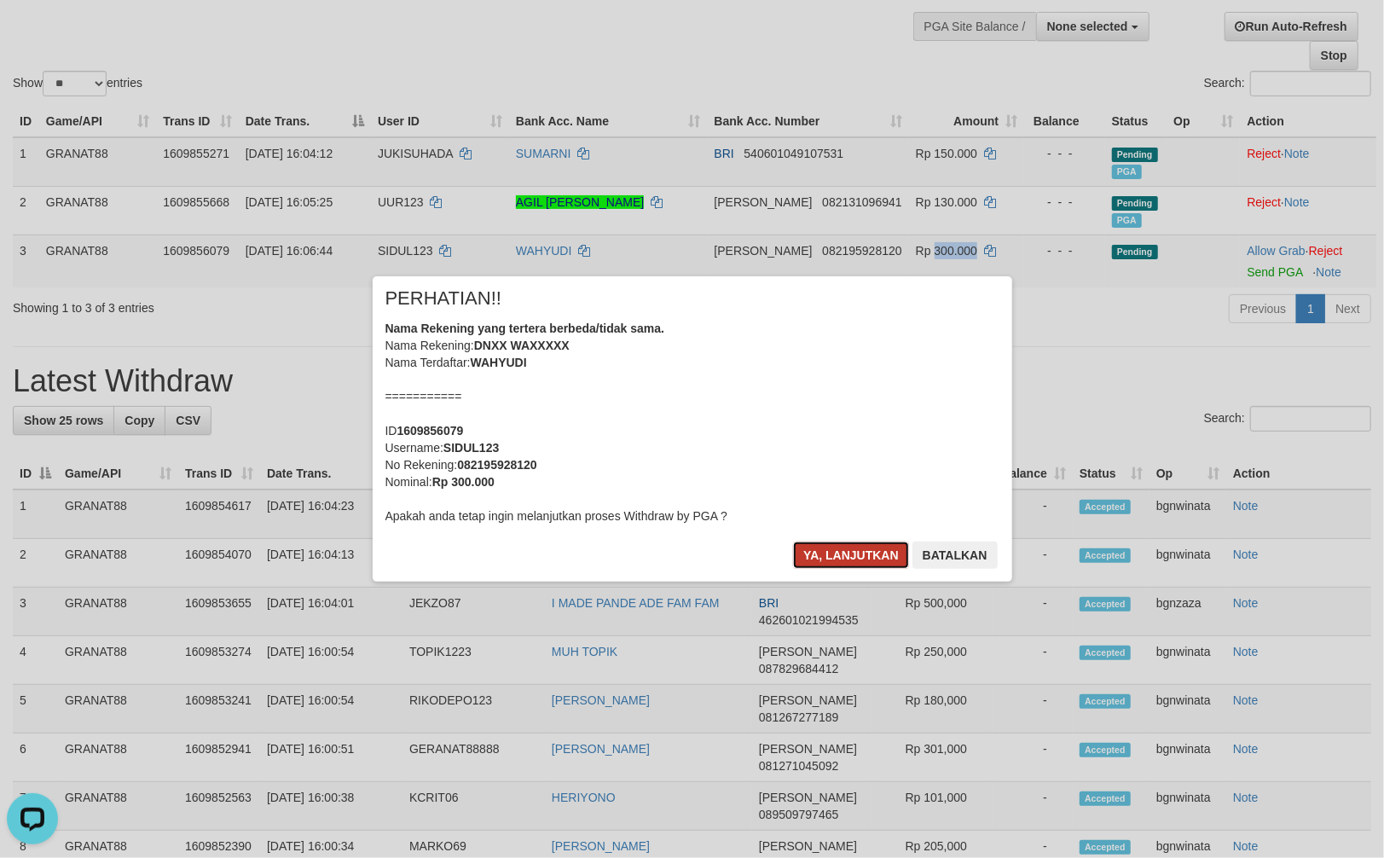
click at [832, 548] on button "Ya, lanjutkan" at bounding box center [851, 555] width 116 height 27
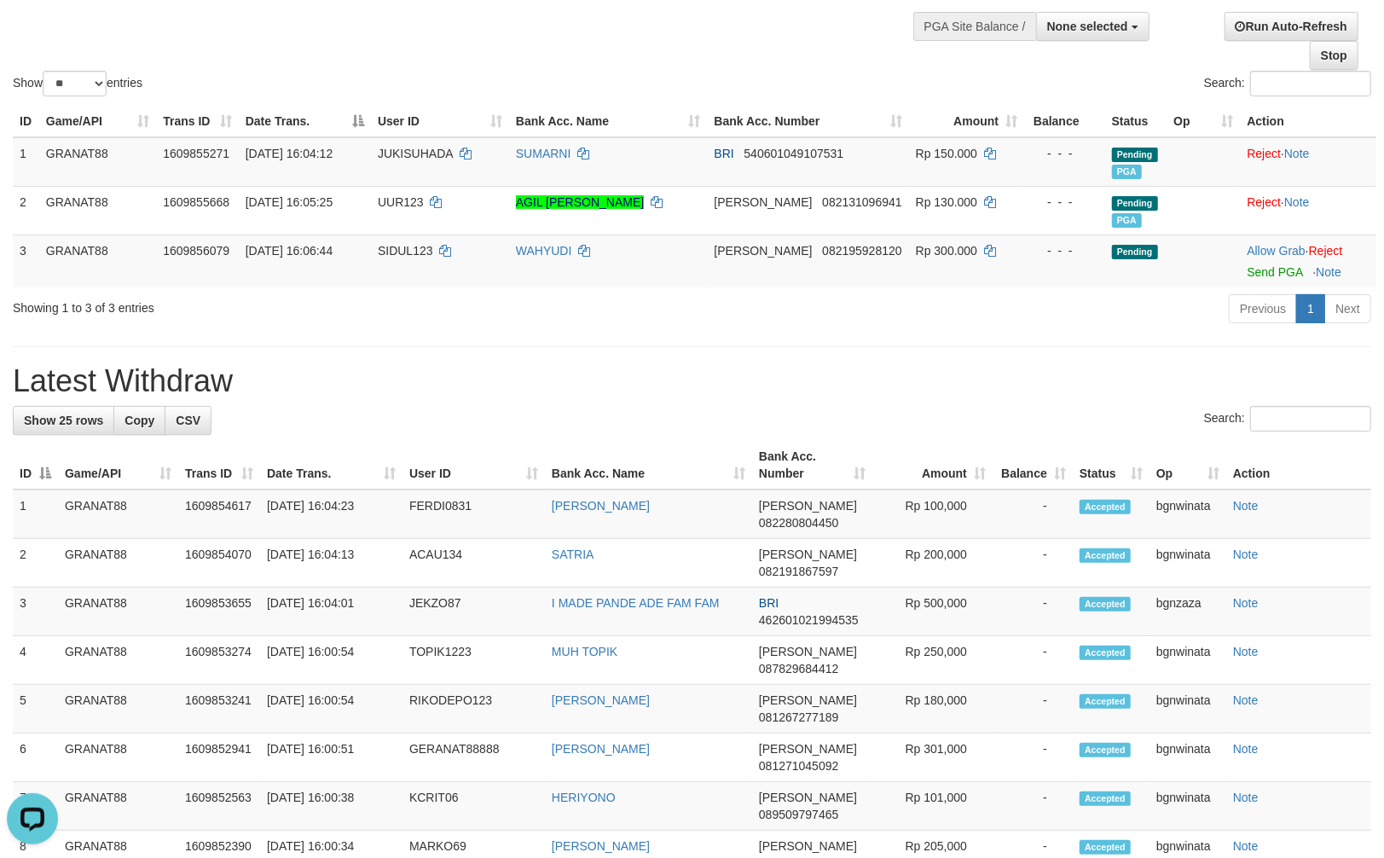
click at [875, 394] on h1 "Latest Withdraw" at bounding box center [692, 381] width 1359 height 34
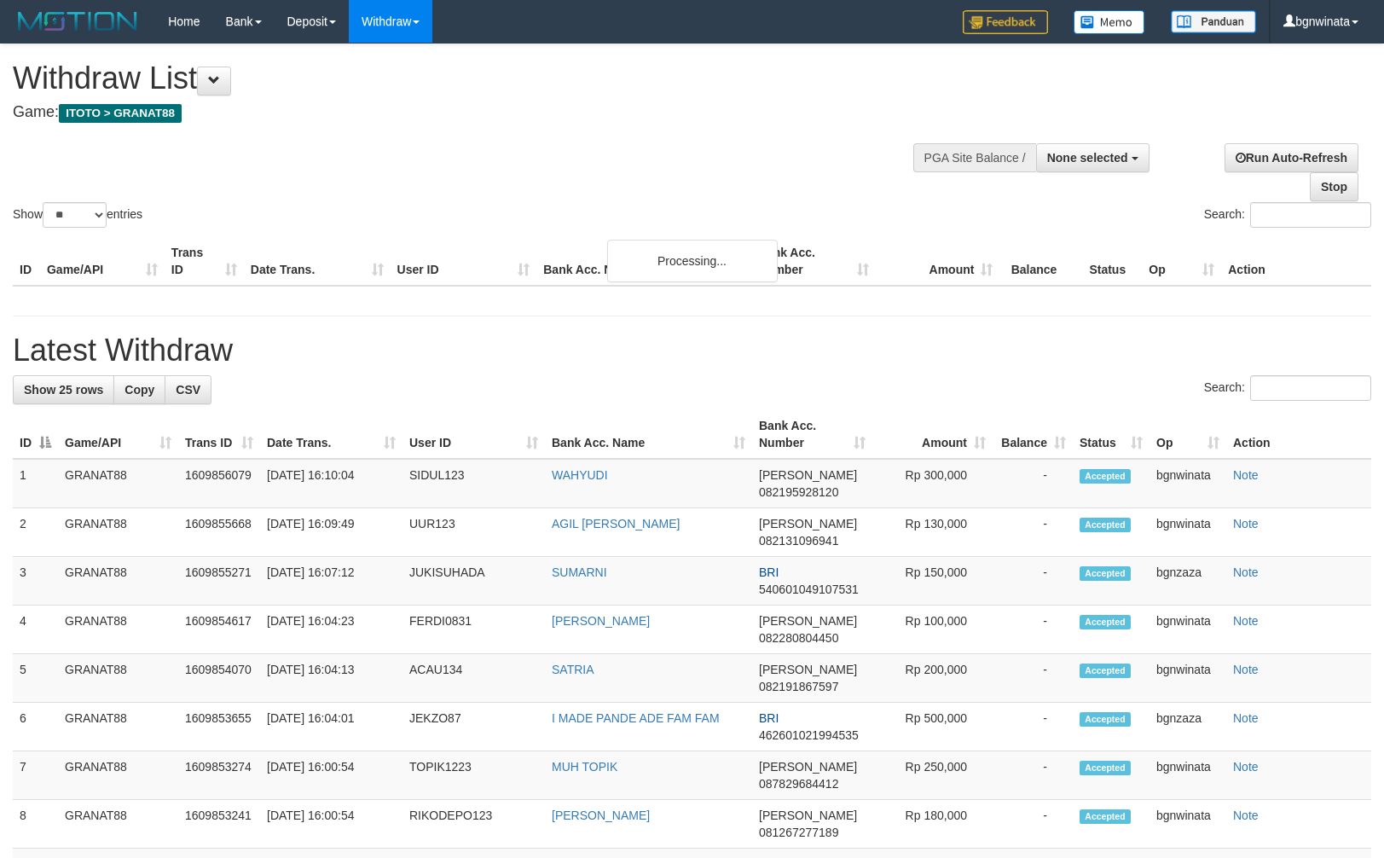
select select
select select "**"
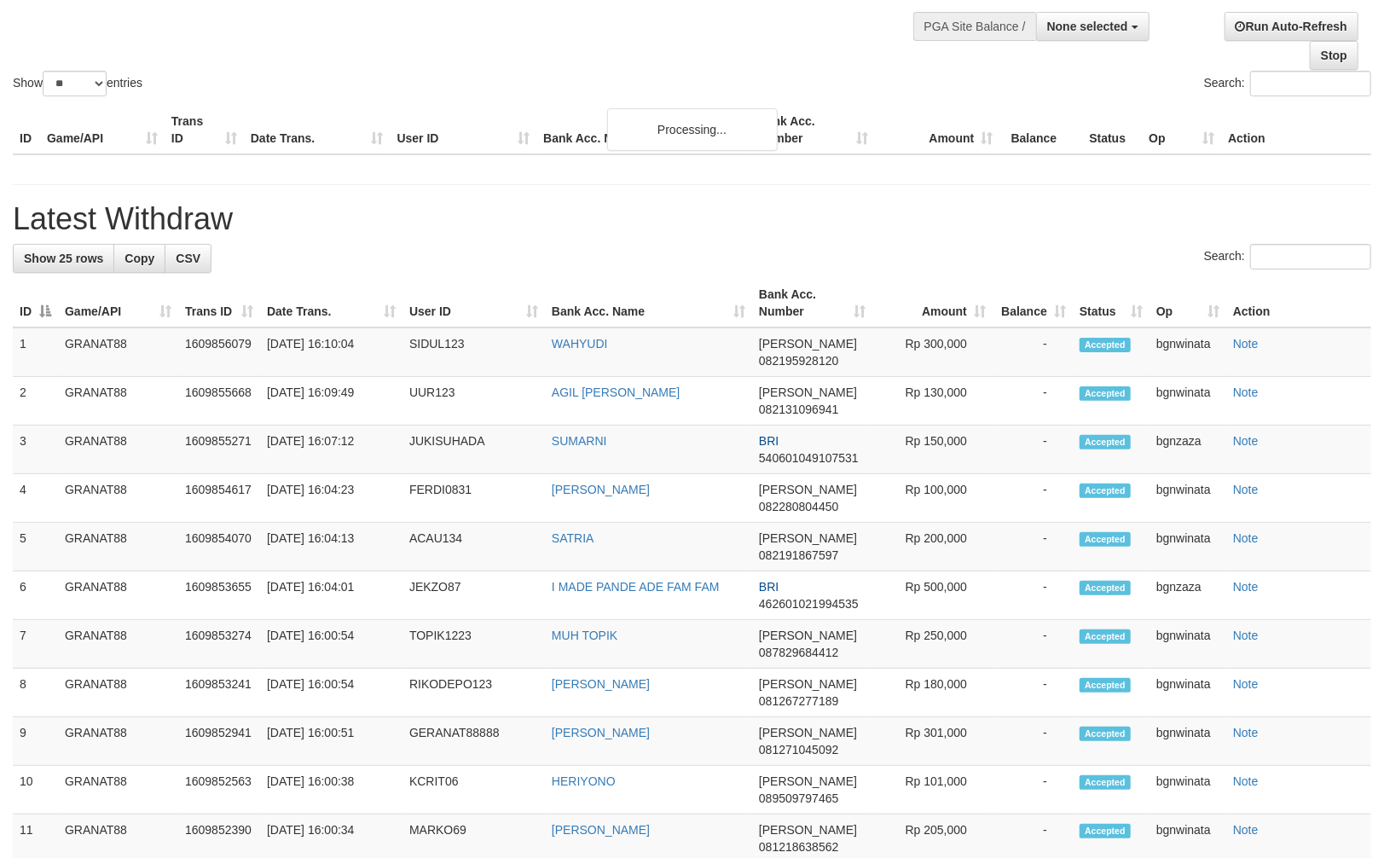
click at [420, 229] on h1 "Latest Withdraw" at bounding box center [692, 219] width 1359 height 34
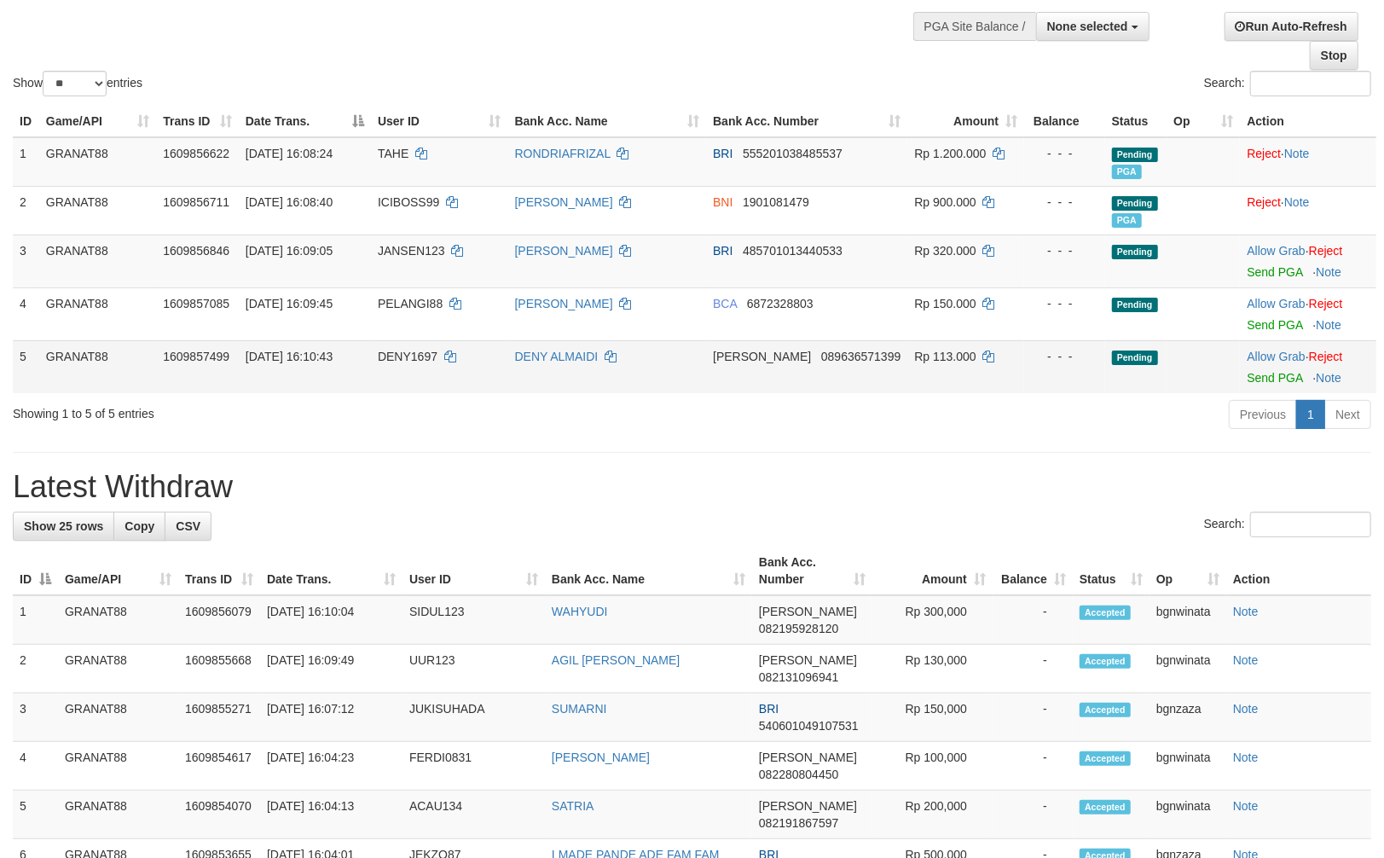
click at [436, 343] on td "DENY1697" at bounding box center [439, 366] width 137 height 53
click at [437, 348] on td "DENY1697" at bounding box center [439, 366] width 137 height 53
copy span "DENY1697"
click at [943, 363] on td "Rp 113.000" at bounding box center [966, 366] width 117 height 53
click at [936, 363] on td "Rp 113.000" at bounding box center [966, 366] width 117 height 53
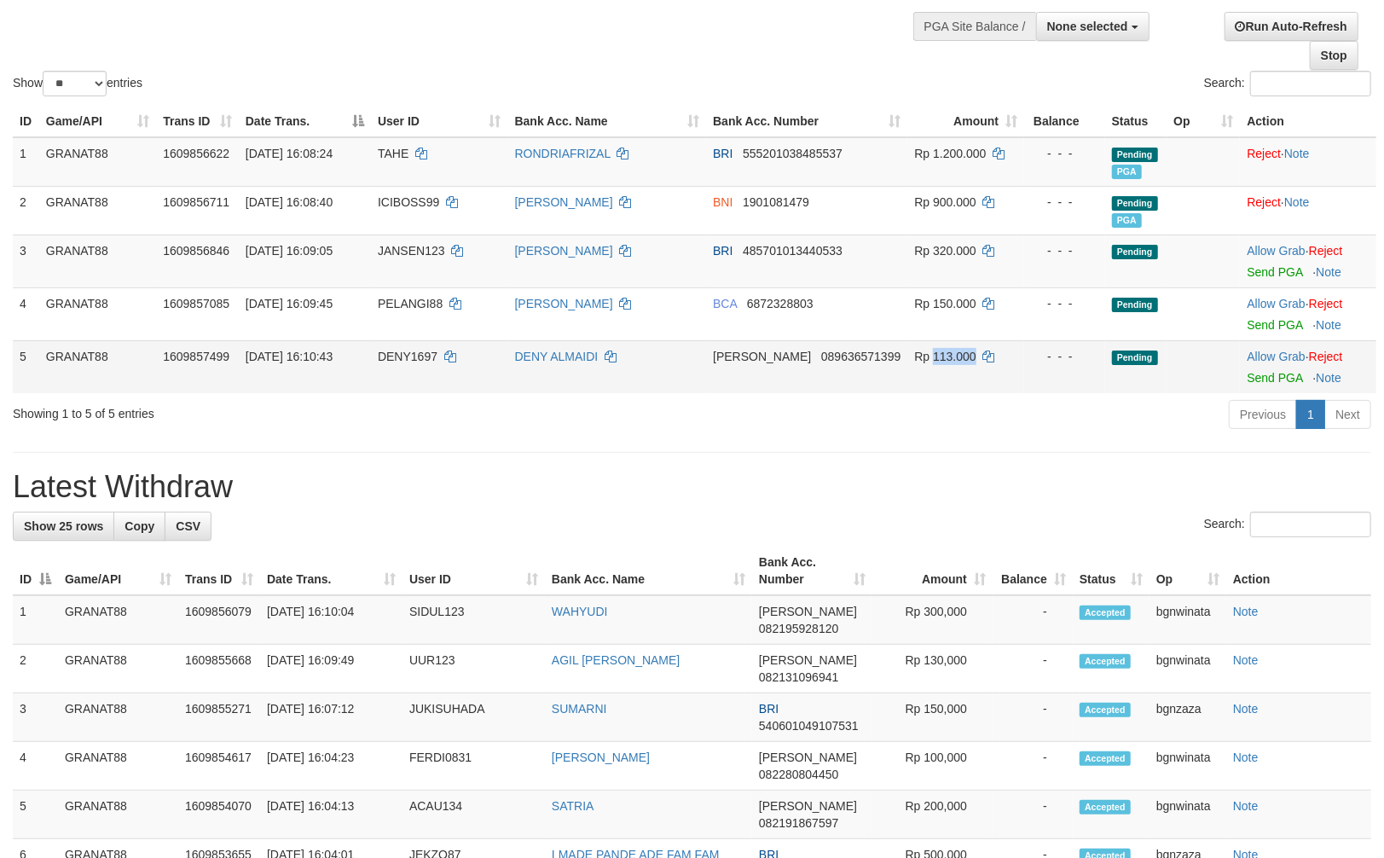
copy span "113.000"
click at [1274, 386] on td "Allow Grab · Reject Send PGA · Note" at bounding box center [1308, 366] width 136 height 53
click at [1276, 372] on link "Send PGA" at bounding box center [1274, 378] width 55 height 14
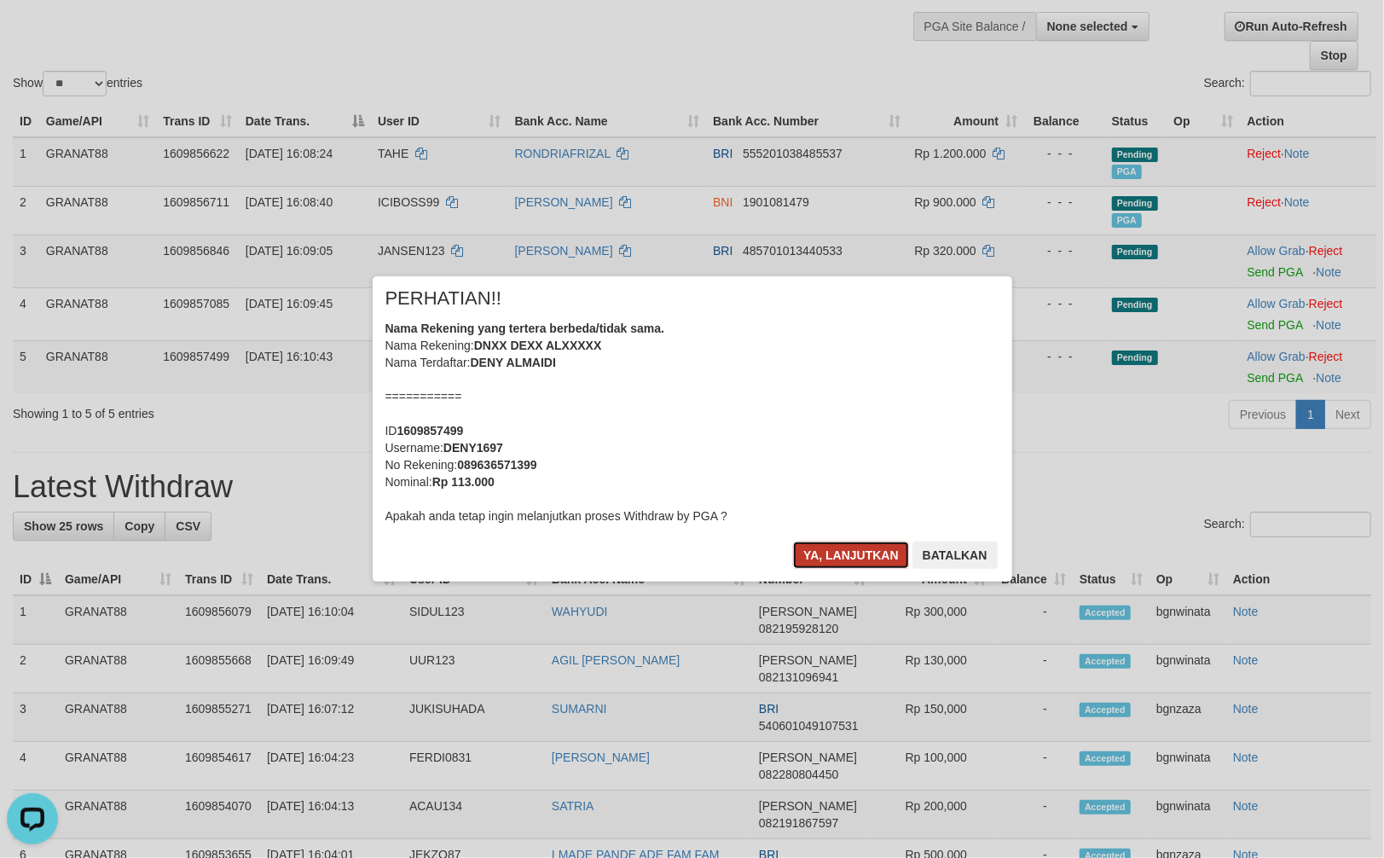
click at [864, 561] on button "Ya, lanjutkan" at bounding box center [851, 555] width 116 height 27
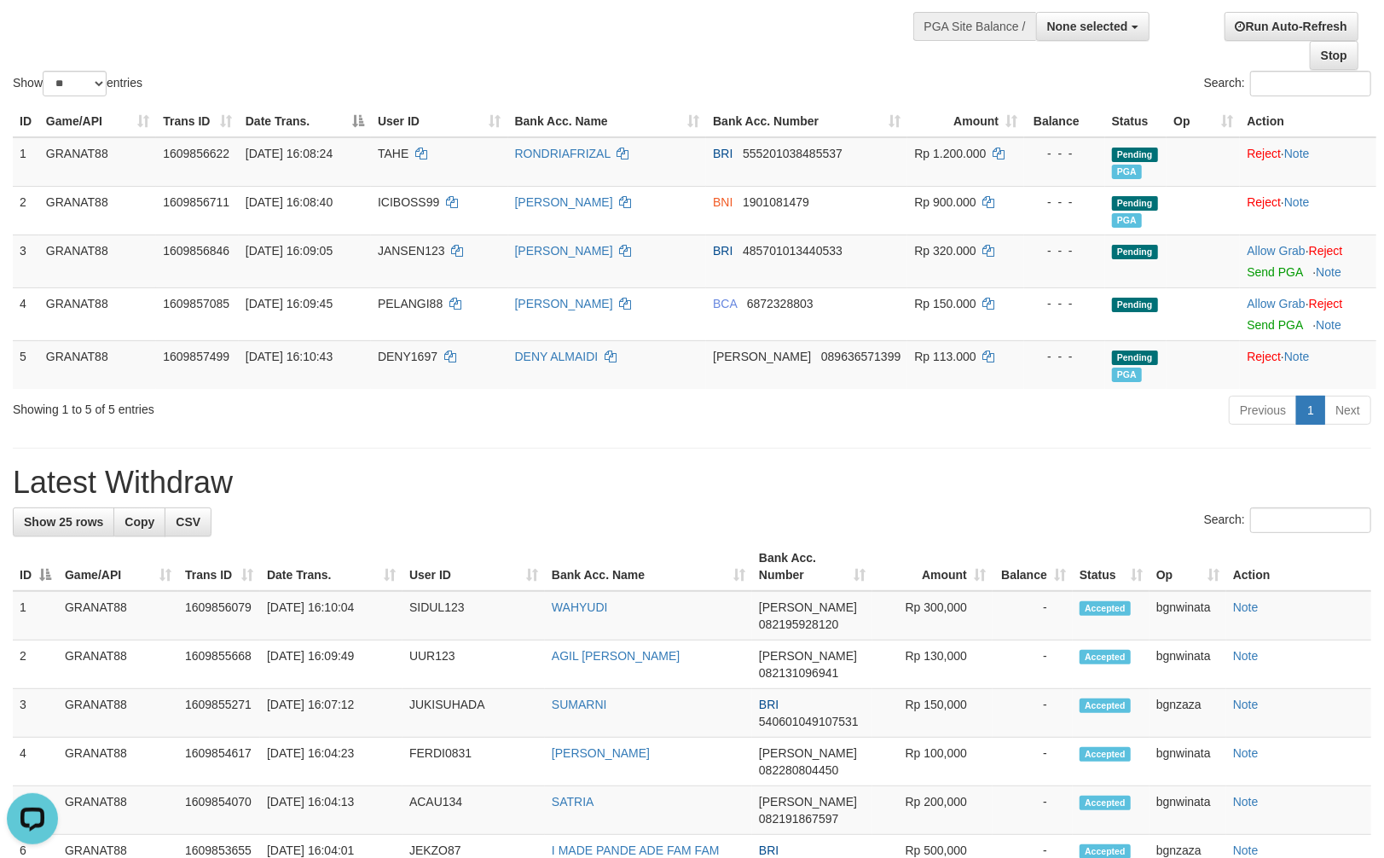
click at [560, 387] on td "DENY ALMAIDI" at bounding box center [607, 364] width 199 height 49
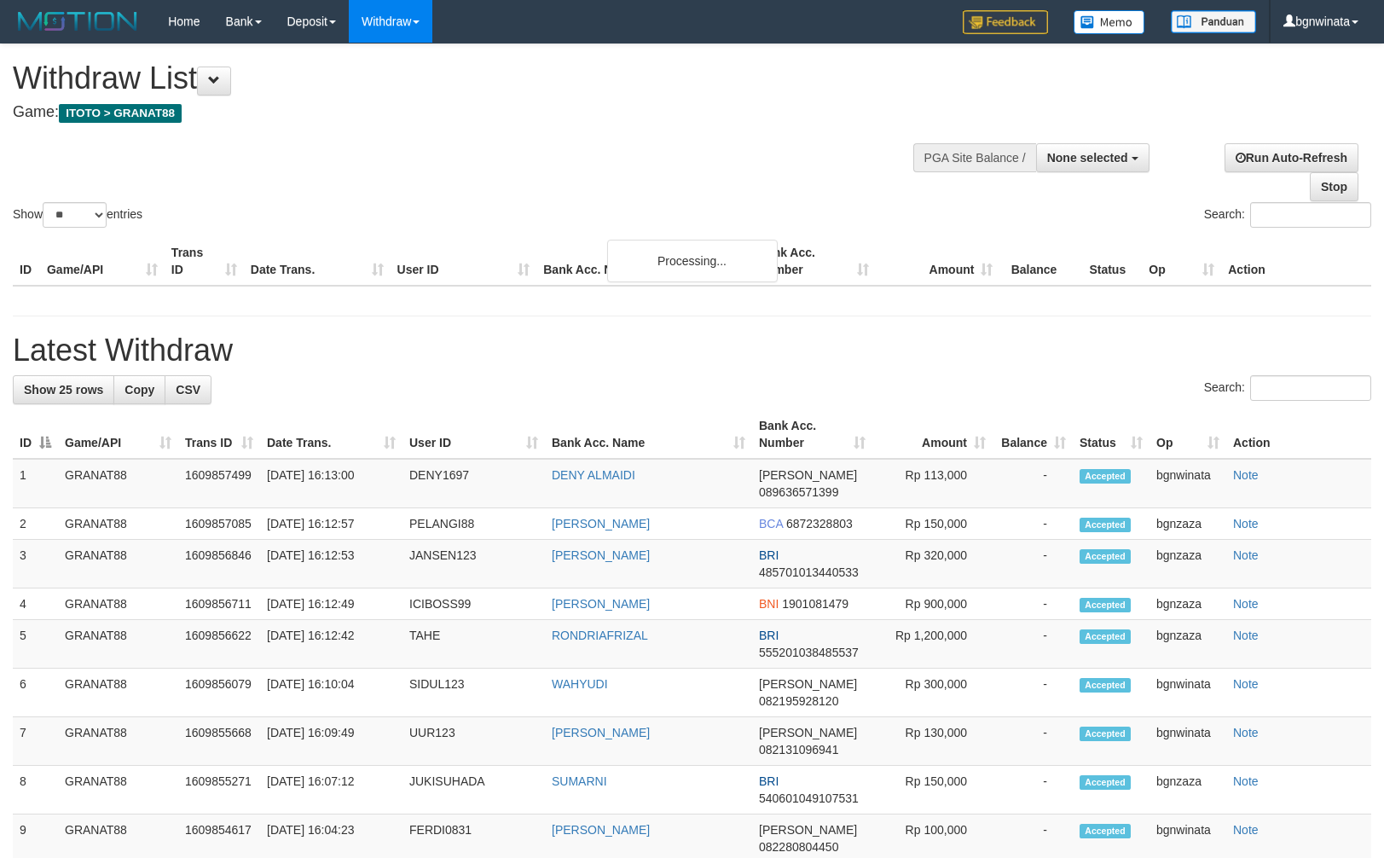
select select
select select "**"
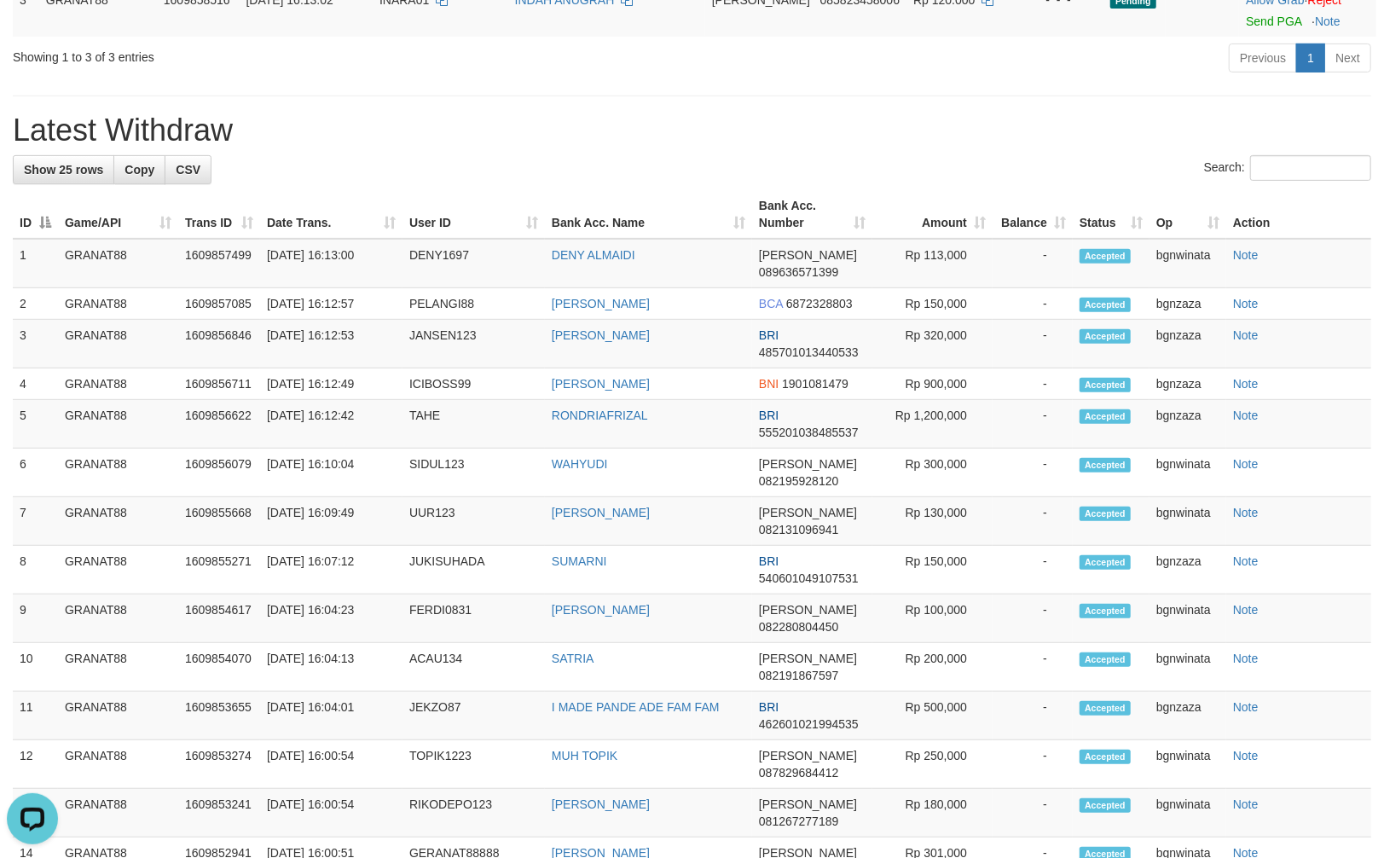
scroll to position [12, 0]
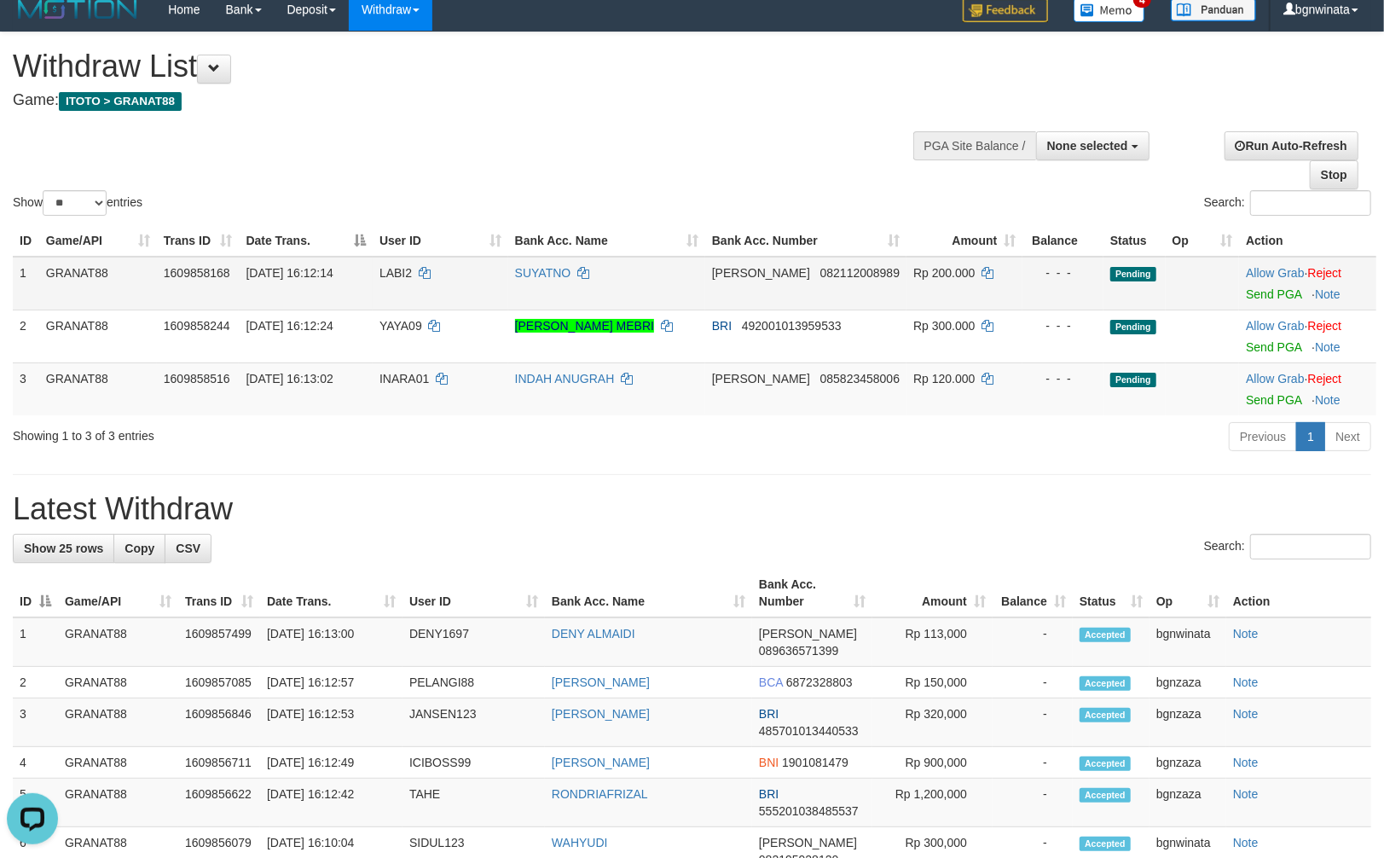
click at [411, 268] on span "LABI2" at bounding box center [396, 273] width 32 height 14
click at [412, 266] on span "LABI2" at bounding box center [396, 273] width 32 height 14
click at [403, 293] on td "LABI2" at bounding box center [441, 284] width 136 height 54
drag, startPoint x: 403, startPoint y: 293, endPoint x: 481, endPoint y: 302, distance: 78.9
click at [406, 295] on td "LABI2" at bounding box center [441, 284] width 136 height 54
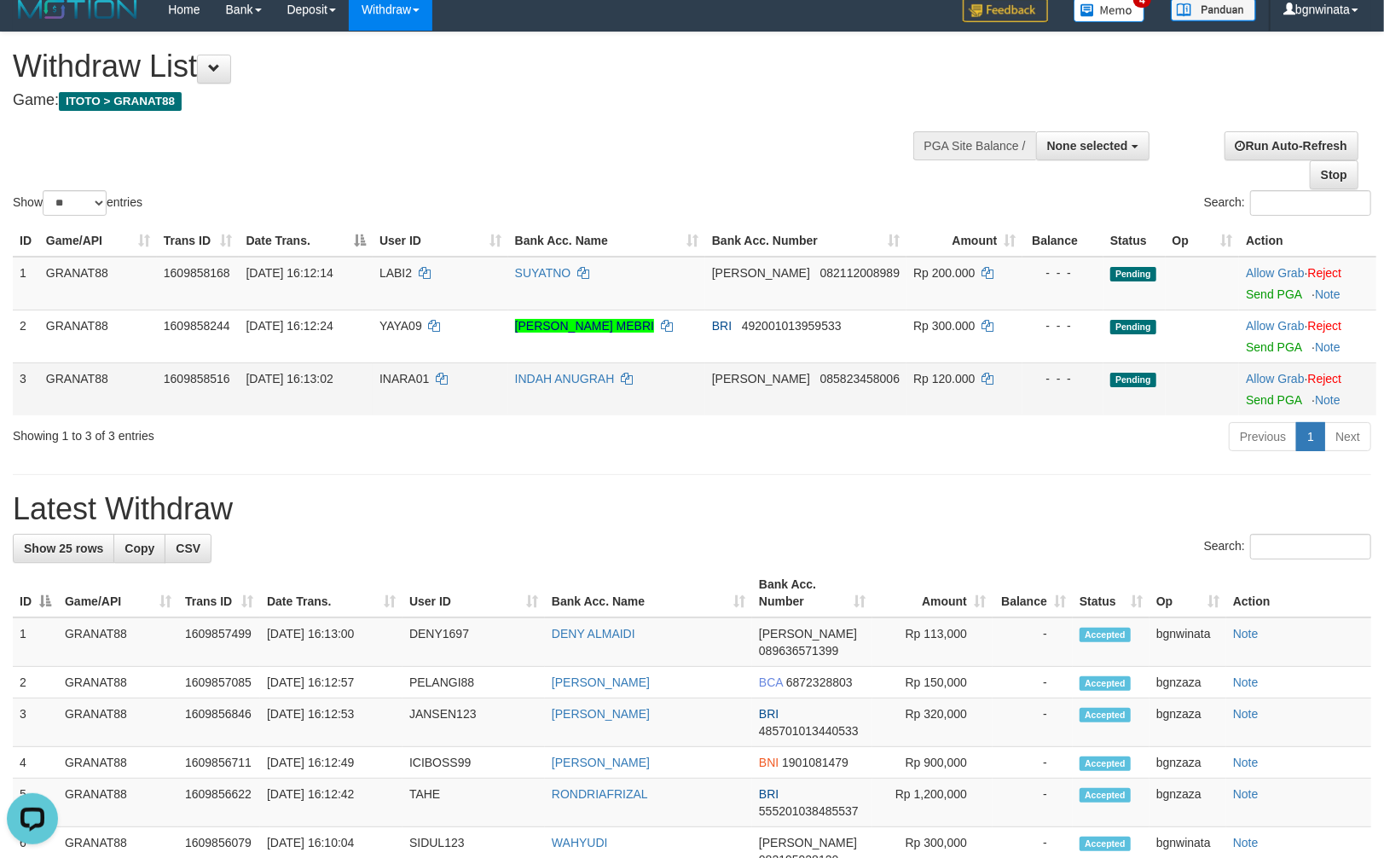
click at [411, 368] on td "INARA01" at bounding box center [441, 389] width 136 height 53
click at [415, 370] on td "INARA01" at bounding box center [441, 389] width 136 height 53
copy span "INARA01"
click at [924, 276] on span "Rp 200.000" at bounding box center [944, 273] width 61 height 14
drag, startPoint x: 924, startPoint y: 276, endPoint x: 932, endPoint y: 276, distance: 8.6
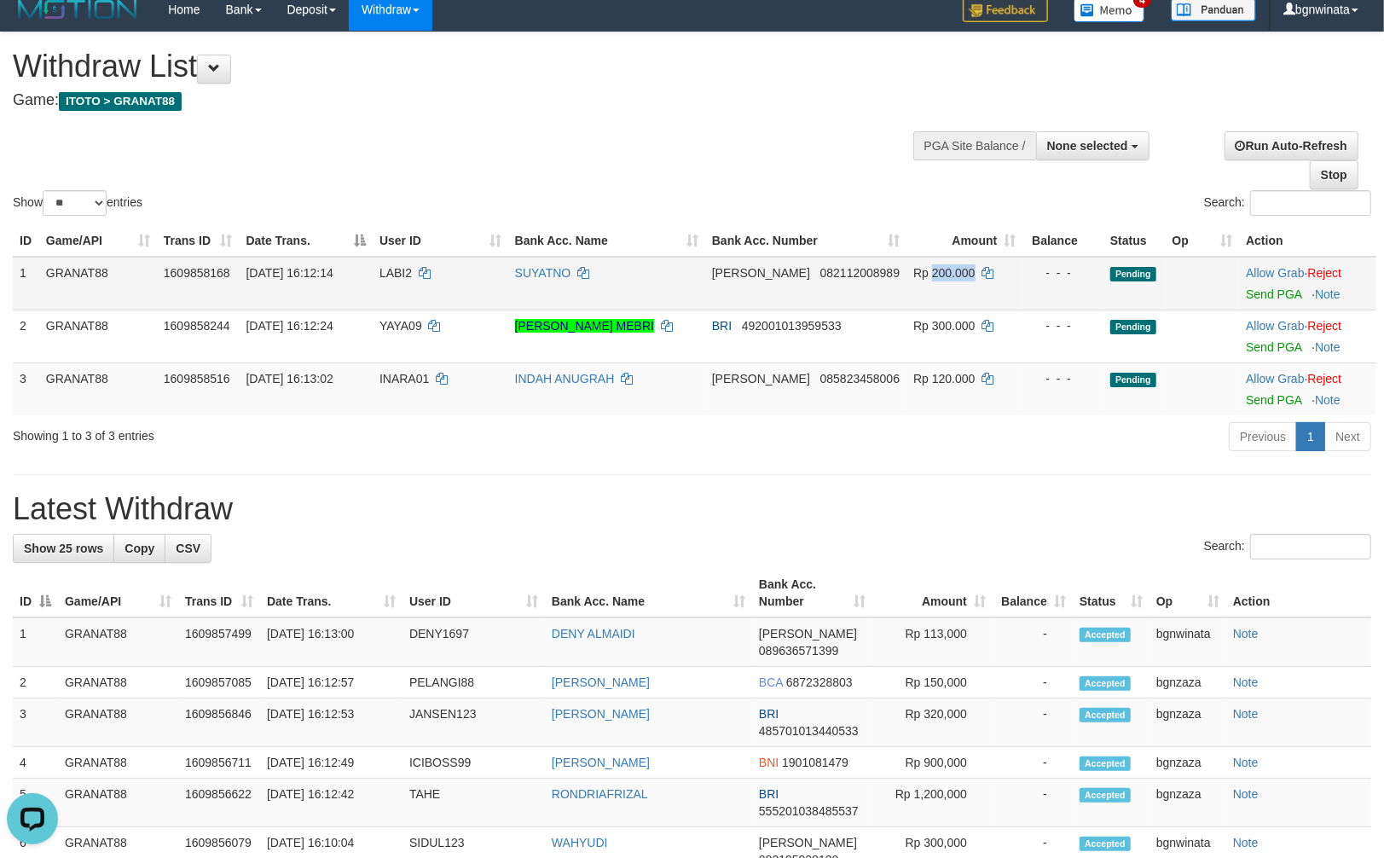
click at [932, 276] on span "Rp 200.000" at bounding box center [944, 273] width 61 height 14
copy span "200.000"
click at [1255, 287] on link "Send PGA" at bounding box center [1273, 294] width 55 height 14
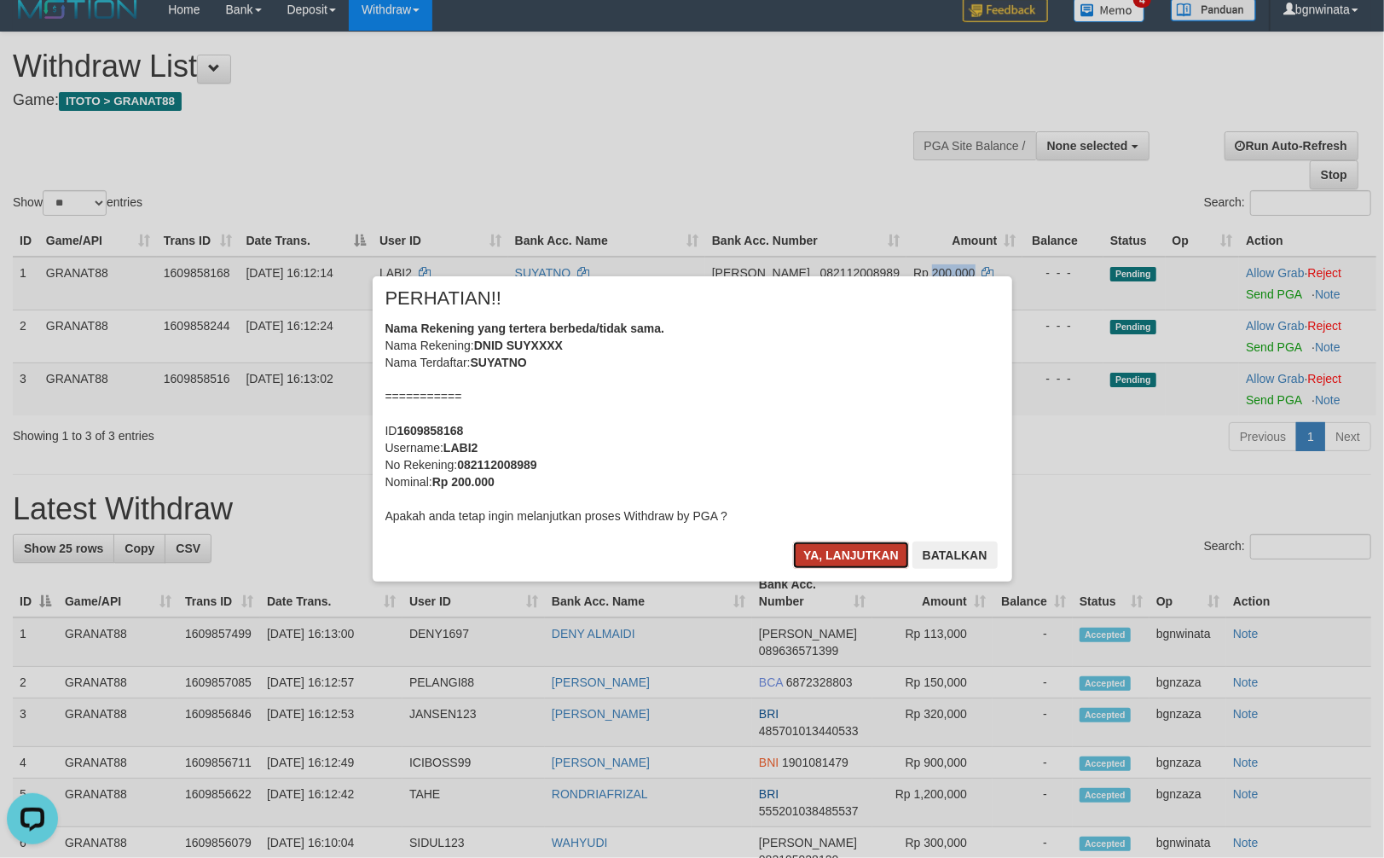
click at [837, 560] on button "Ya, lanjutkan" at bounding box center [851, 555] width 116 height 27
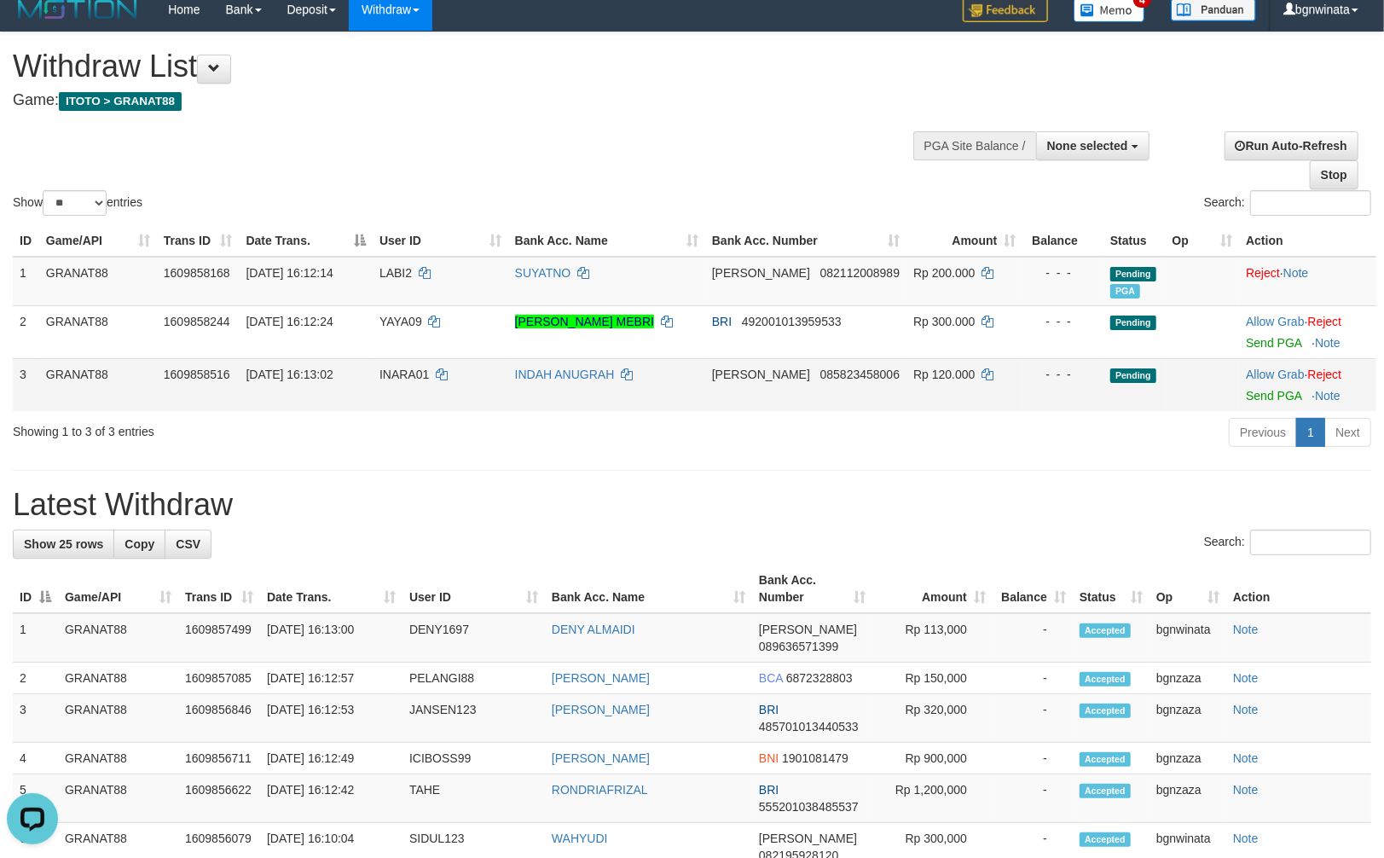
click at [927, 406] on td "Rp 120.000" at bounding box center [965, 384] width 116 height 53
drag, startPoint x: 927, startPoint y: 406, endPoint x: 940, endPoint y: 408, distance: 12.9
click at [939, 408] on td "Rp 120.000" at bounding box center [965, 384] width 116 height 53
copy span "120.000"
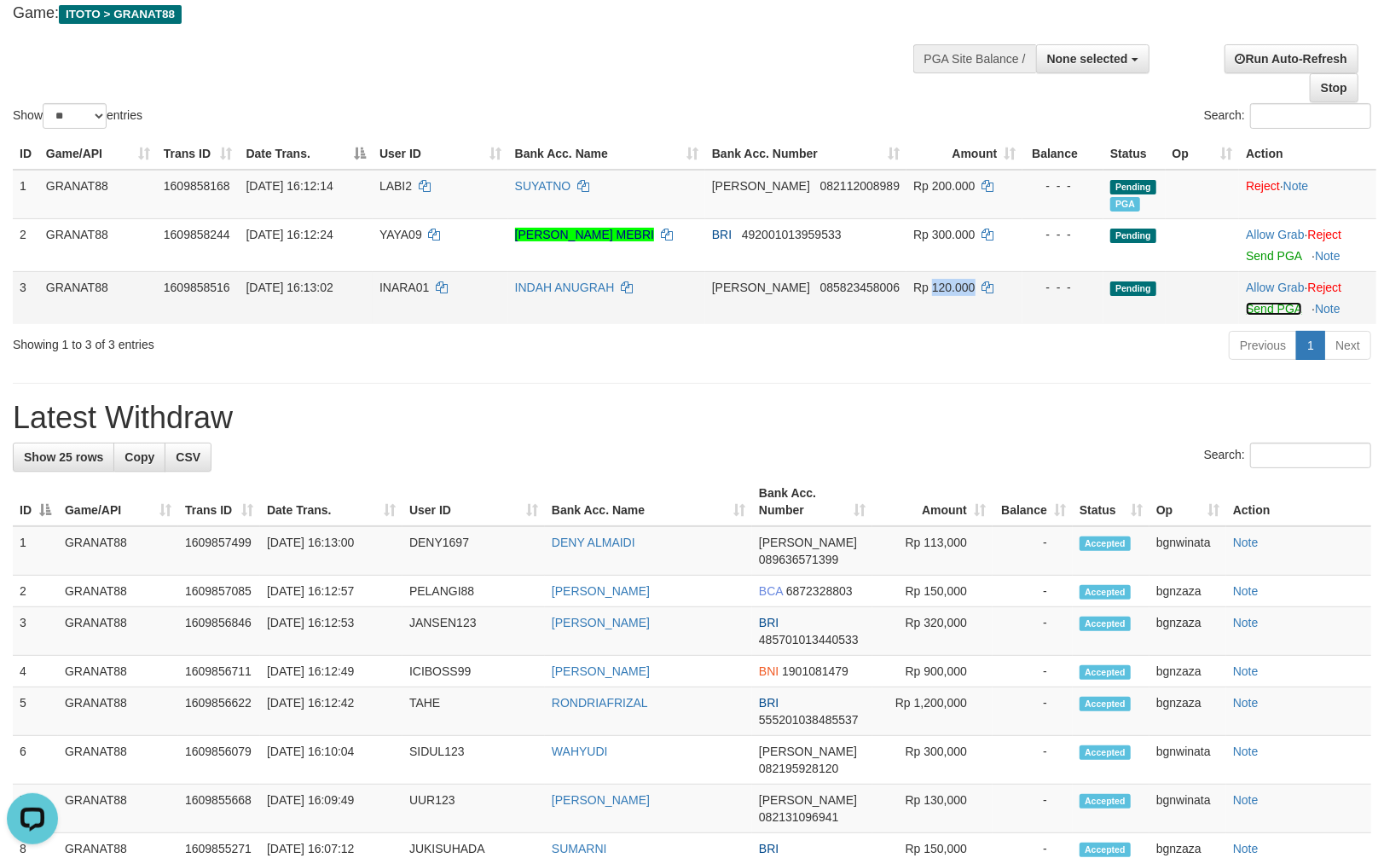
scroll to position [0, 0]
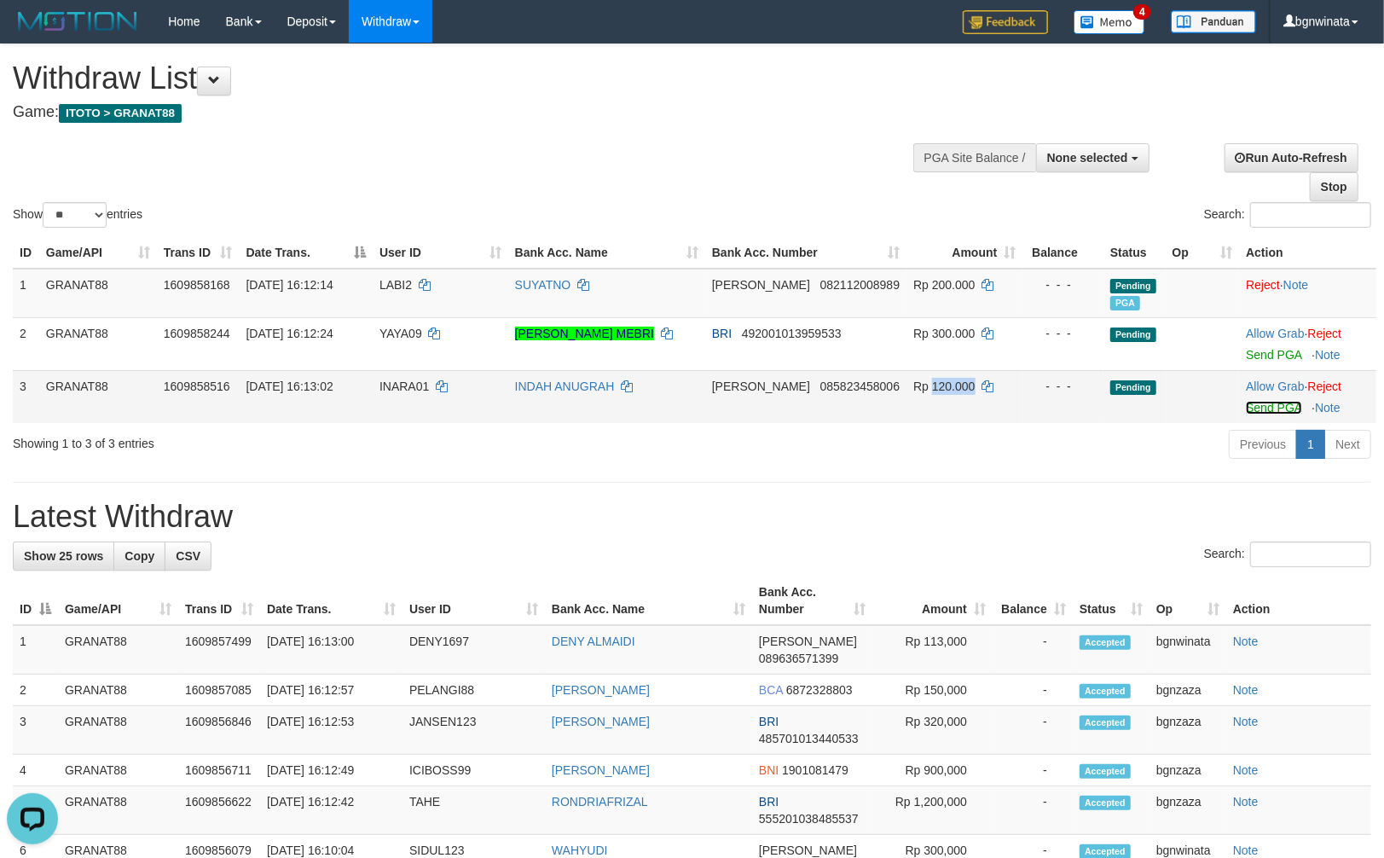
click at [1263, 406] on link "Send PGA" at bounding box center [1273, 408] width 55 height 14
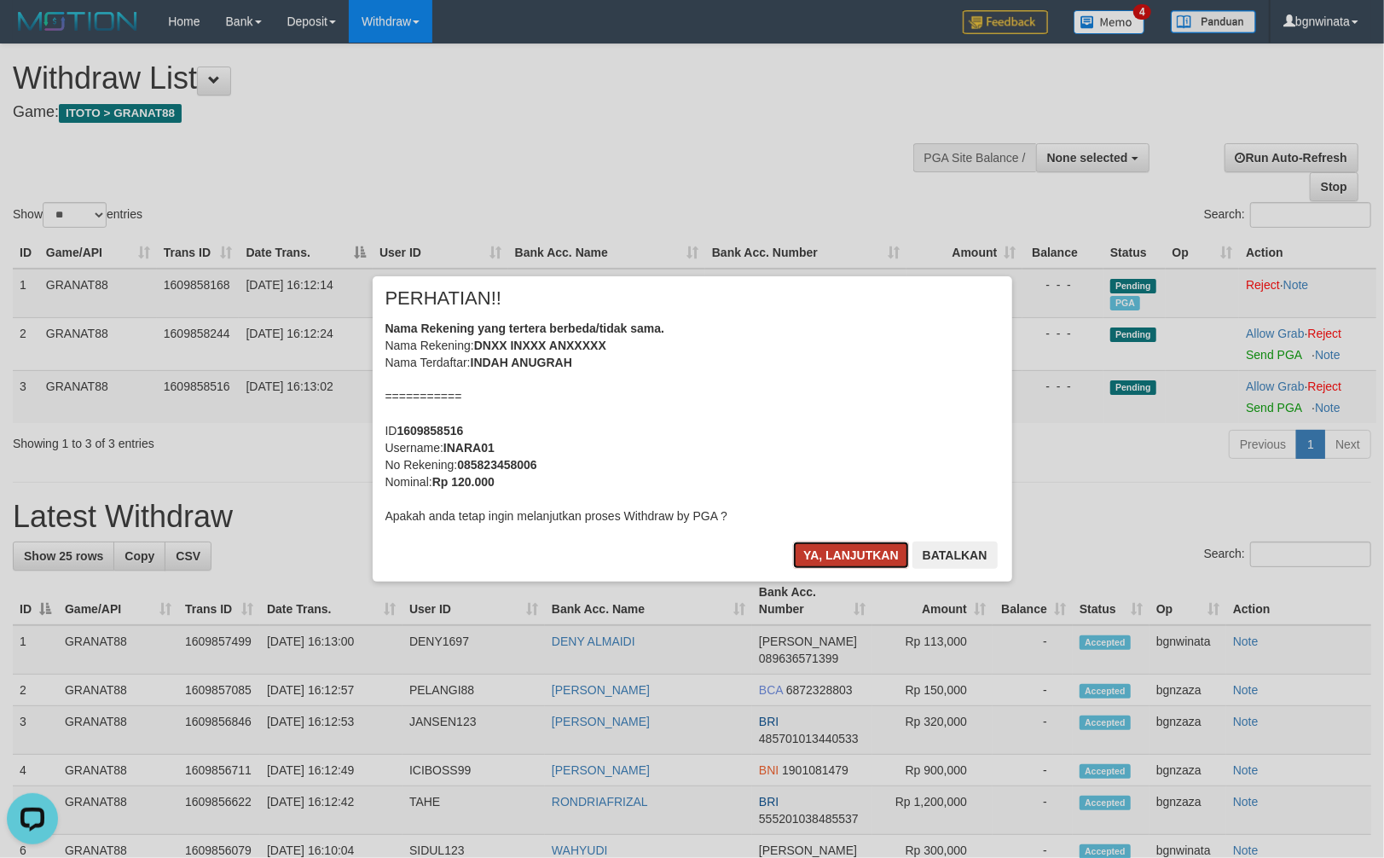
click at [864, 559] on button "Ya, lanjutkan" at bounding box center [851, 555] width 116 height 27
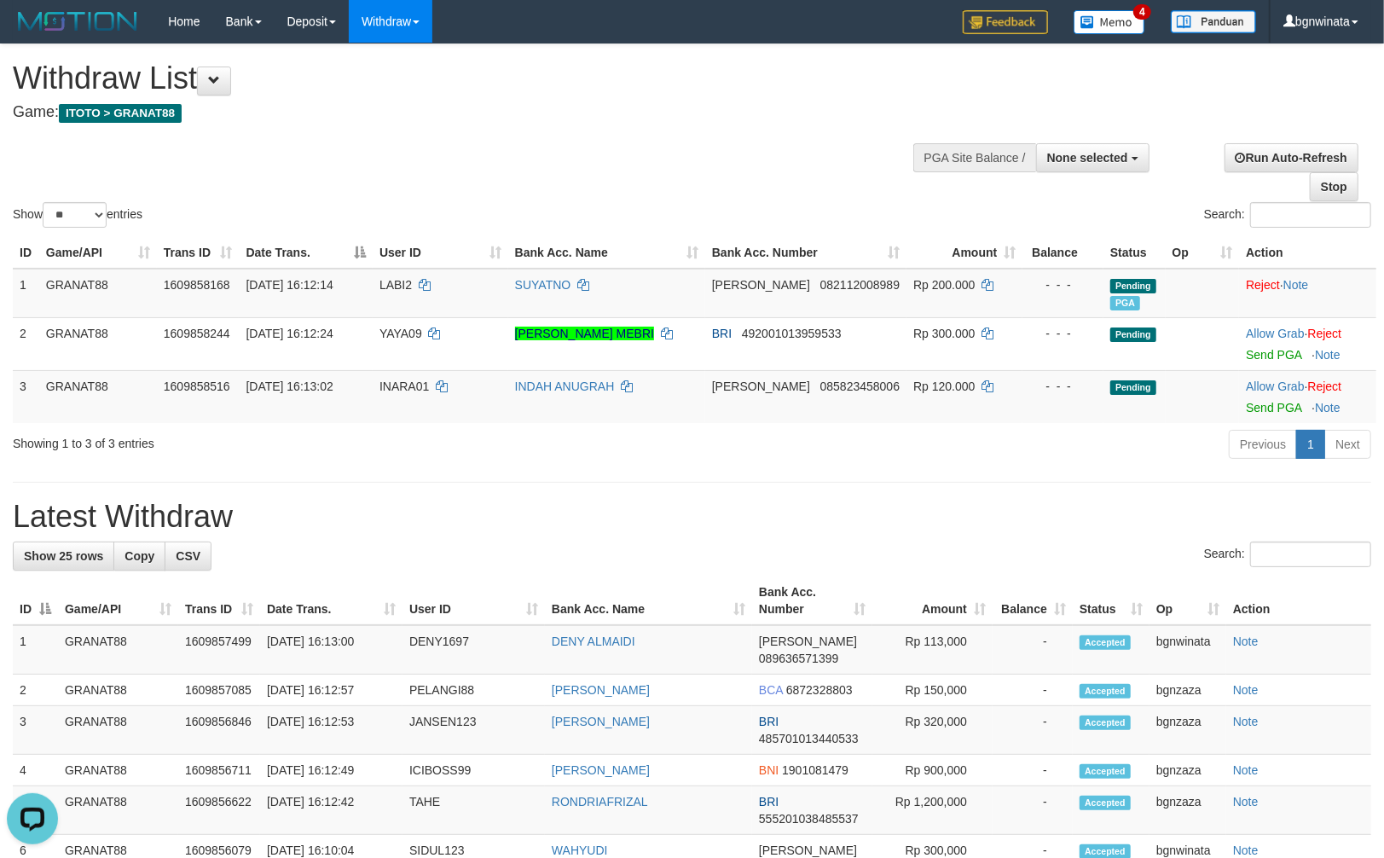
click at [936, 514] on h1 "Latest Withdraw" at bounding box center [692, 517] width 1359 height 34
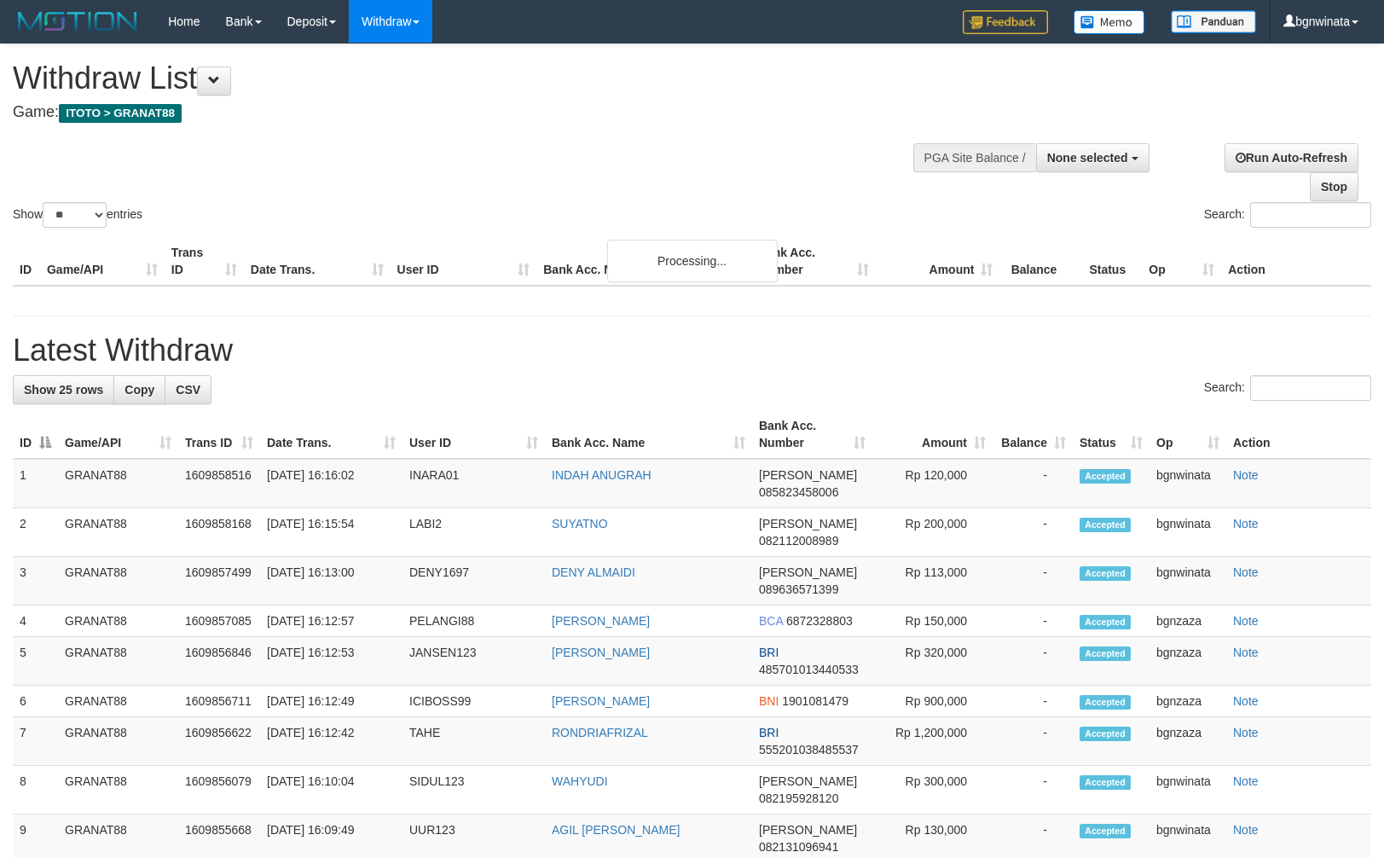
select select
select select "**"
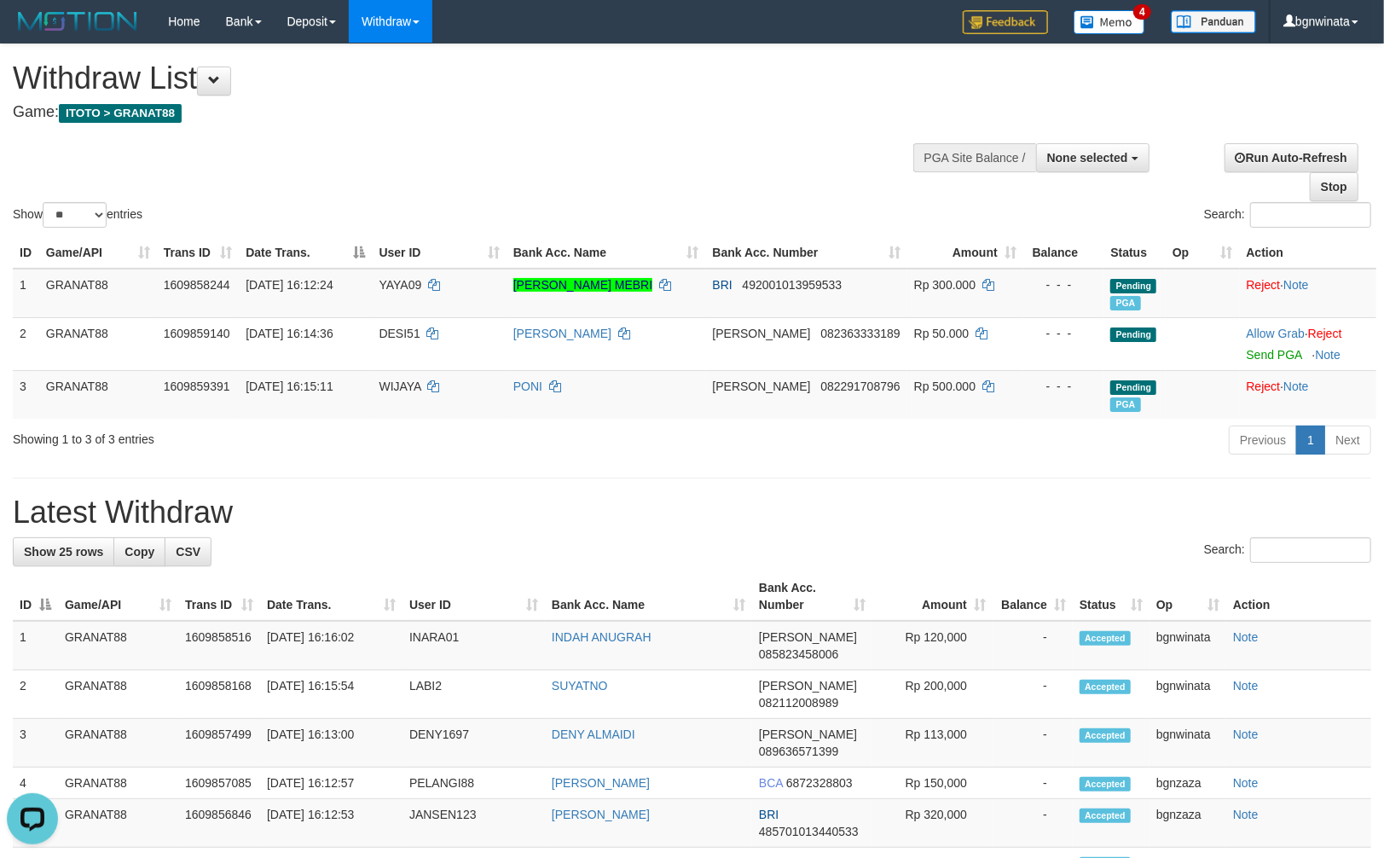
click at [687, 147] on div "Show ** ** ** *** entries Search:" at bounding box center [692, 137] width 1384 height 187
